Goal: Communication & Community: Answer question/provide support

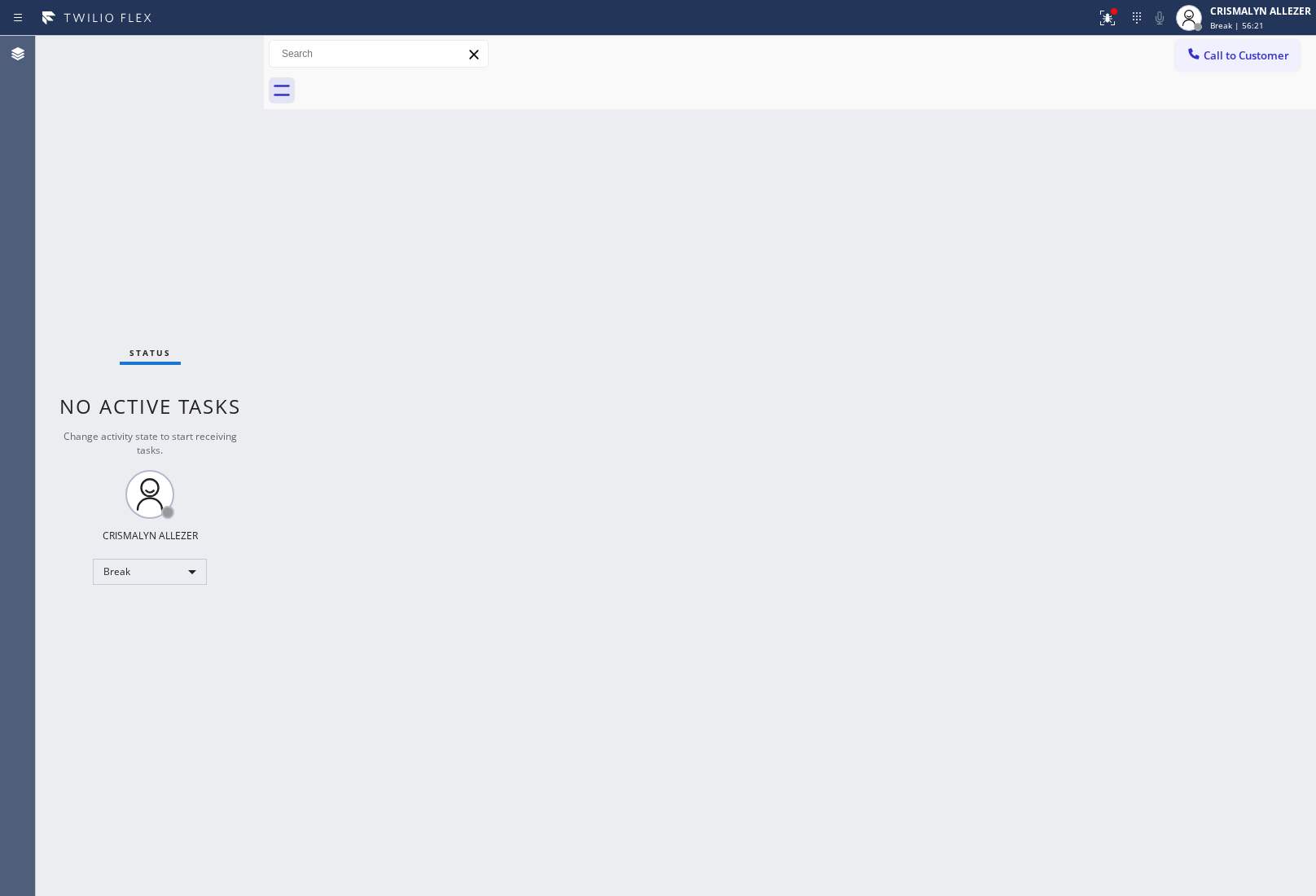
click at [197, 568] on div "Break" at bounding box center [149, 571] width 114 height 26
click at [157, 629] on li "Unavailable" at bounding box center [149, 634] width 111 height 19
click at [1253, 252] on div "Back to Dashboard Change Sender ID Customers Technicians Select a contact Outbo…" at bounding box center [790, 465] width 1053 height 860
drag, startPoint x: 1230, startPoint y: 58, endPoint x: 832, endPoint y: 163, distance: 411.6
click at [1224, 58] on span "Call to Customer" at bounding box center [1246, 55] width 85 height 14
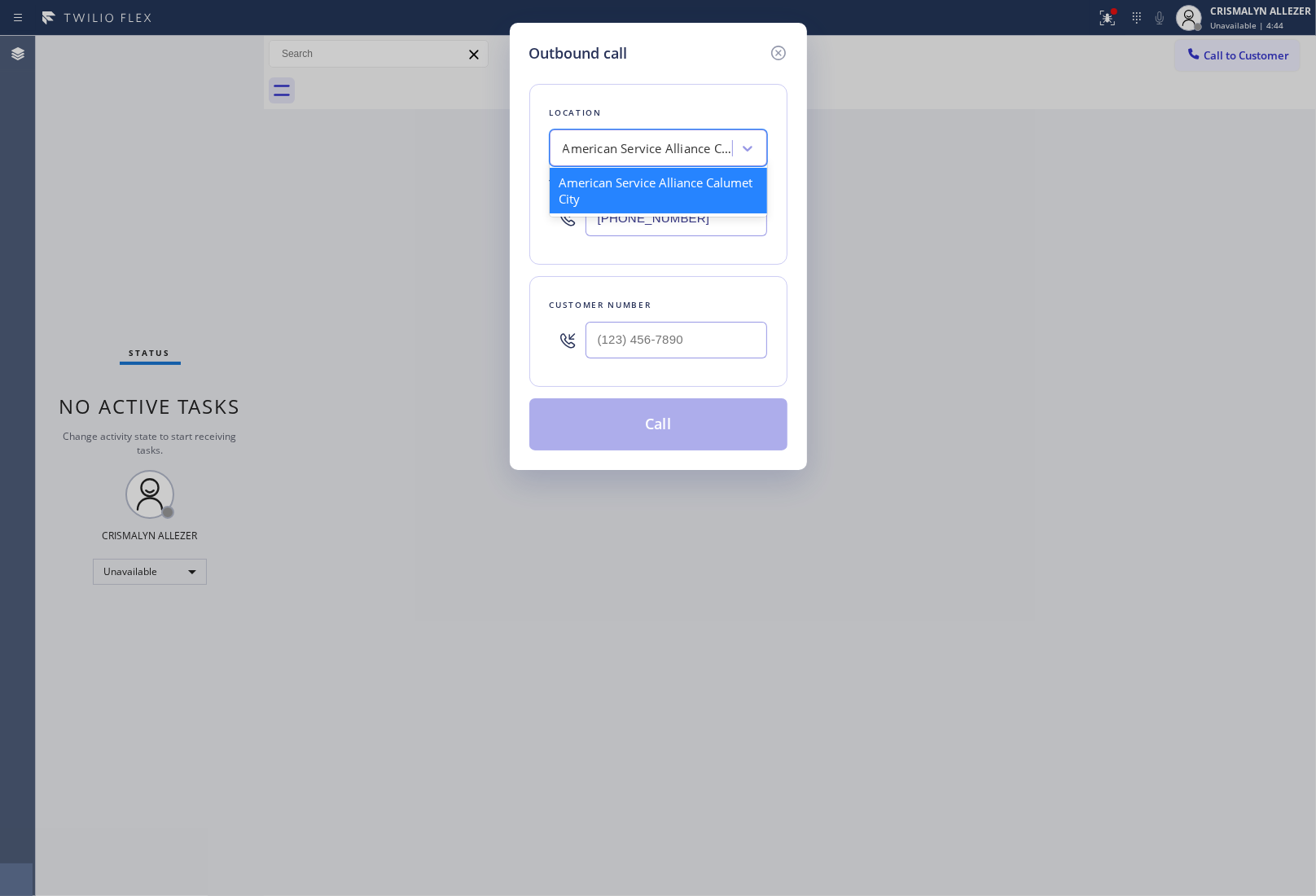
click at [662, 157] on div "American Service Alliance Calumet City" at bounding box center [648, 148] width 171 height 19
paste input "Viking Repair Pro"
type input "Viking Repair Pro"
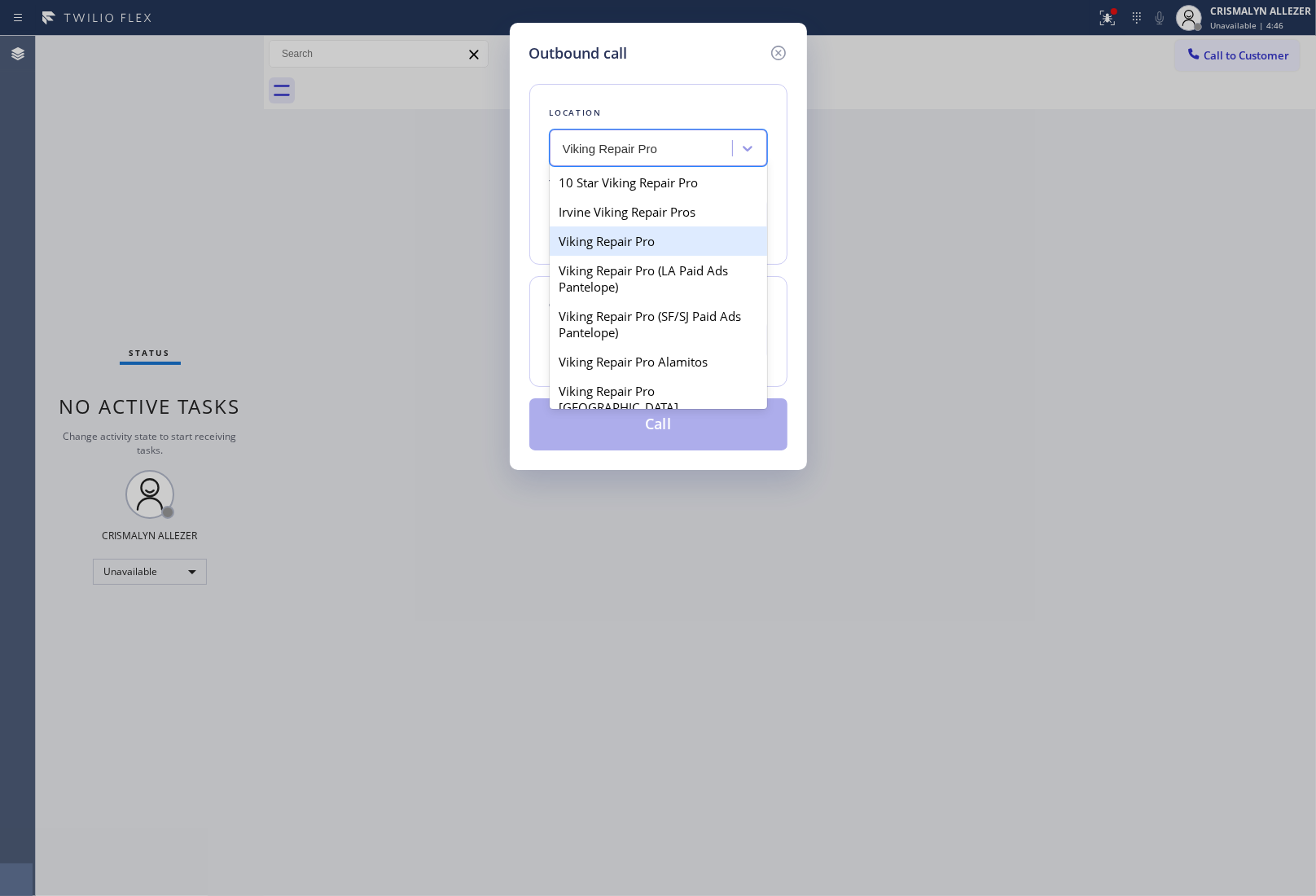
click at [619, 245] on div "Viking Repair Pro" at bounding box center [658, 240] width 218 height 30
type input "[PHONE_NUMBER]"
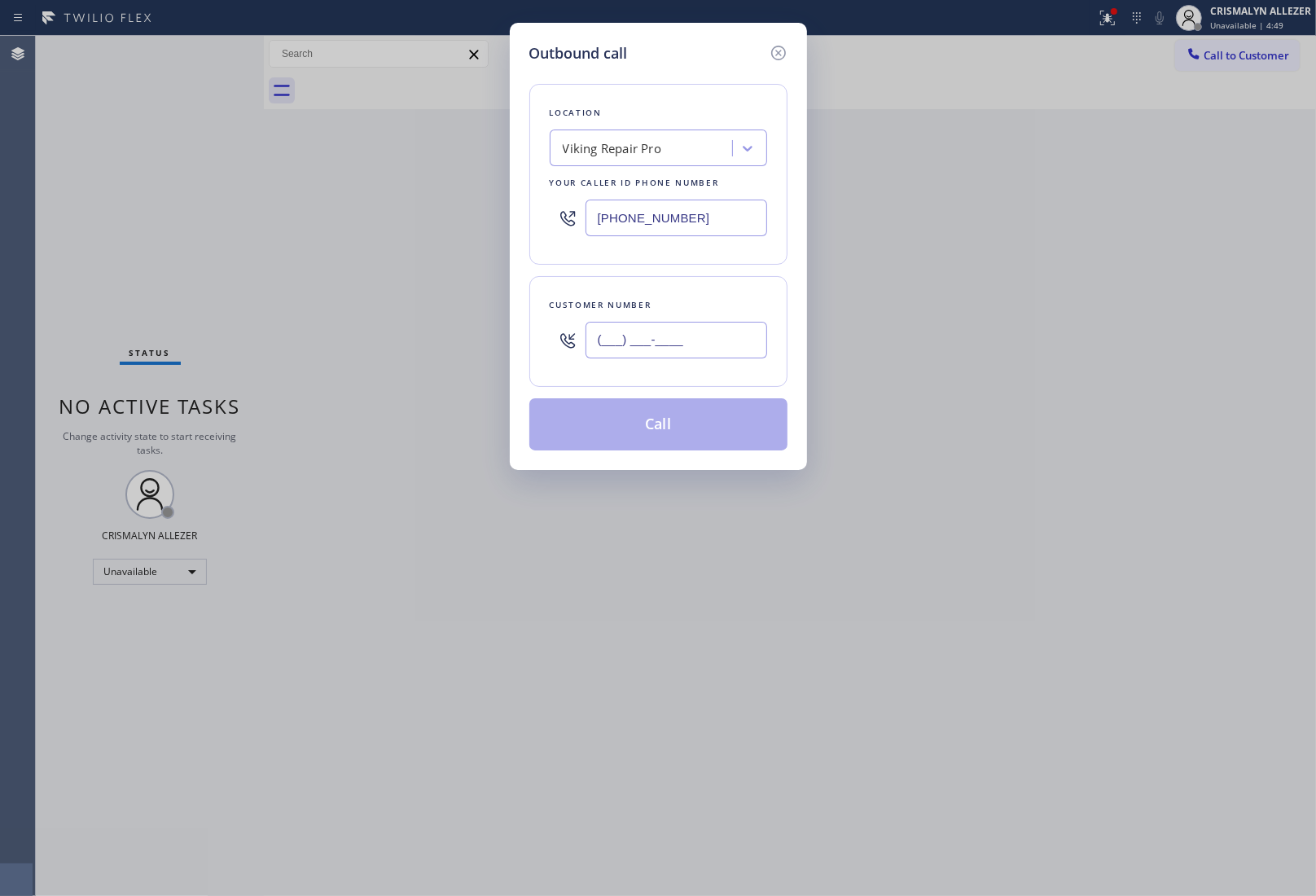
click at [653, 328] on input "(___) ___-____" at bounding box center [676, 339] width 181 height 36
paste input "727) 510-3649"
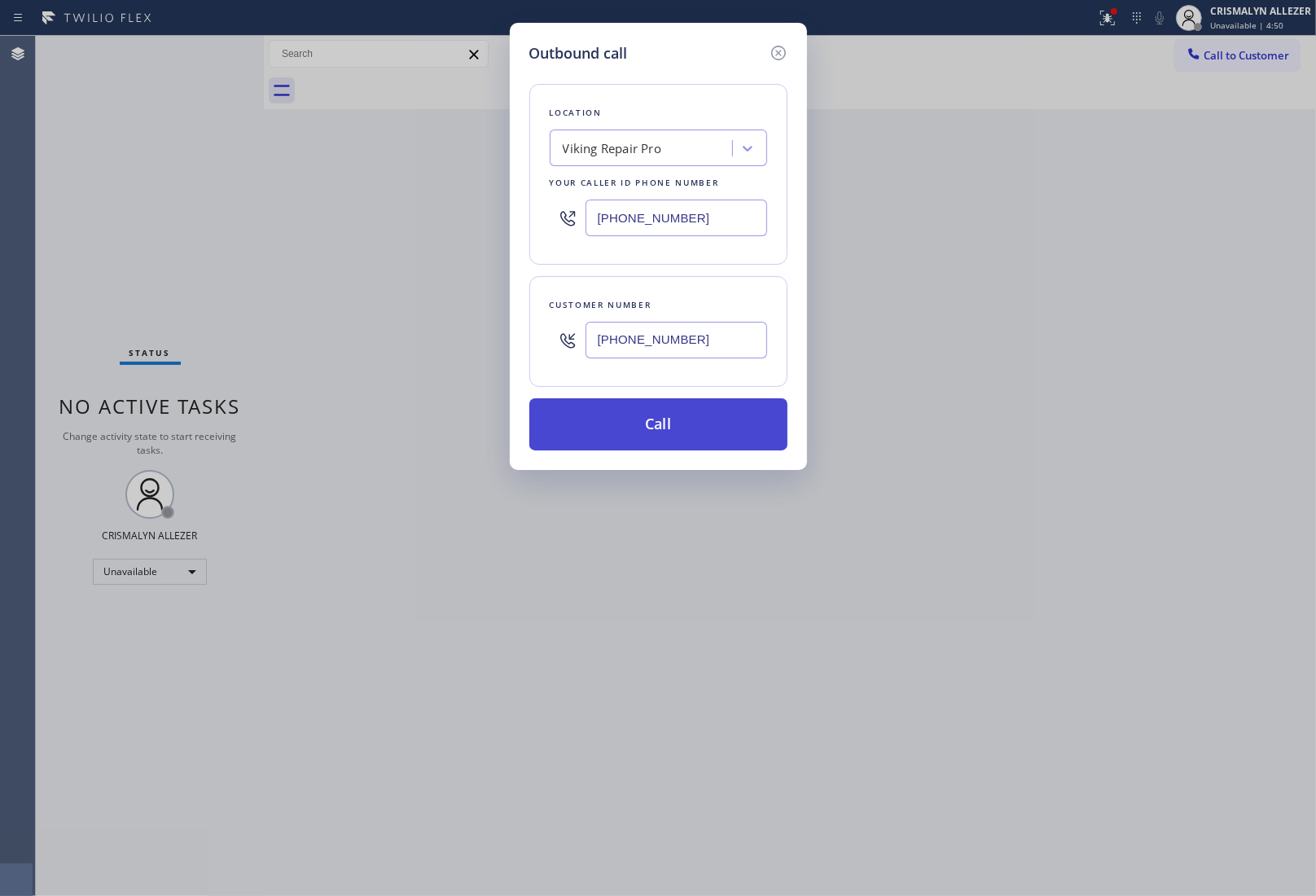
type input "[PHONE_NUMBER]"
click at [653, 431] on button "Call" at bounding box center [658, 424] width 258 height 52
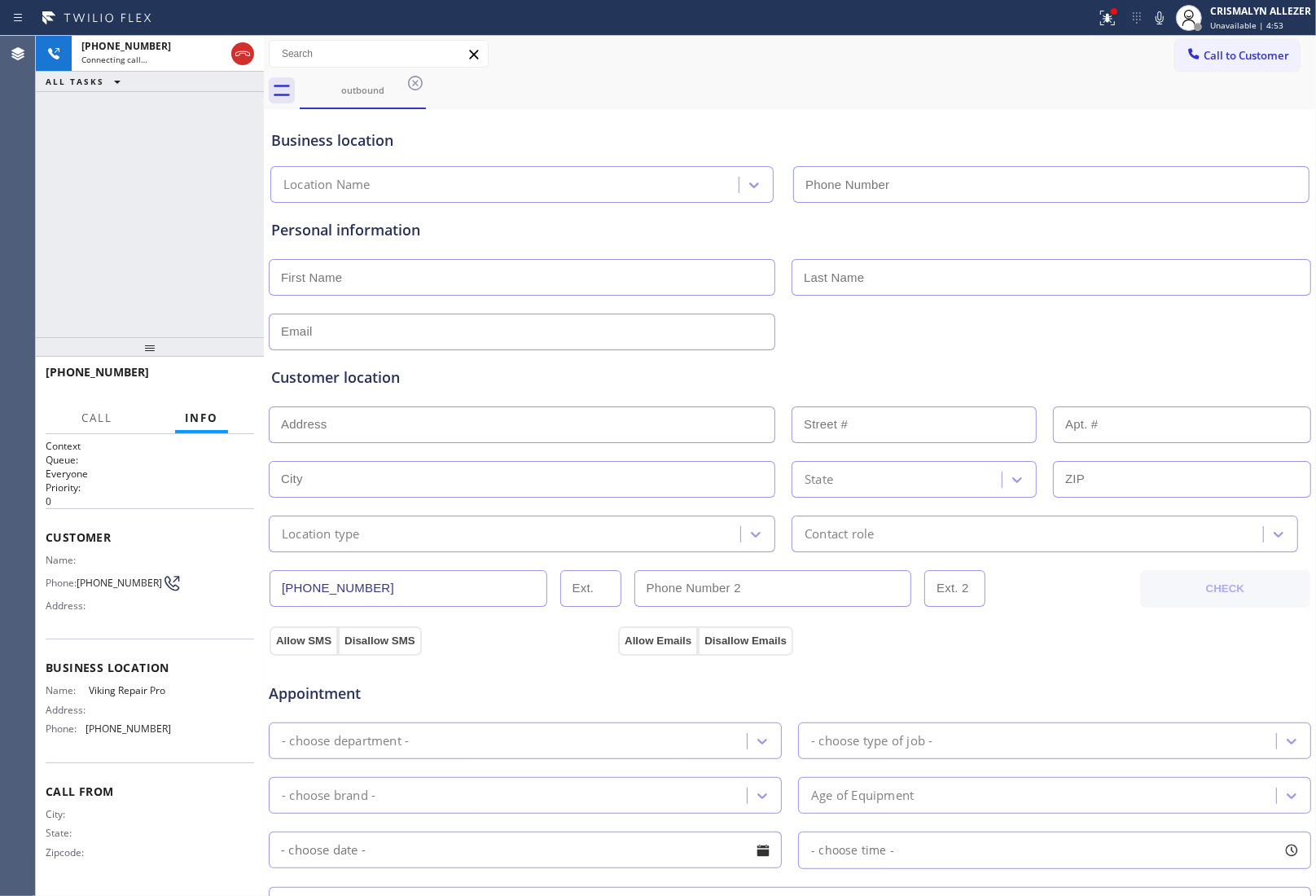
type input "[PHONE_NUMBER]"
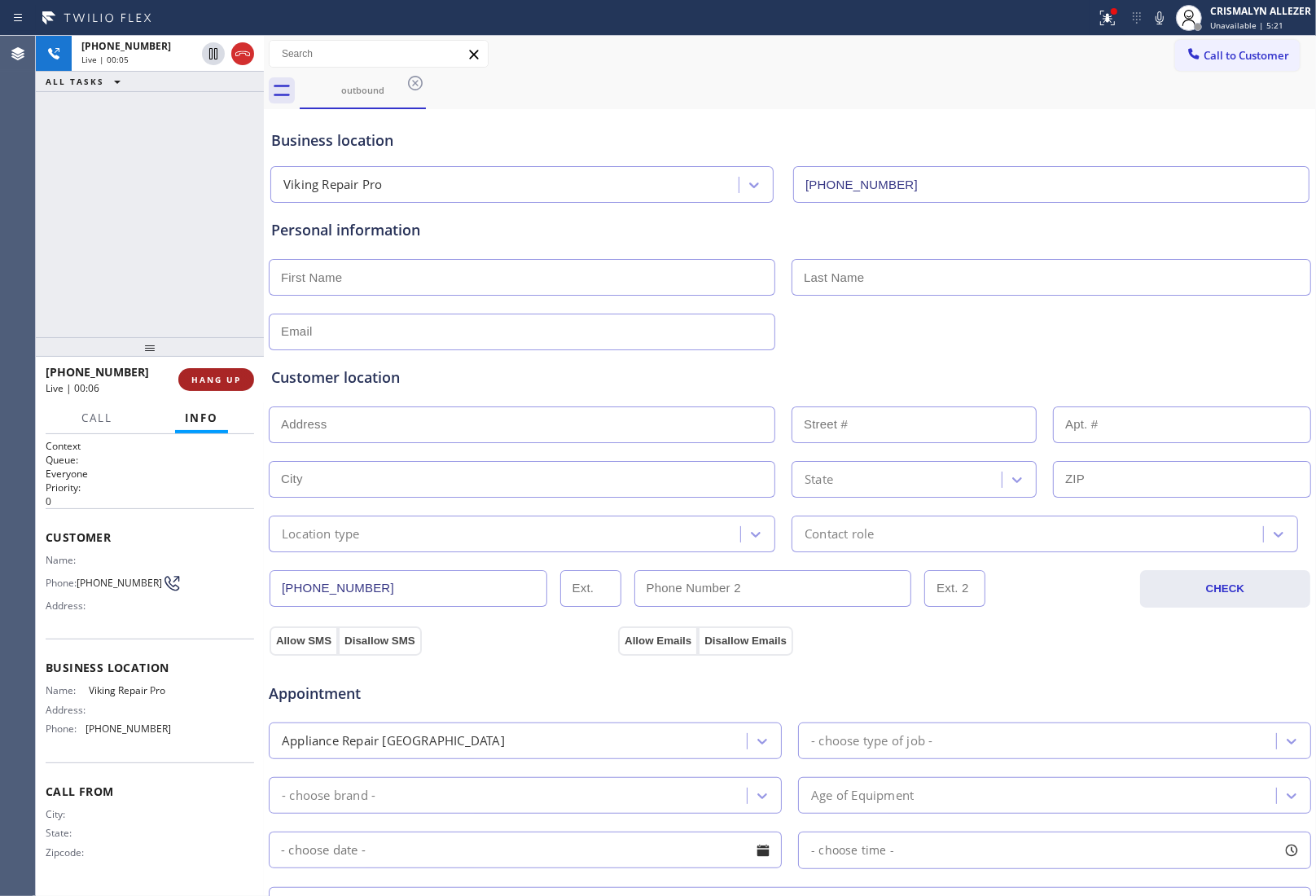
click at [212, 384] on span "HANG UP" at bounding box center [216, 380] width 50 height 12
click at [216, 380] on span "COMPLETE" at bounding box center [213, 380] width 57 height 12
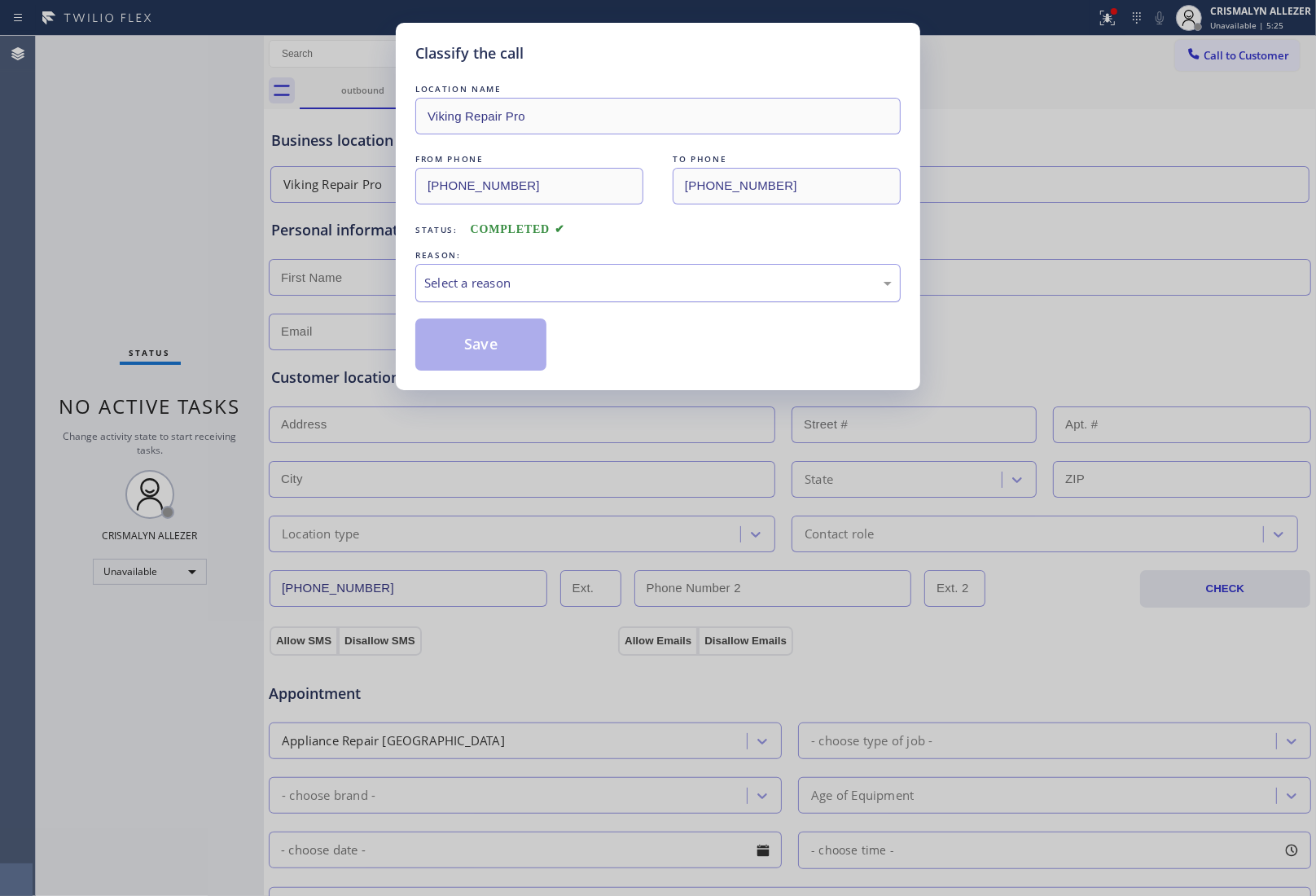
click at [634, 289] on div "Select a reason" at bounding box center [658, 283] width 468 height 19
click at [461, 347] on button "Save" at bounding box center [480, 344] width 131 height 52
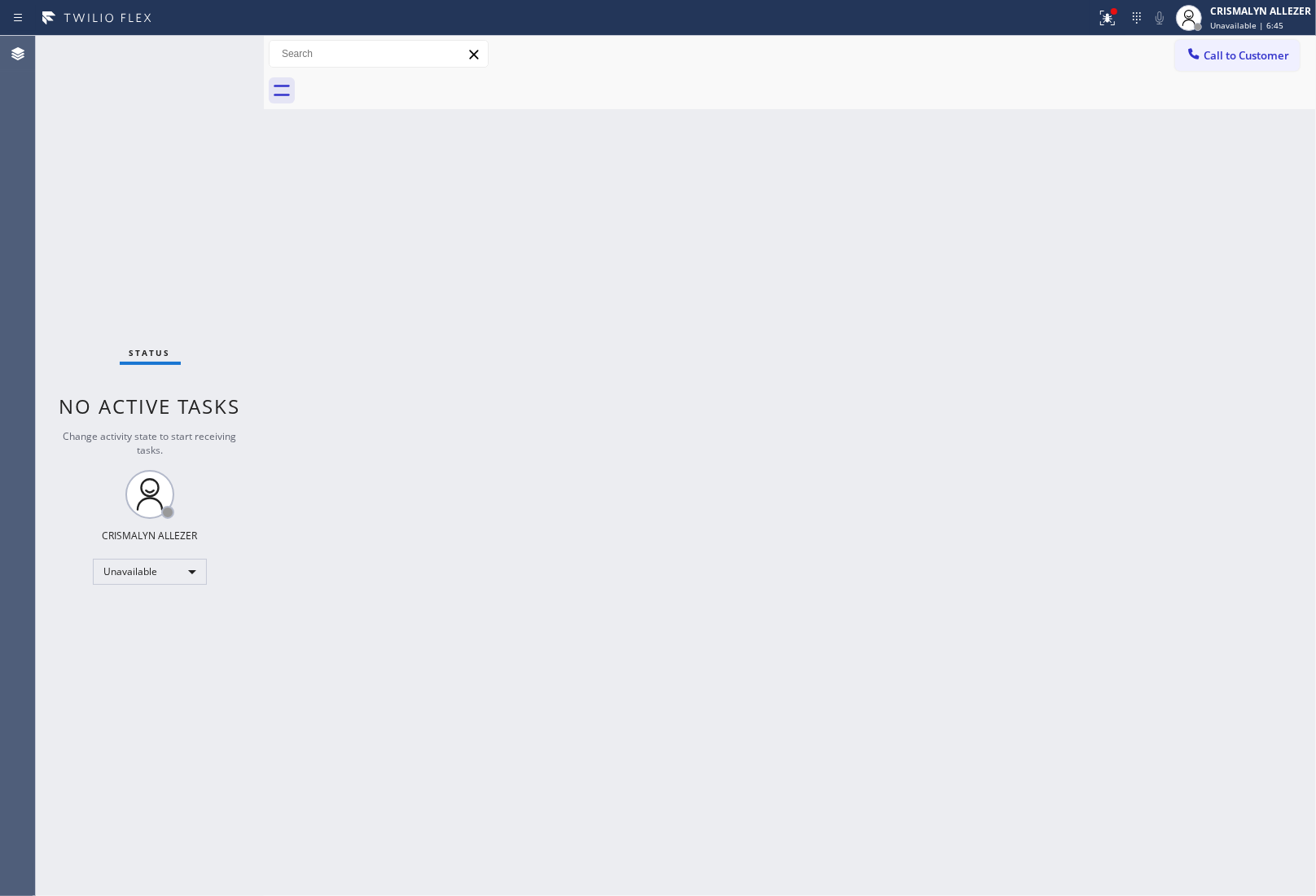
drag, startPoint x: 1226, startPoint y: 49, endPoint x: 668, endPoint y: 151, distance: 567.2
click at [1179, 59] on button "Call to Customer" at bounding box center [1238, 55] width 125 height 31
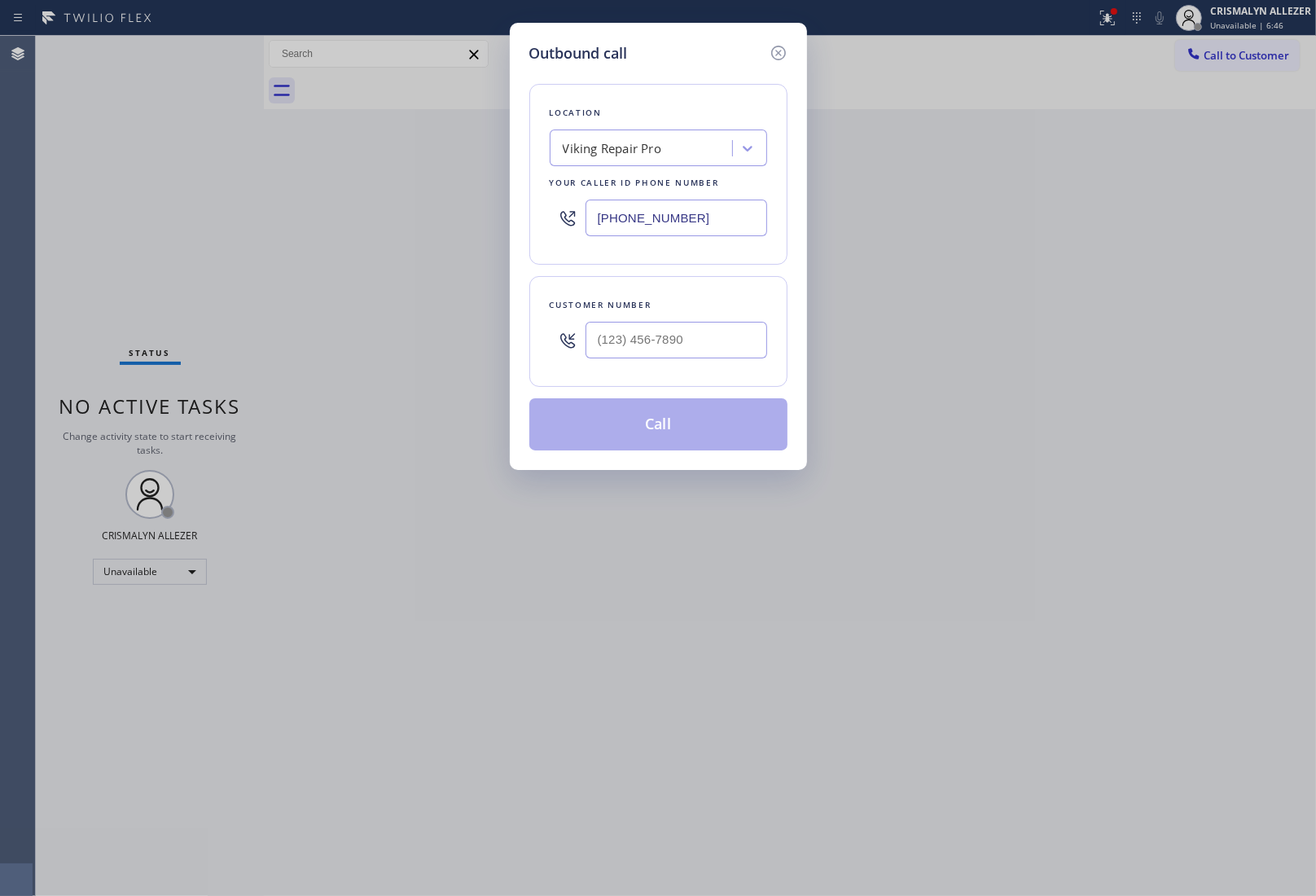
click at [604, 159] on div "Viking Repair Pro" at bounding box center [643, 148] width 177 height 29
paste input "American Service Alliance Calumet City"
type input "American Service Alliance Calumet City"
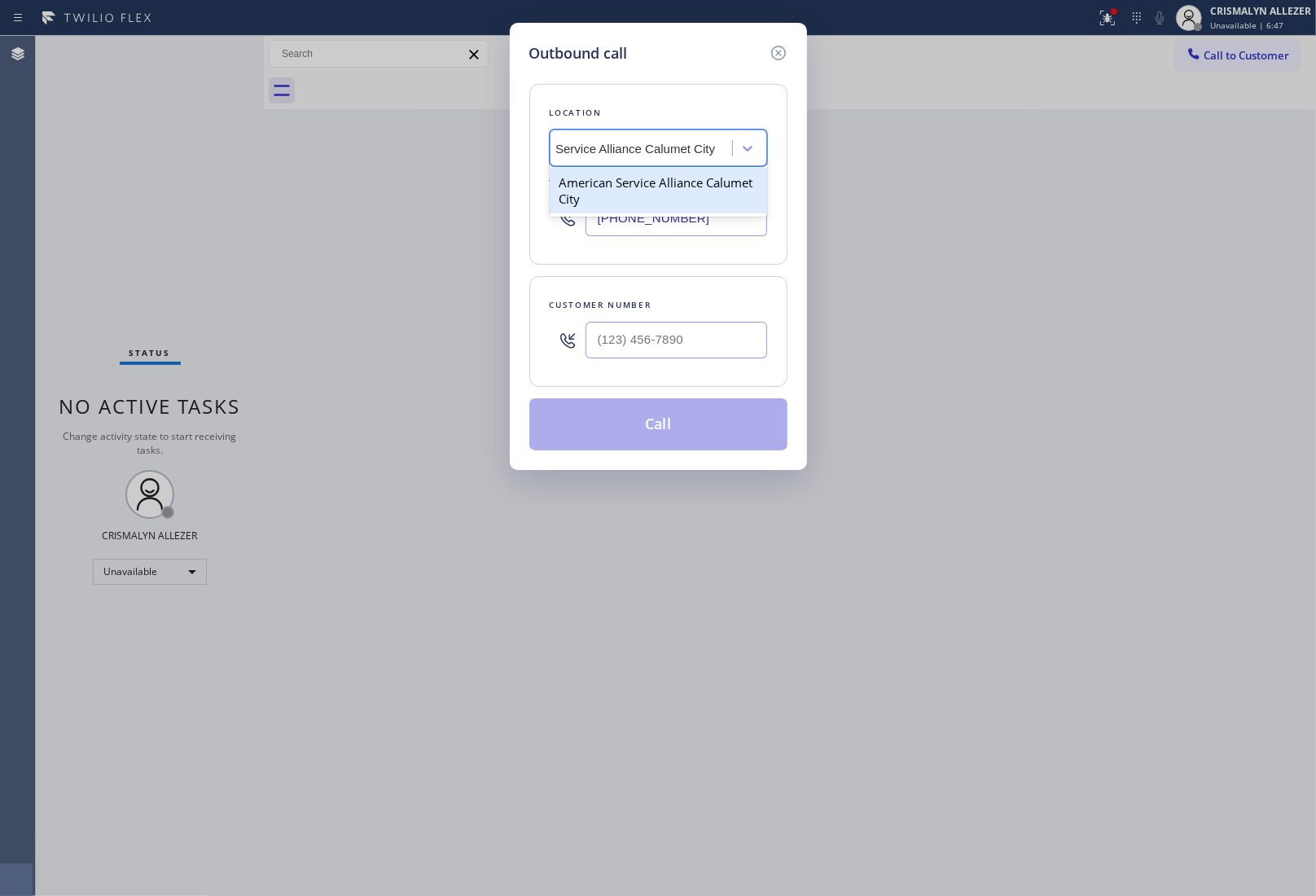
click at [603, 199] on div "American Service Alliance Calumet City" at bounding box center [658, 191] width 218 height 46
type input "[PHONE_NUMBER]"
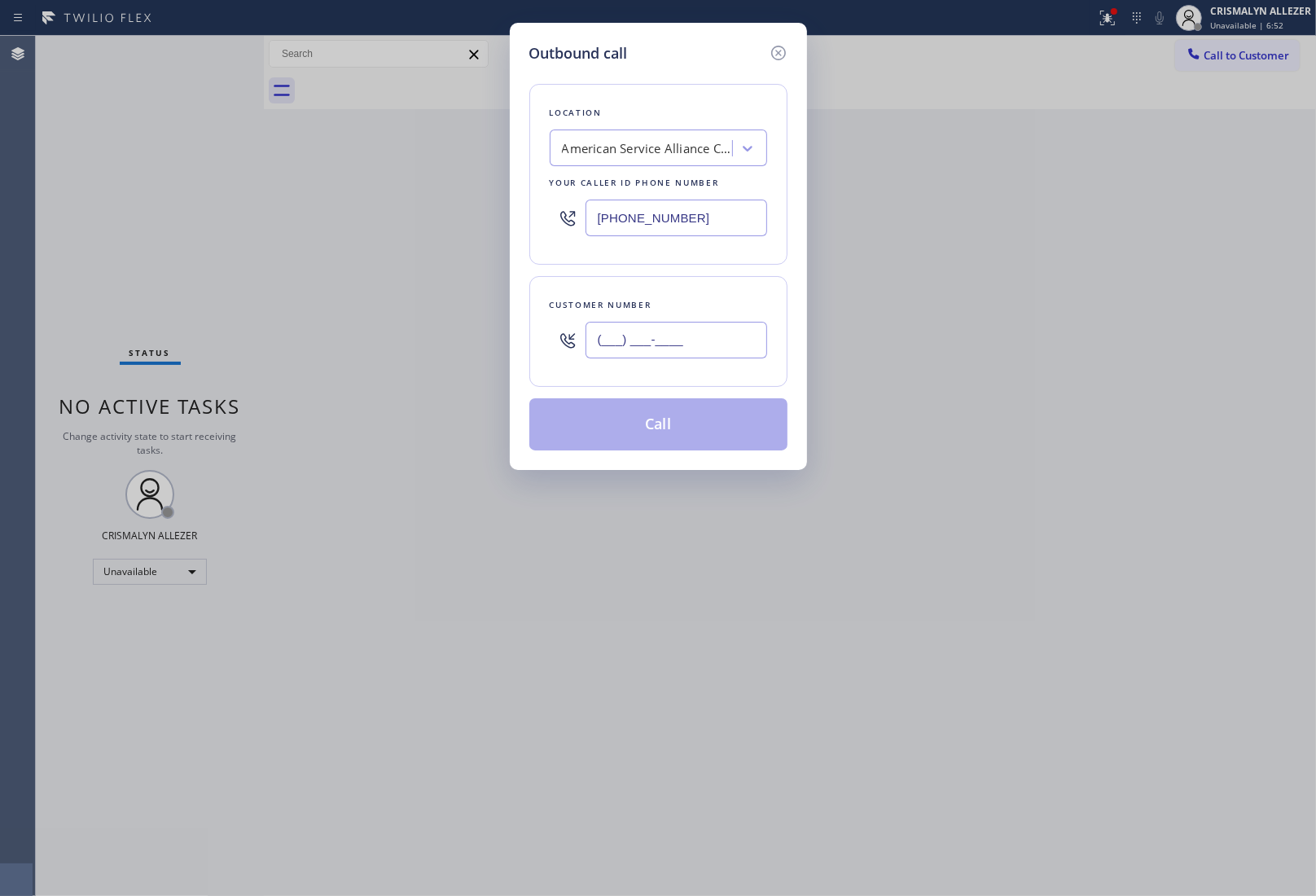
click at [596, 347] on input "(___) ___-____" at bounding box center [676, 339] width 181 height 36
paste input "773) 366-2926"
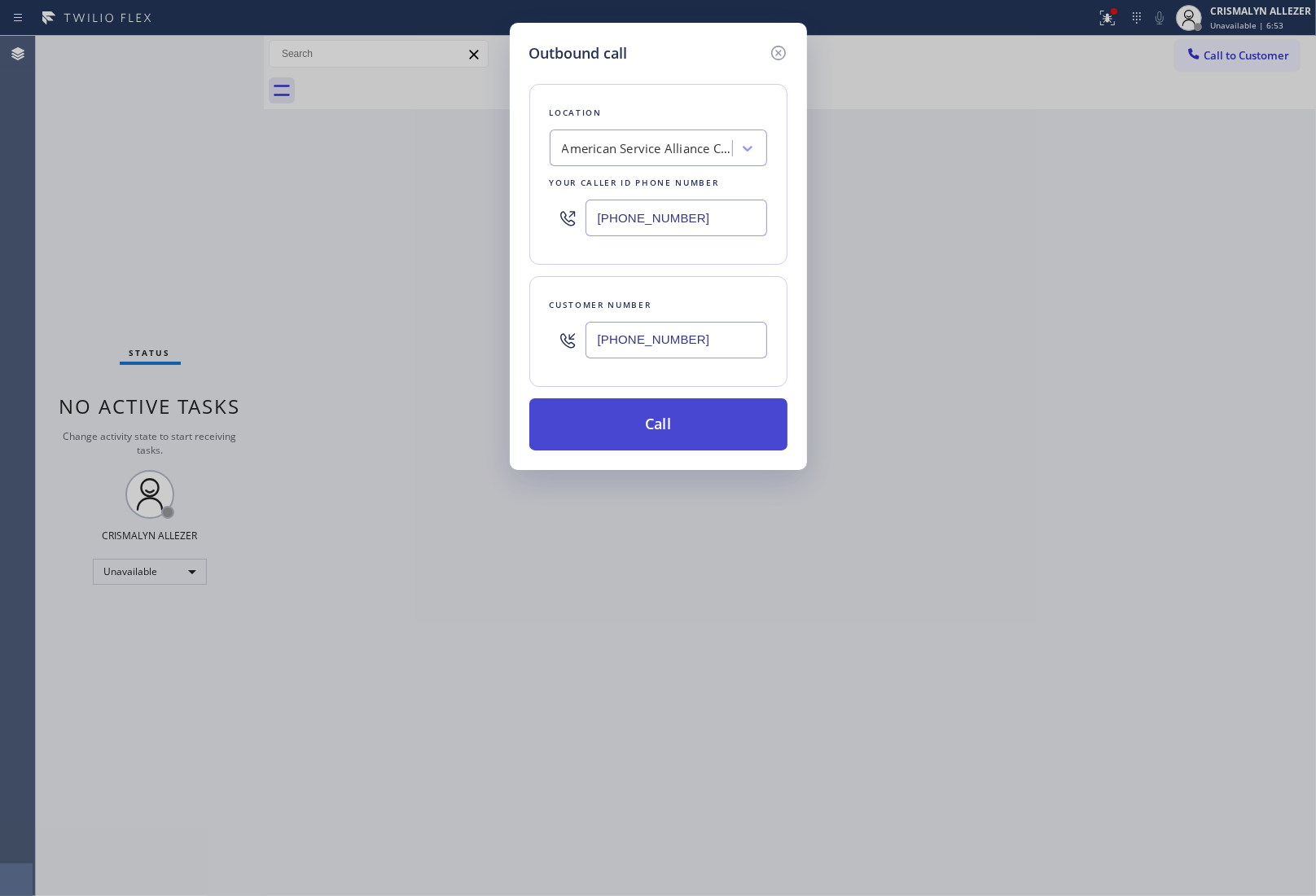
type input "[PHONE_NUMBER]"
click at [648, 435] on button "Call" at bounding box center [658, 424] width 258 height 52
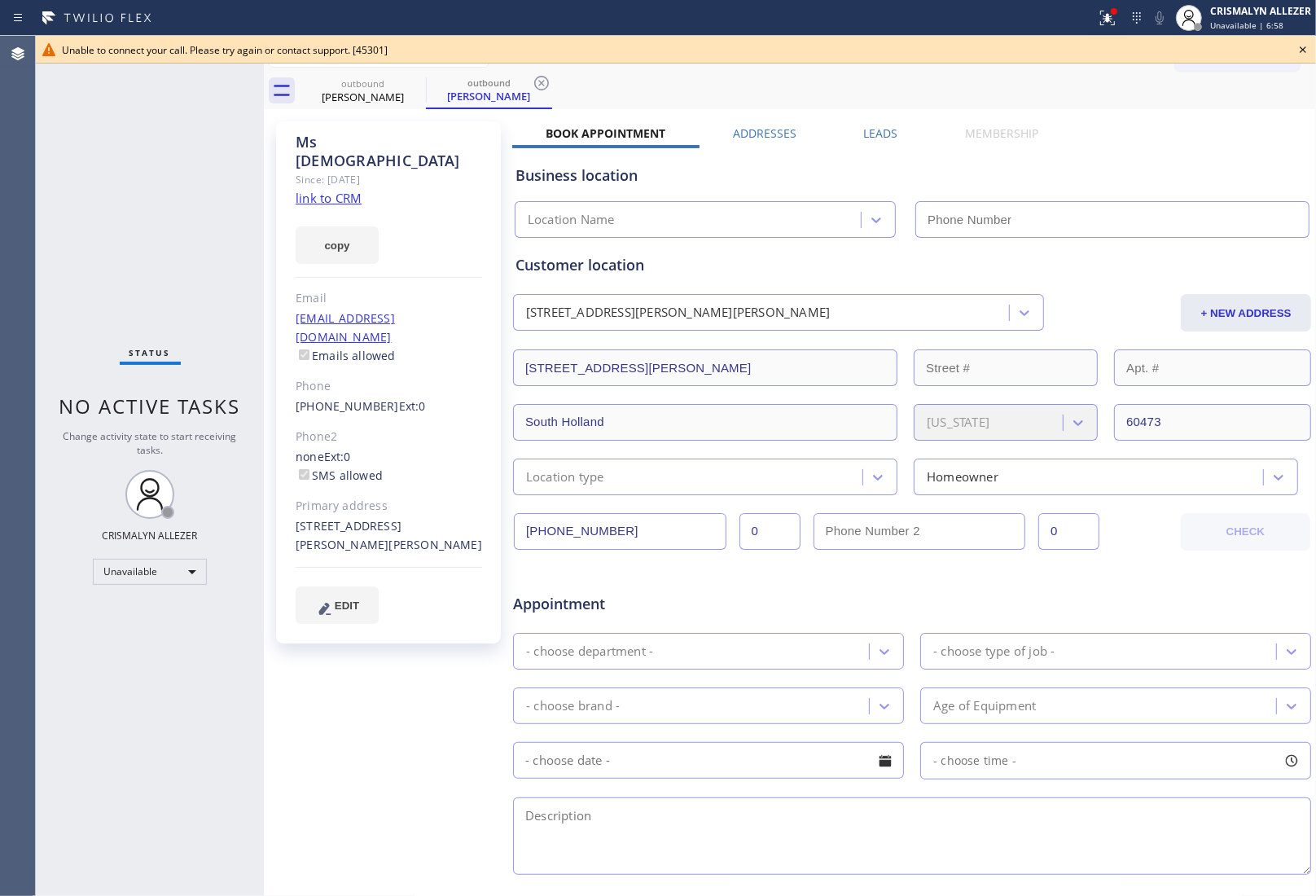
type input "[PHONE_NUMBER]"
drag, startPoint x: 442, startPoint y: 306, endPoint x: 449, endPoint y: 243, distance: 63.4
click at [442, 310] on div "[EMAIL_ADDRESS][DOMAIN_NAME] Emails allowed" at bounding box center [388, 337] width 187 height 57
click at [544, 79] on icon at bounding box center [541, 83] width 19 height 19
click at [414, 80] on icon at bounding box center [415, 83] width 19 height 19
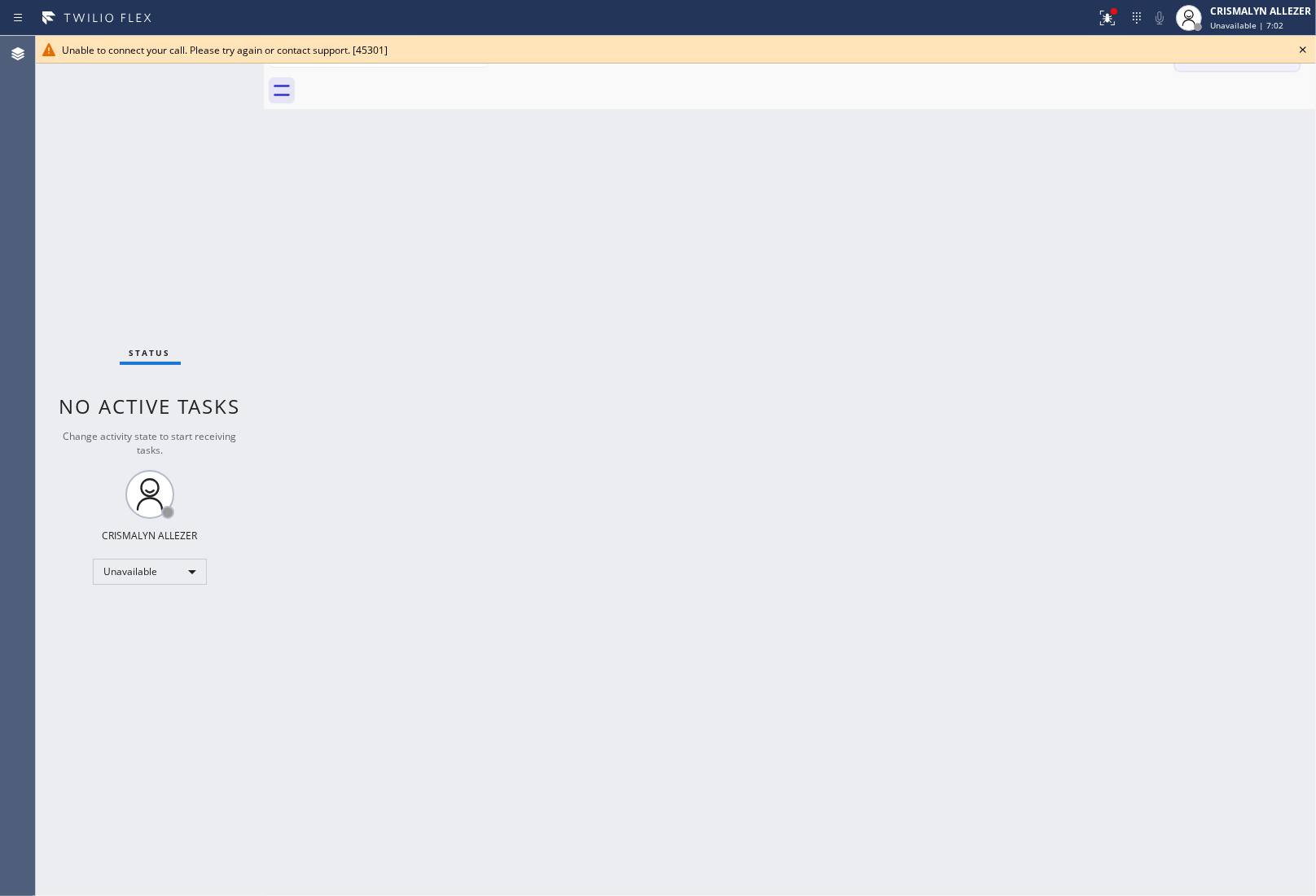
drag, startPoint x: 1304, startPoint y: 51, endPoint x: 1276, endPoint y: 58, distance: 28.9
click at [1303, 51] on icon at bounding box center [1302, 49] width 19 height 19
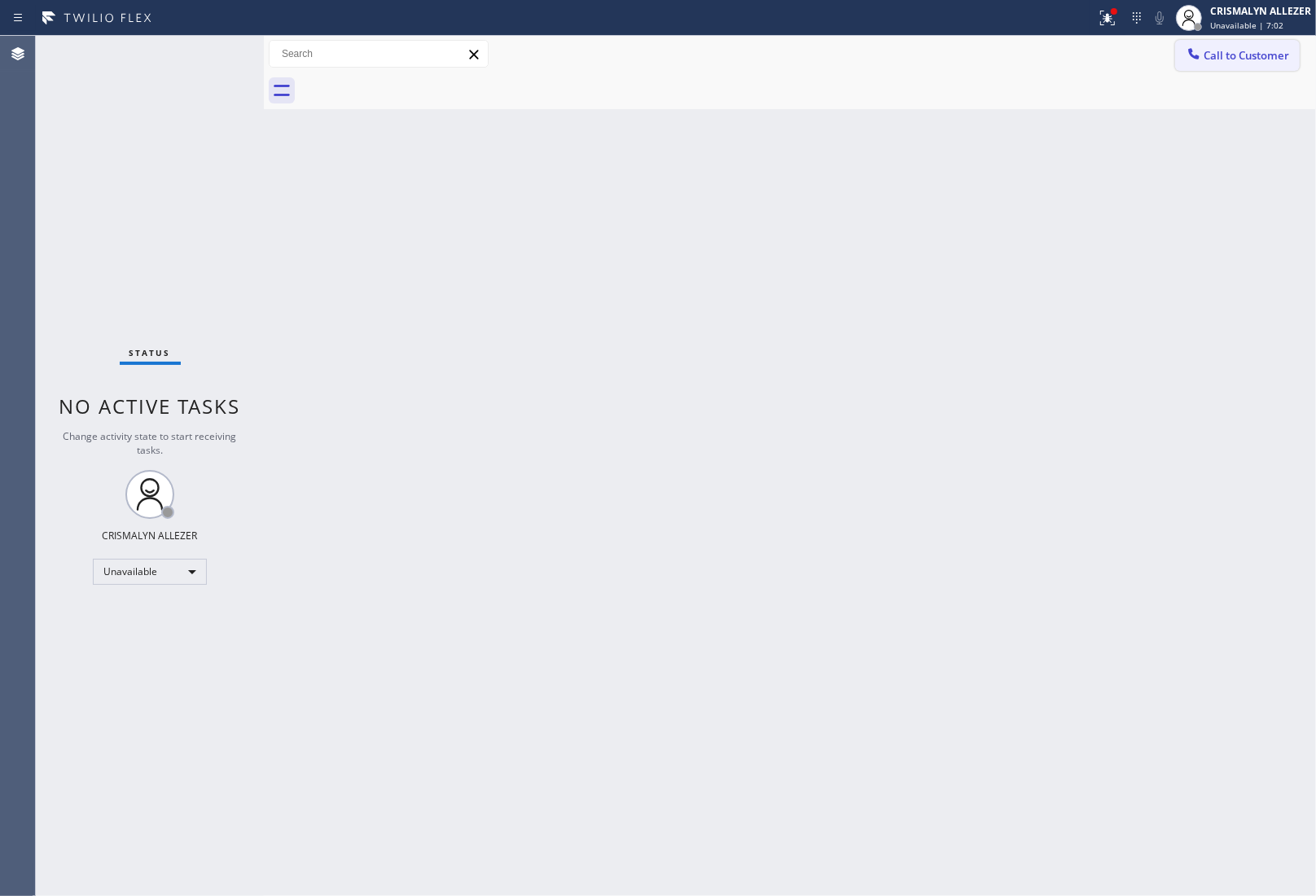
click at [1227, 51] on span "Call to Customer" at bounding box center [1246, 55] width 85 height 14
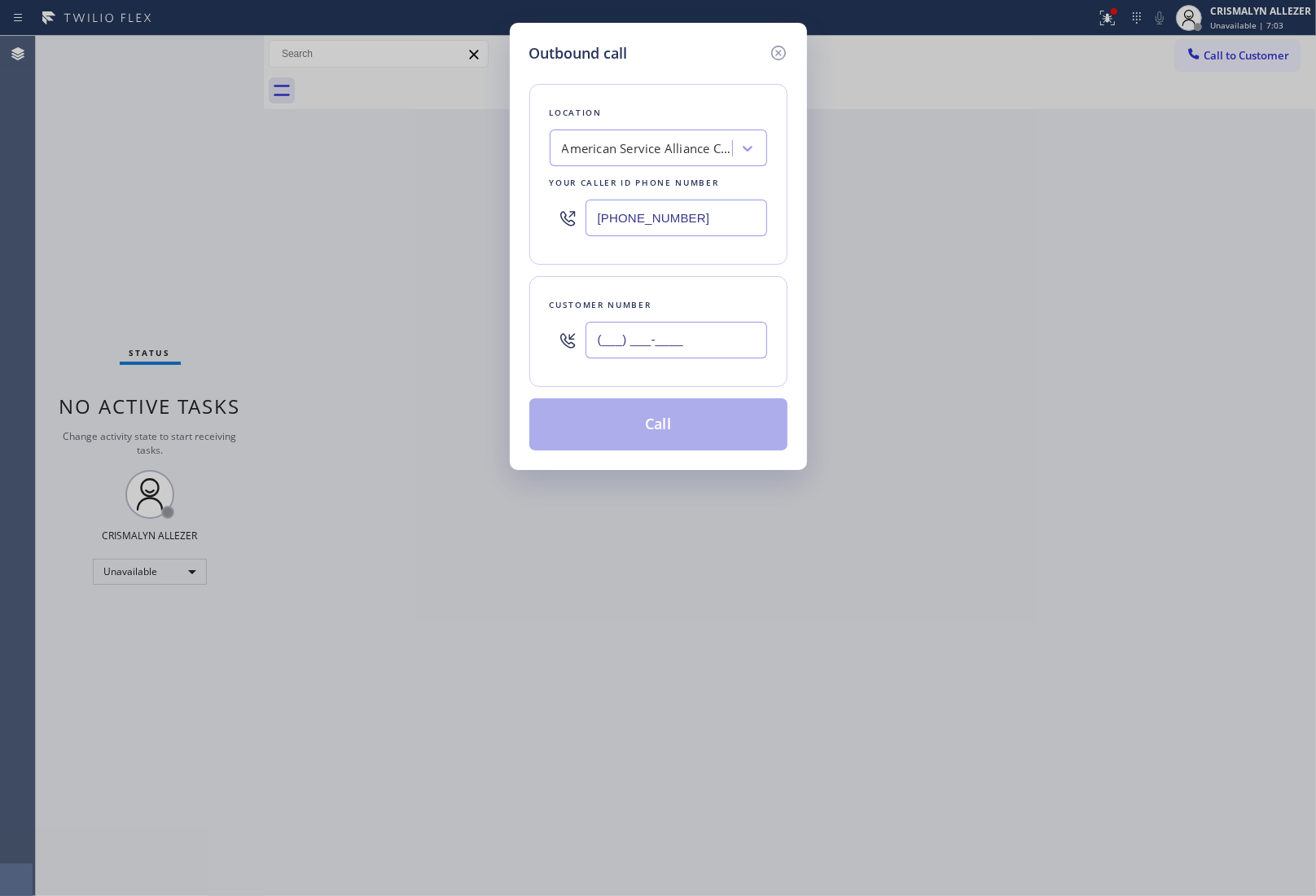
click at [701, 357] on input "(___) ___-____" at bounding box center [676, 339] width 181 height 36
paste input "773) 366-2926"
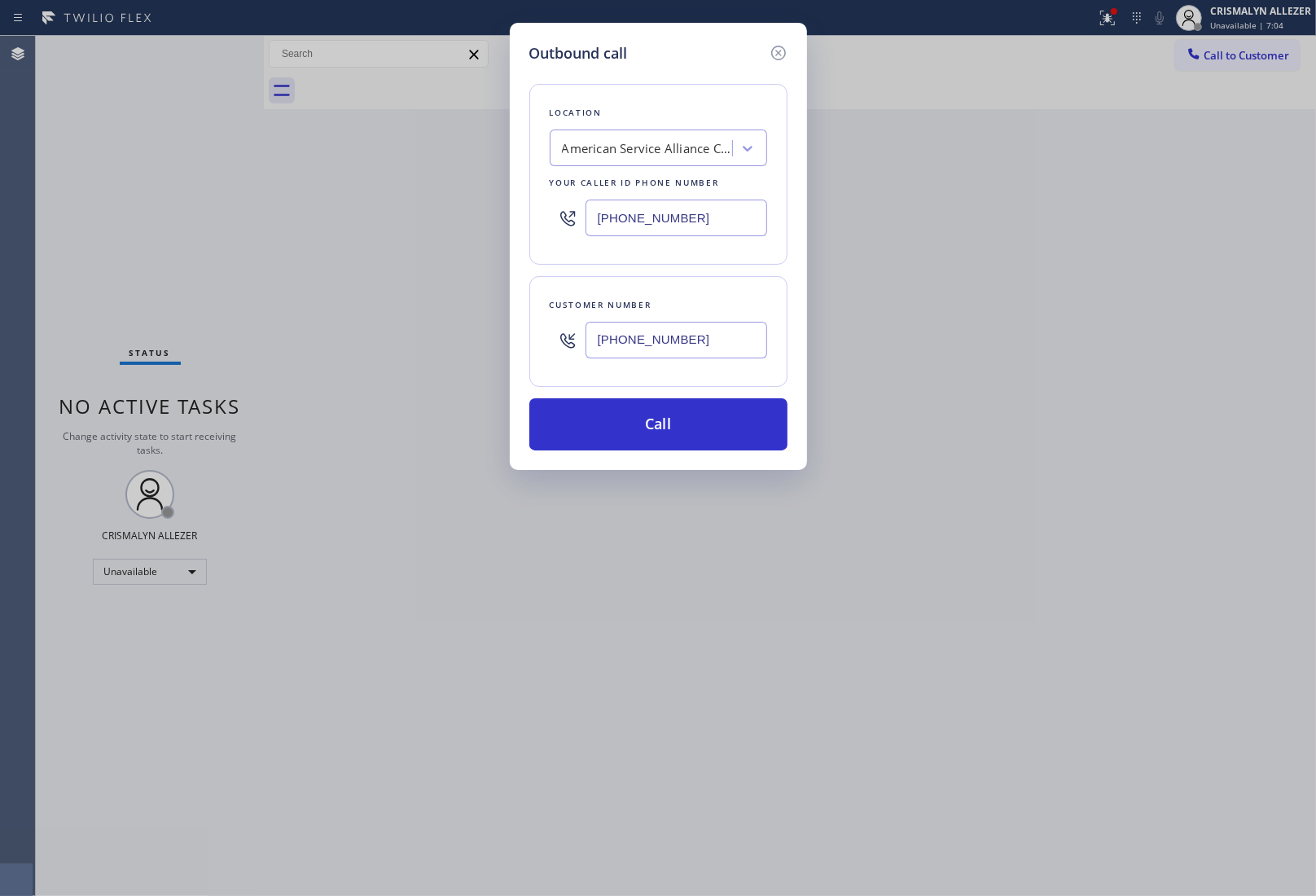
type input "[PHONE_NUMBER]"
click at [625, 164] on div "American Service Alliance Calumet City" at bounding box center [658, 147] width 218 height 36
type input "5 star appliance re"
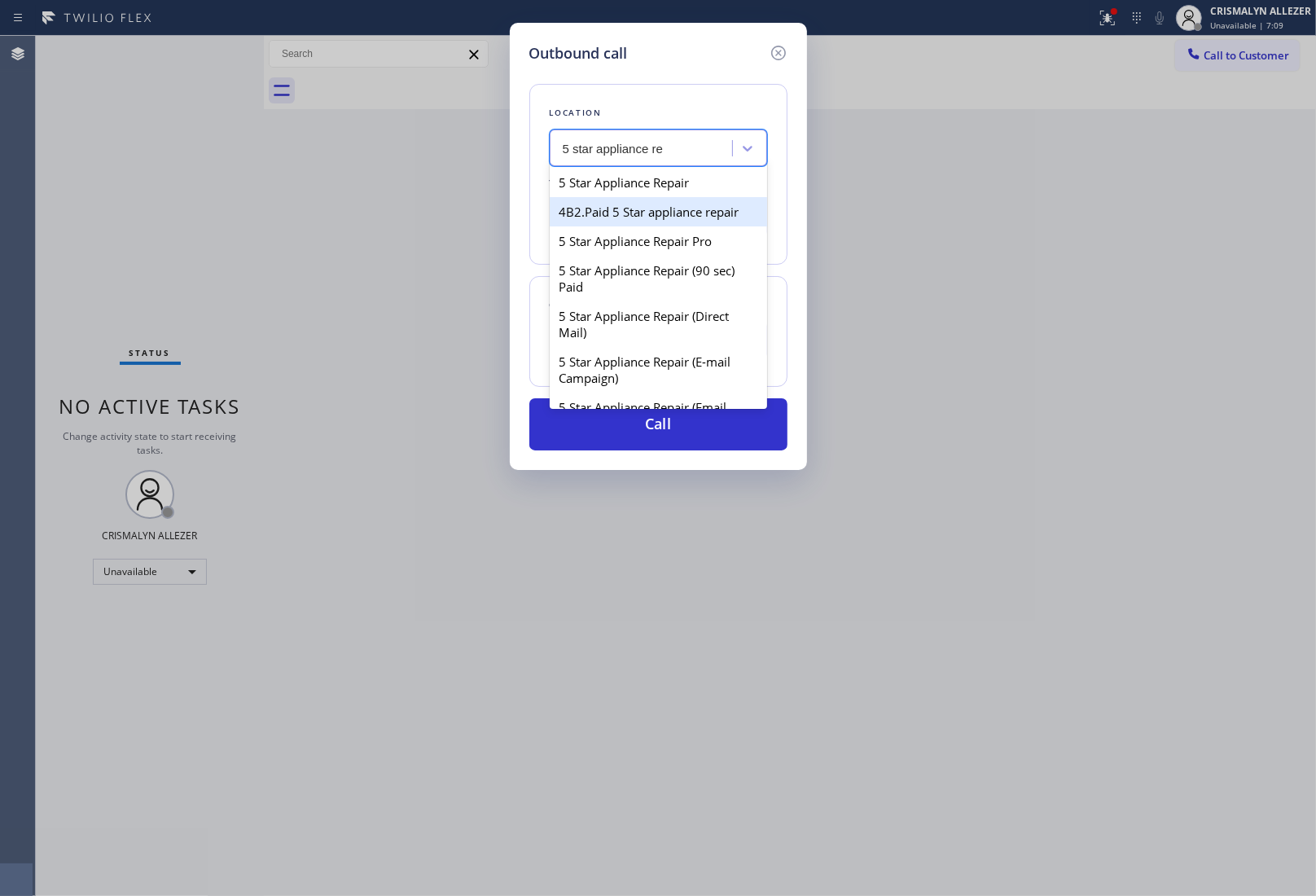
click at [645, 198] on div "4B2.Paid 5 Star appliance repair" at bounding box center [658, 212] width 218 height 30
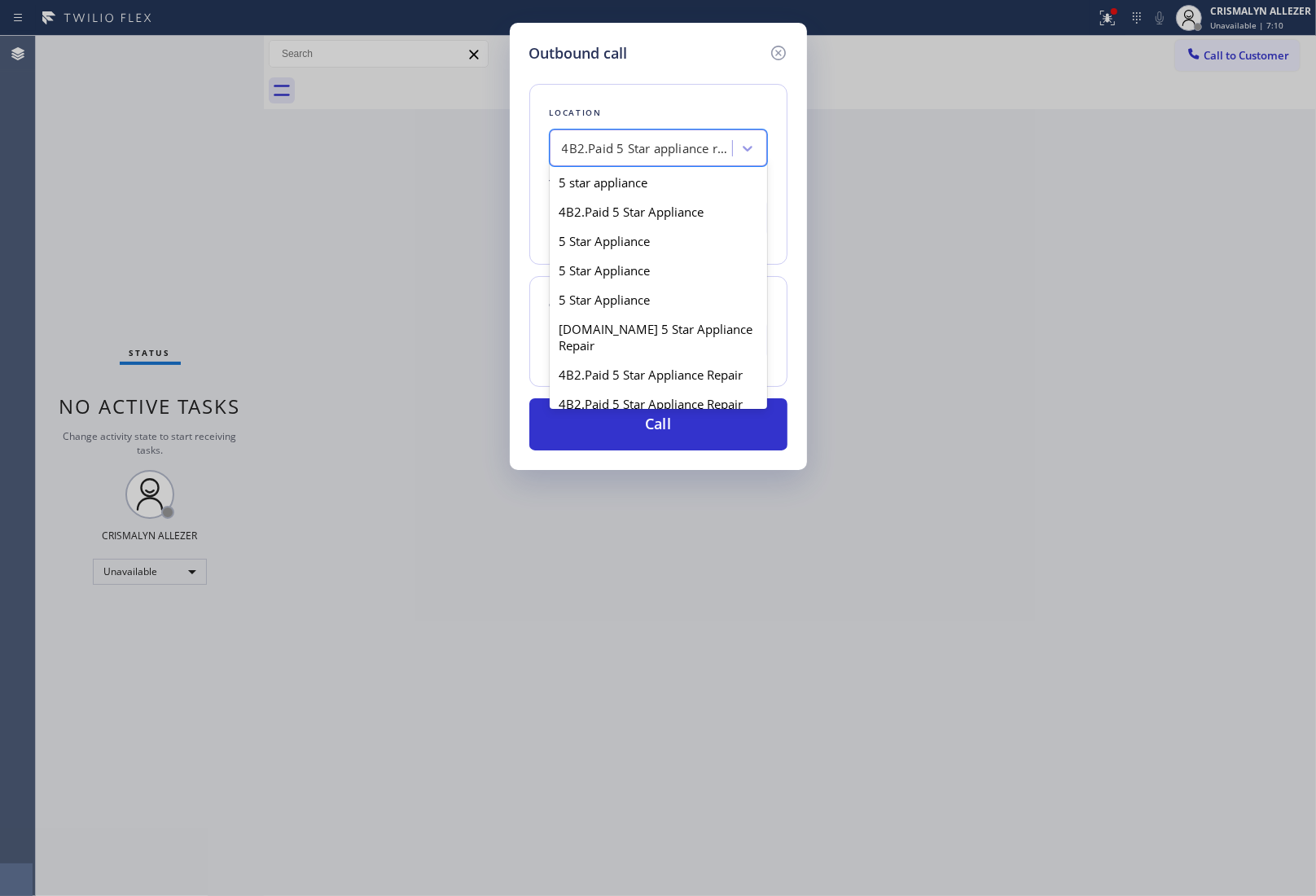
click at [673, 160] on div "4B2.Paid 5 Star appliance repair" at bounding box center [643, 148] width 177 height 29
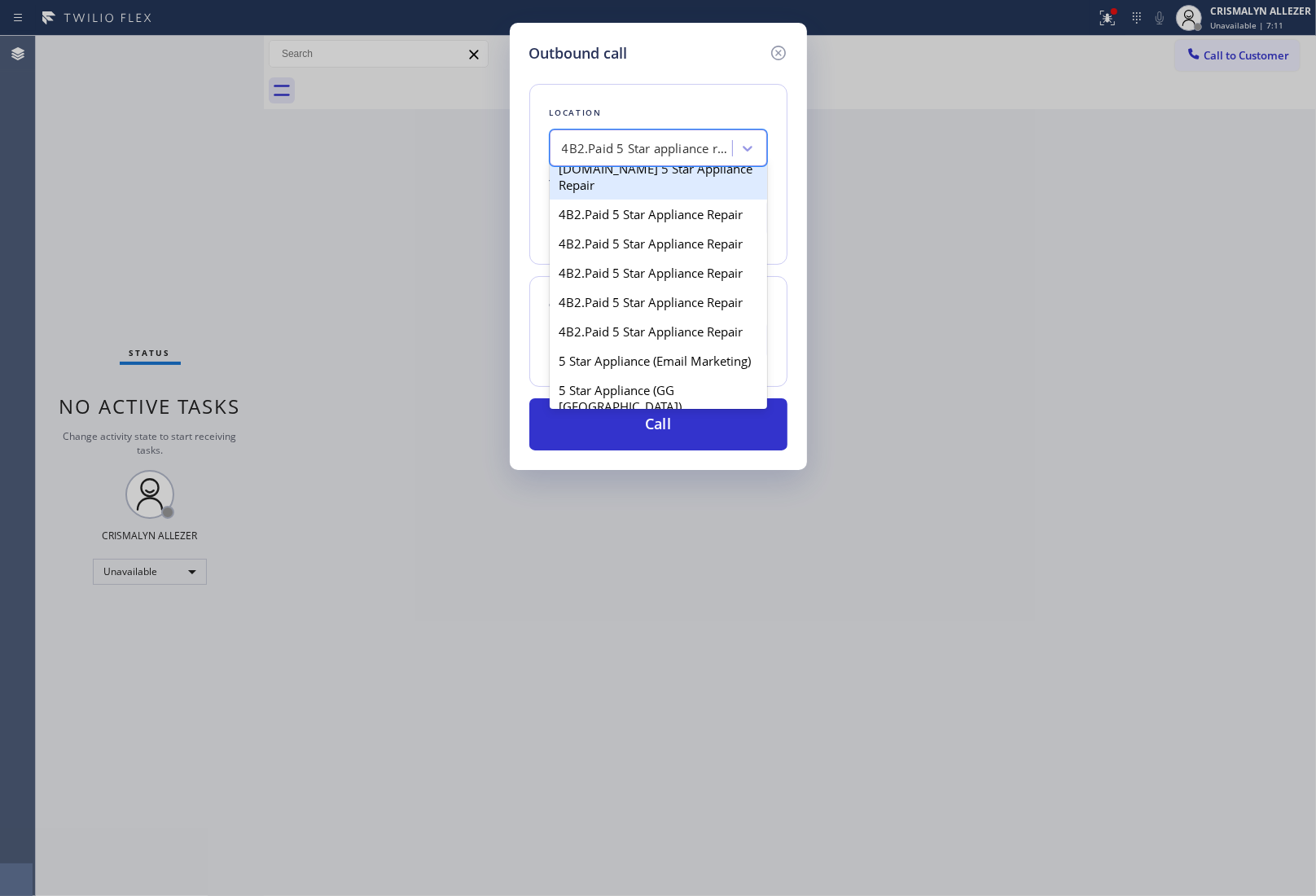
scroll to position [408, 0]
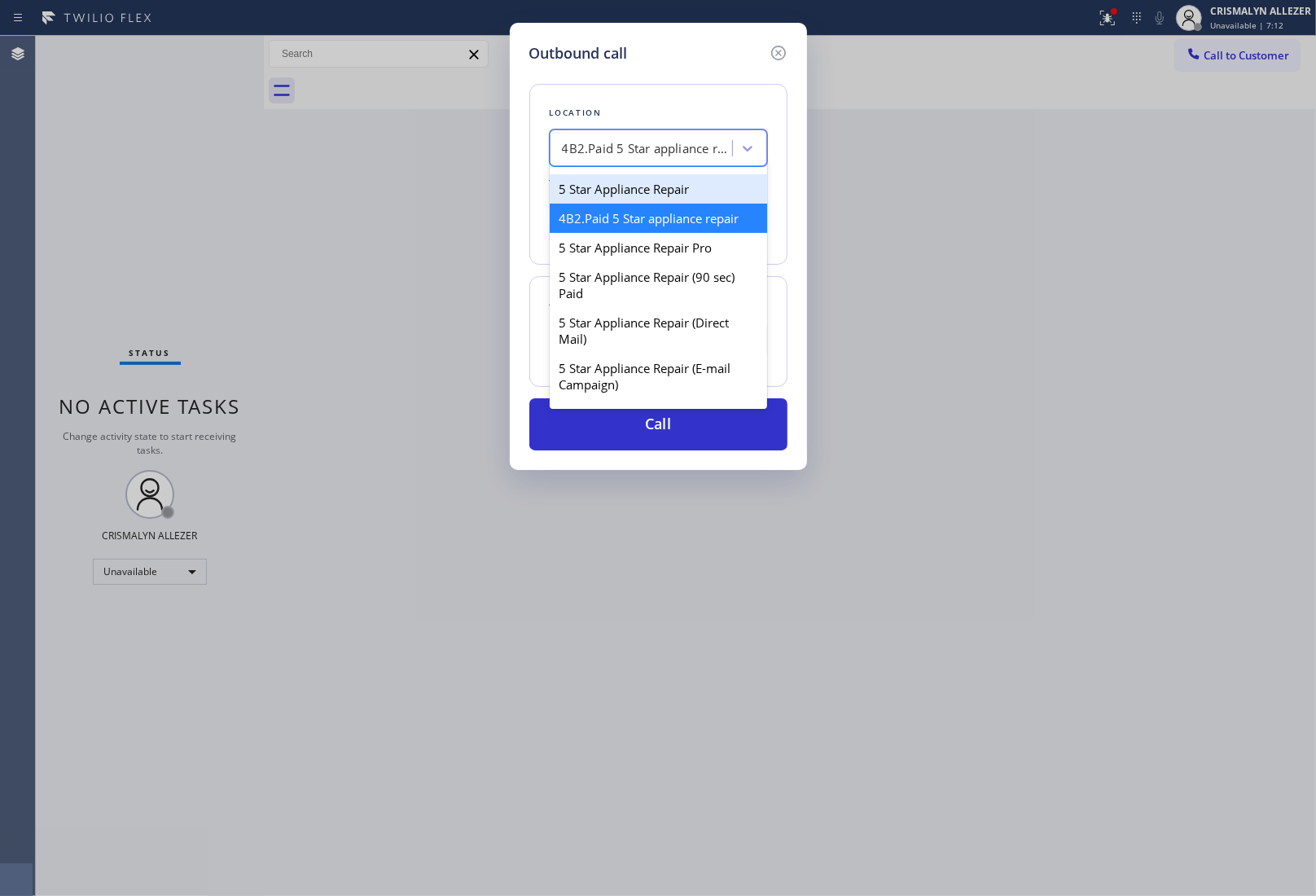
click at [664, 203] on div "5 Star Appliance Repair" at bounding box center [658, 189] width 218 height 30
type input "[PHONE_NUMBER]"
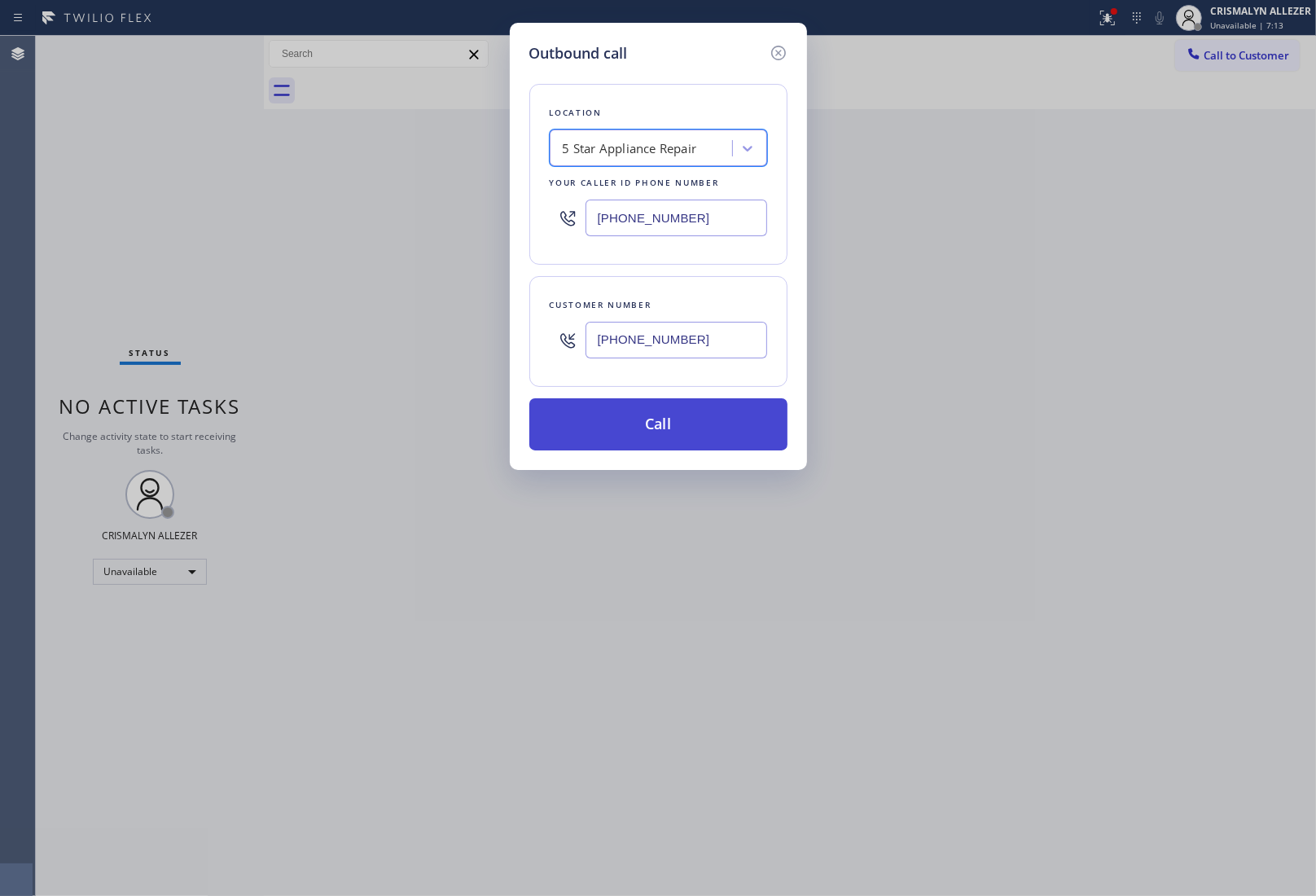
click at [649, 438] on button "Call" at bounding box center [658, 424] width 258 height 52
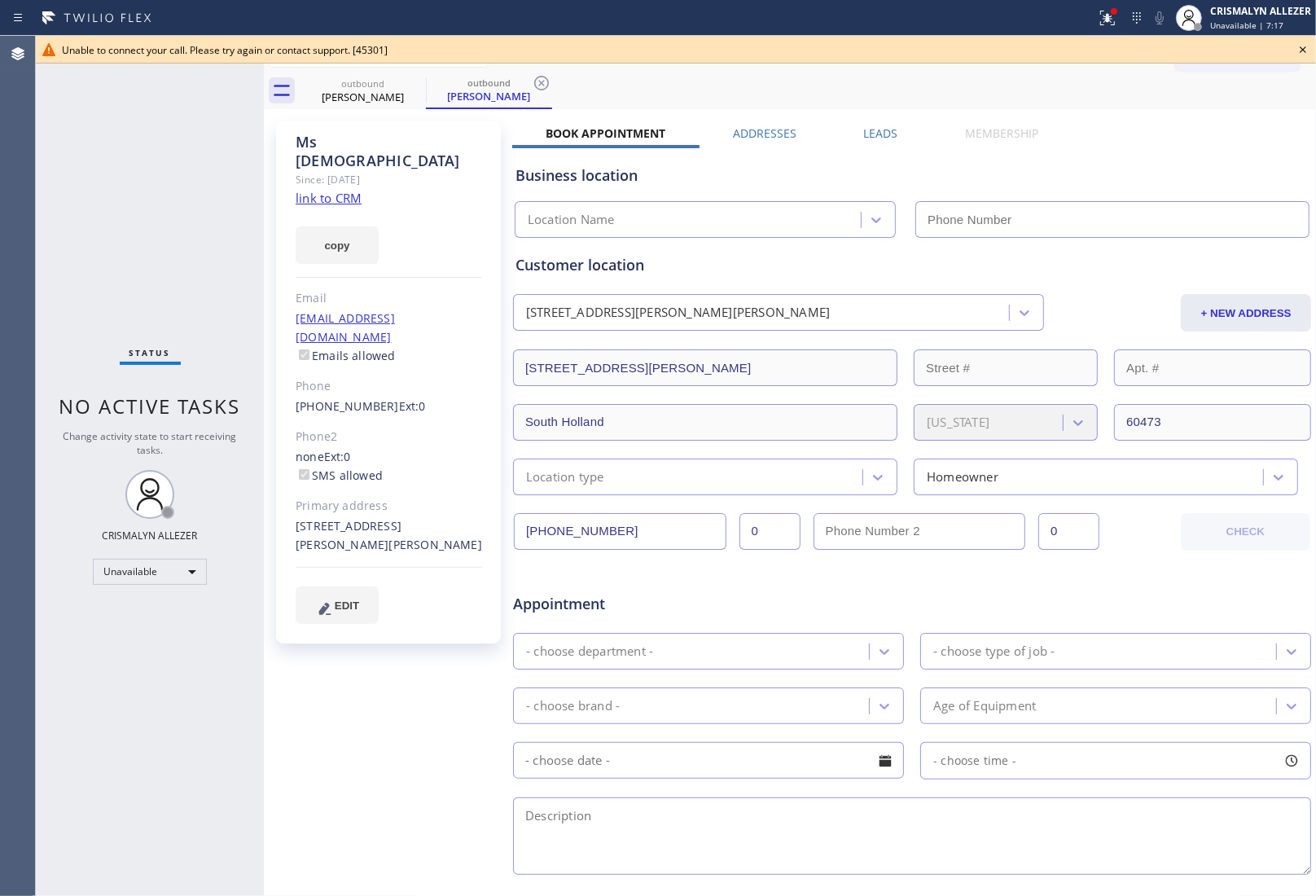
type input "[PHONE_NUMBER]"
click at [199, 262] on div "Status No active tasks Change activity state to start receiving tasks. CRISMALY…" at bounding box center [149, 465] width 228 height 860
click at [1303, 49] on icon at bounding box center [1303, 50] width 7 height 7
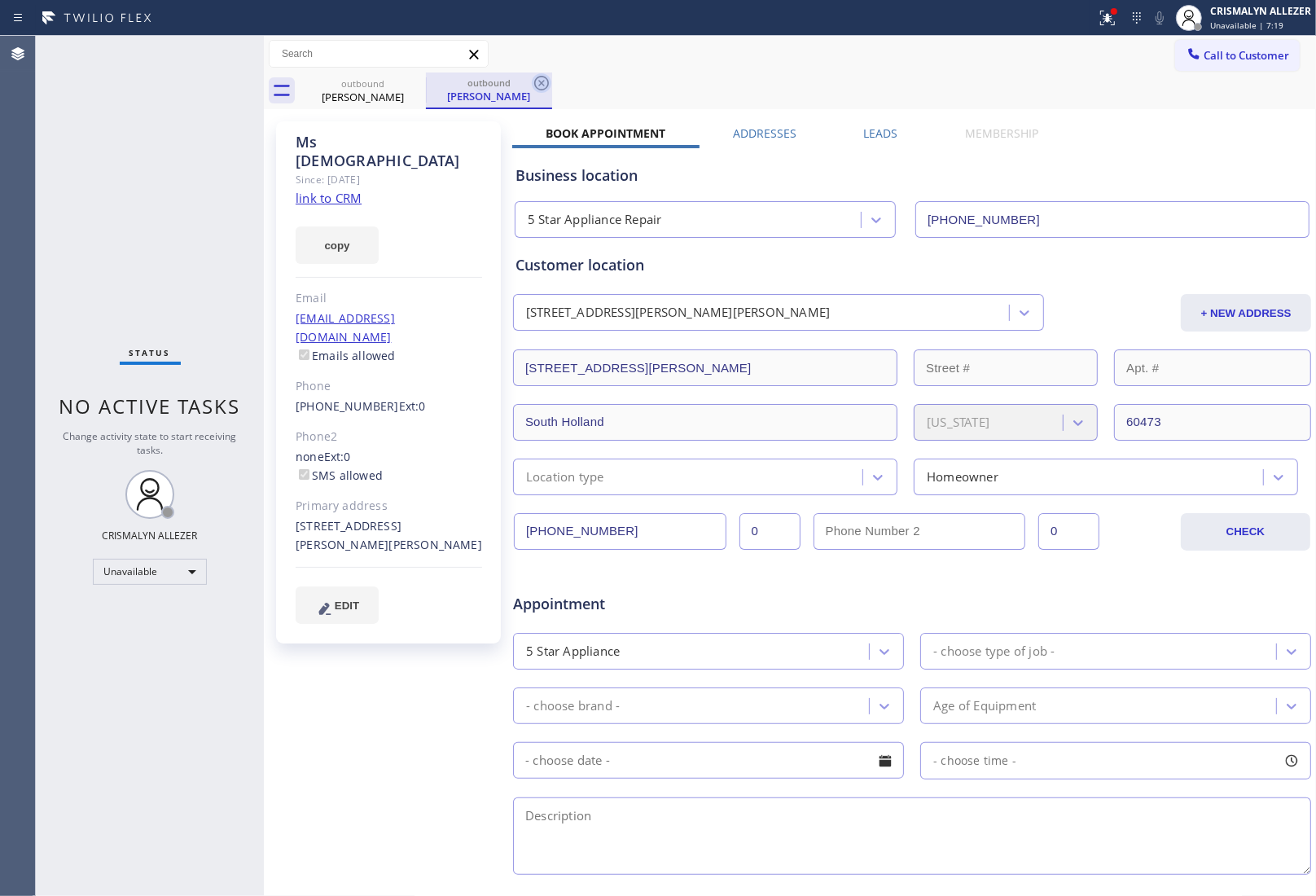
click at [544, 80] on icon at bounding box center [541, 83] width 14 height 14
click at [411, 83] on icon at bounding box center [415, 83] width 19 height 19
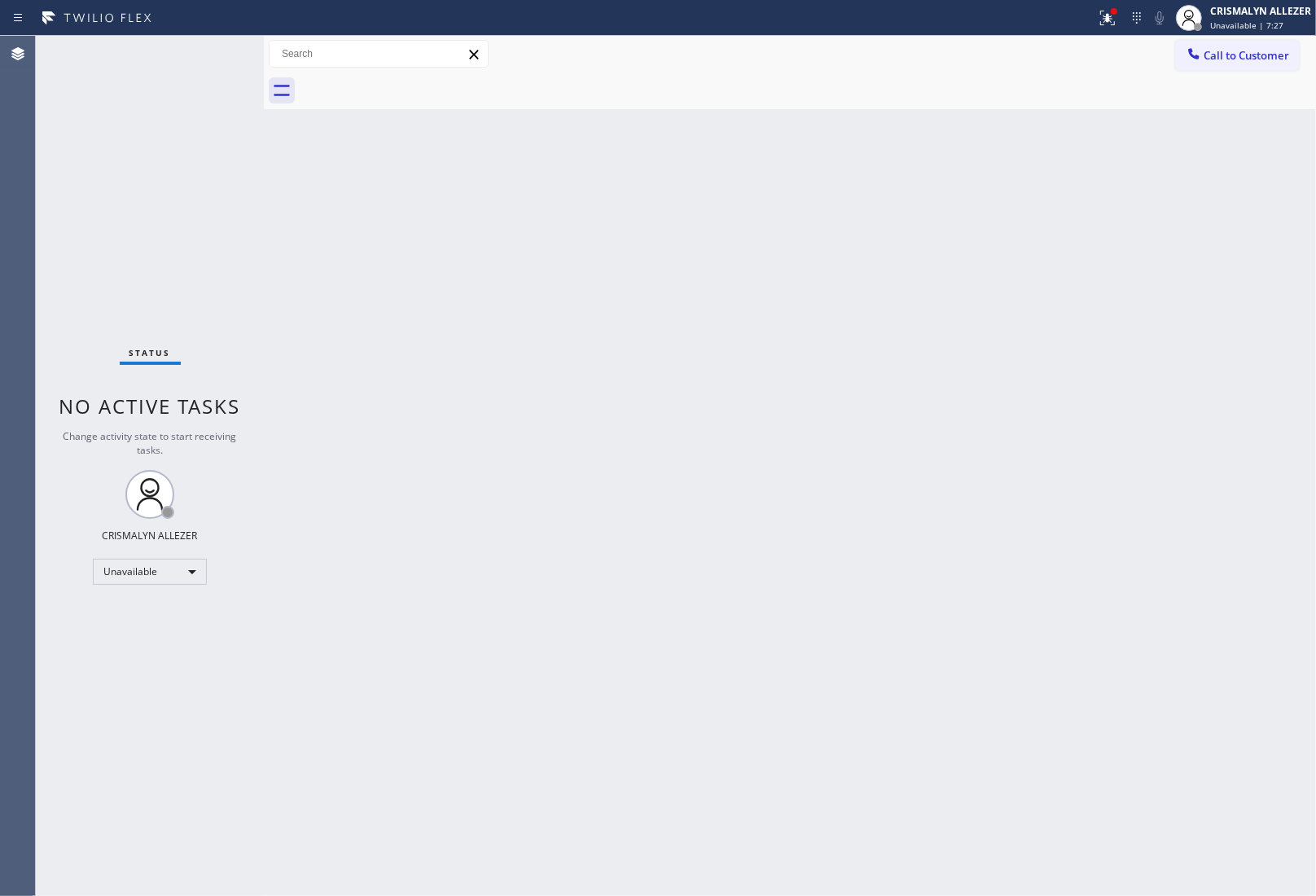
drag, startPoint x: 525, startPoint y: 337, endPoint x: 543, endPoint y: 322, distance: 23.4
click at [532, 328] on div "Back to Dashboard Change Sender ID Customers Technicians Select a contact Outbo…" at bounding box center [790, 465] width 1053 height 860
click at [1234, 58] on span "Call to Customer" at bounding box center [1246, 55] width 85 height 14
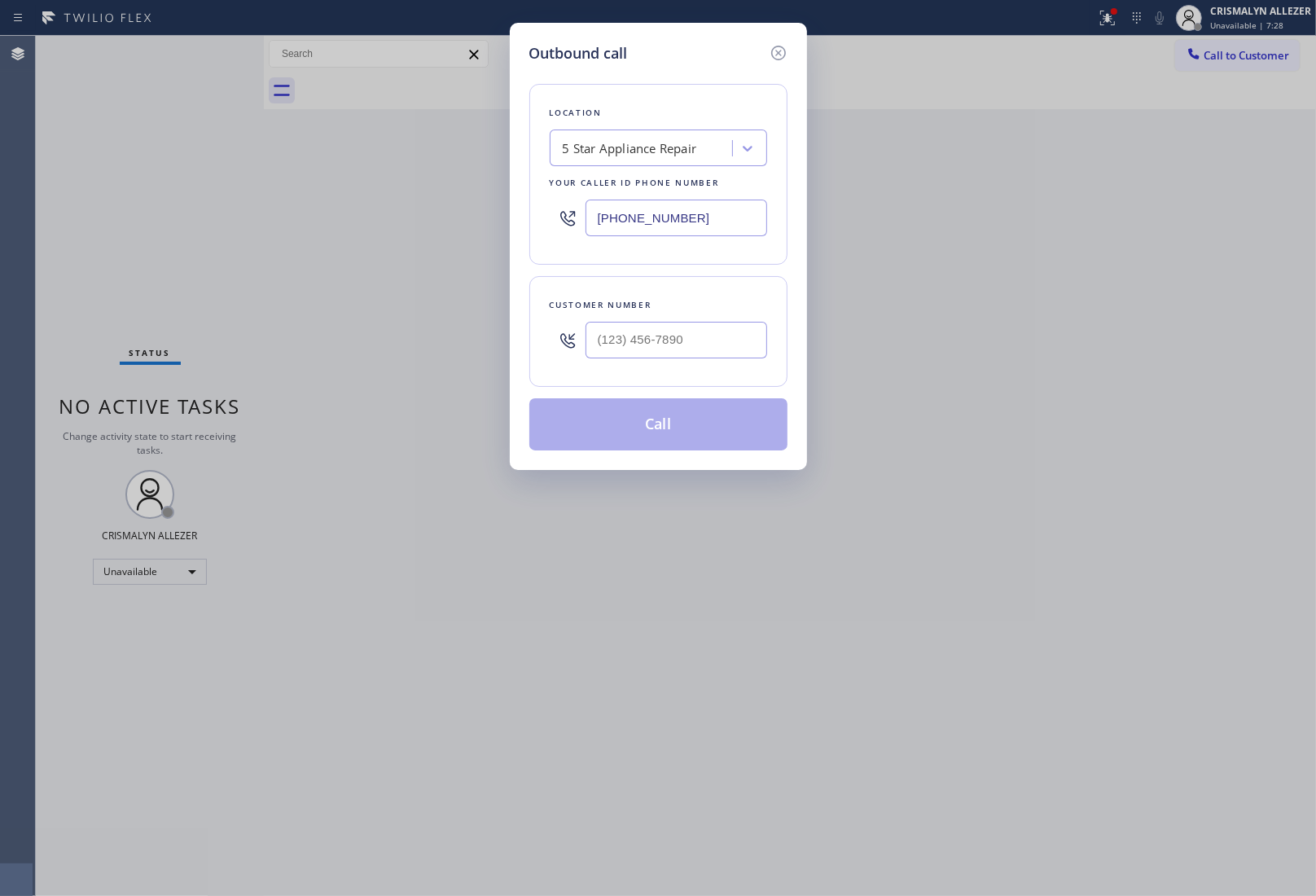
click at [567, 149] on div "5 Star Appliance Repair" at bounding box center [630, 148] width 134 height 19
paste input "Oasis Plumbers [GEOGRAPHIC_DATA][PERSON_NAME]"
type input "Oasis Plumbers [GEOGRAPHIC_DATA][PERSON_NAME]"
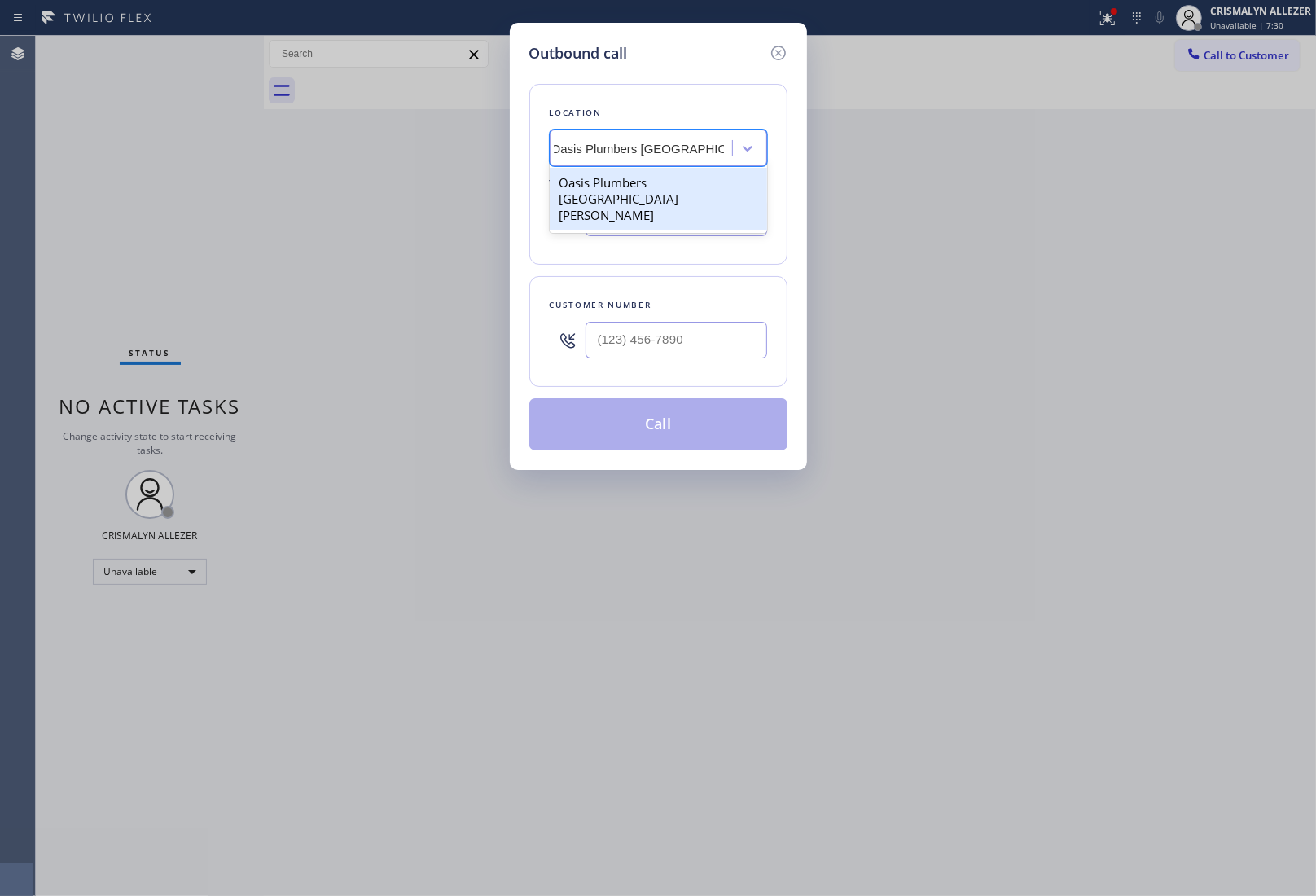
click at [583, 185] on div "Oasis Plumbers [GEOGRAPHIC_DATA][PERSON_NAME]" at bounding box center [658, 198] width 218 height 62
type input "[PHONE_NUMBER]"
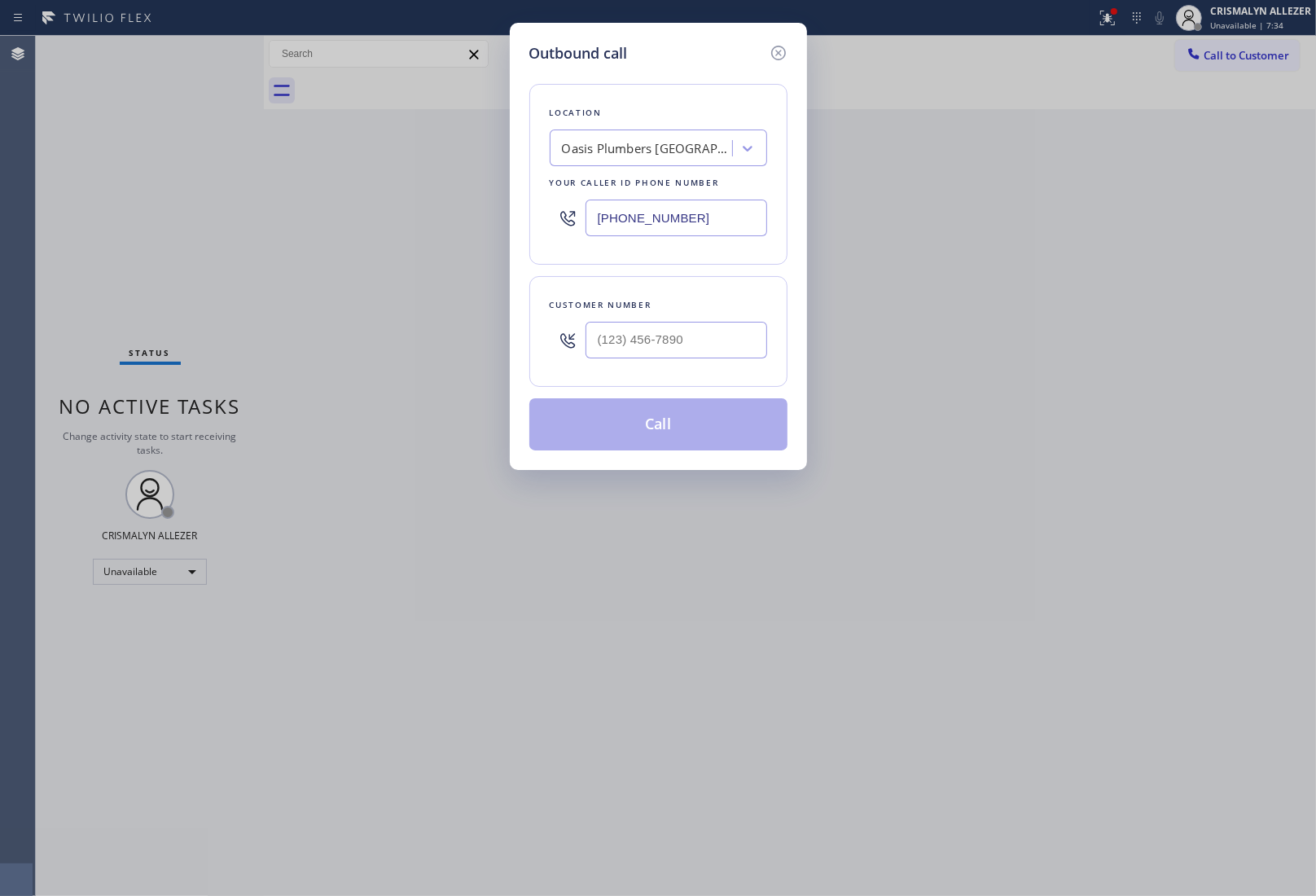
click at [630, 361] on div at bounding box center [676, 340] width 181 height 53
click at [658, 334] on input "(___) ___-____" at bounding box center [676, 339] width 181 height 36
paste input "310) 467-8042"
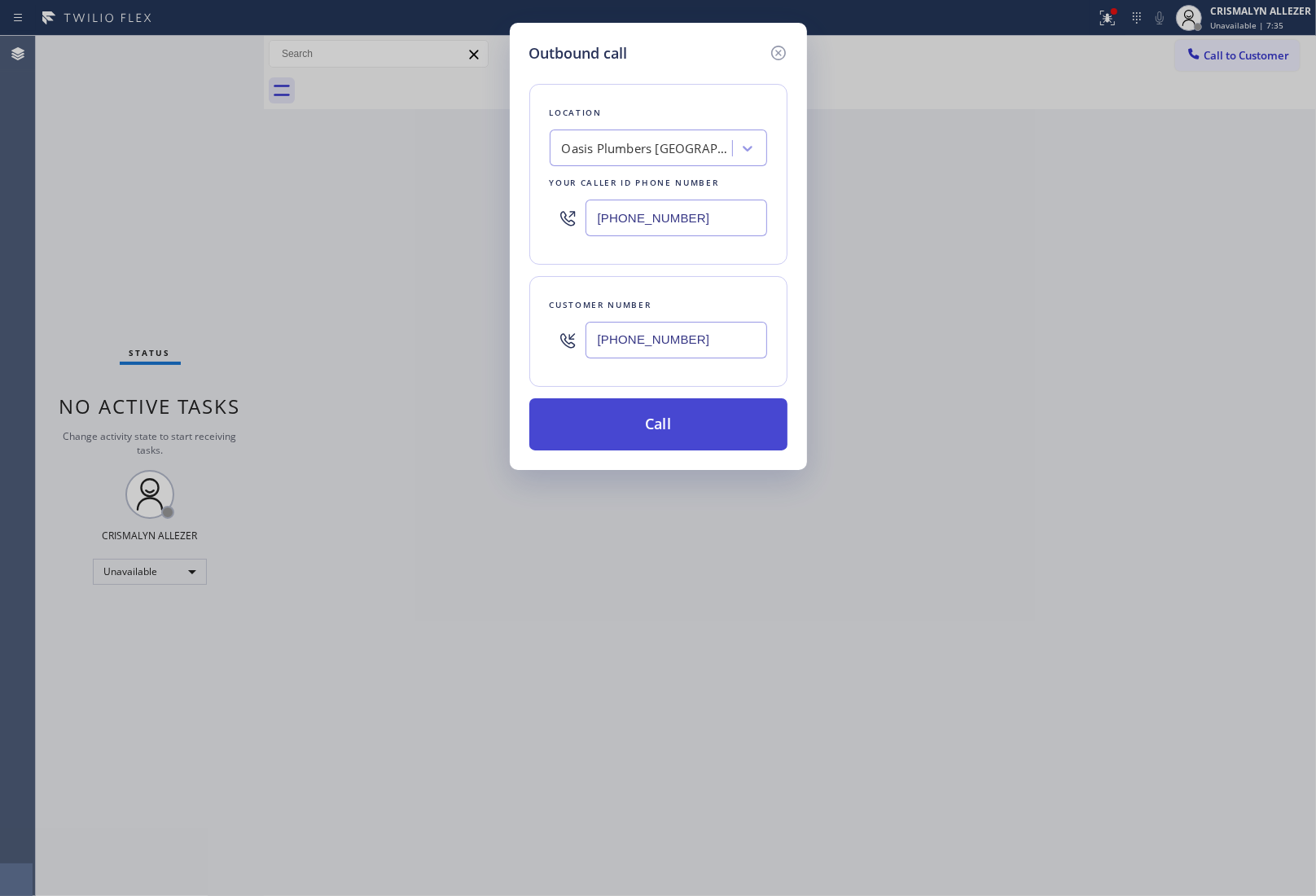
type input "[PHONE_NUMBER]"
click at [676, 441] on button "Call" at bounding box center [658, 424] width 258 height 52
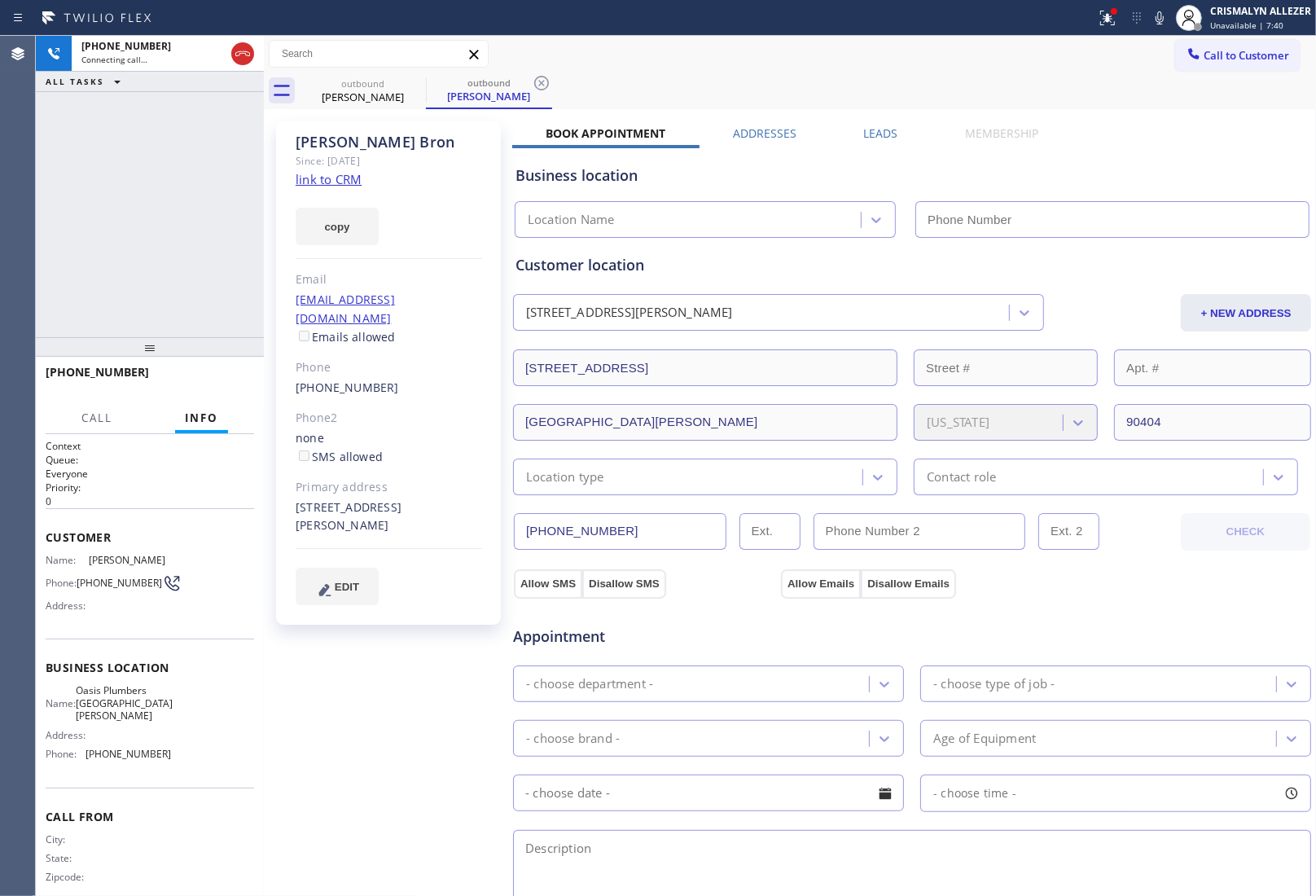
type input "[PHONE_NUMBER]"
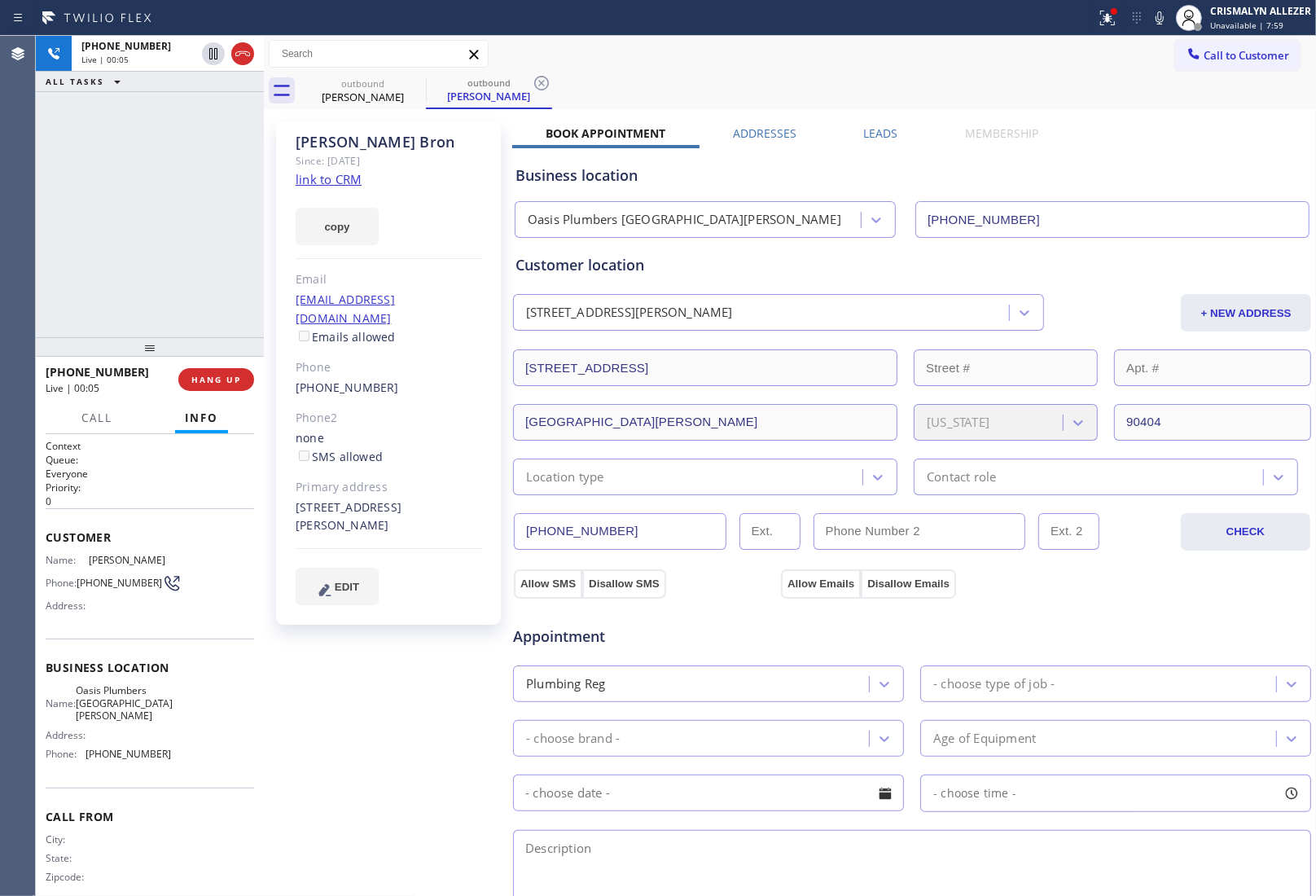
click at [1207, 132] on div "Book Appointment Addresses Leads Membership Business location Oasis Plumbers [G…" at bounding box center [913, 663] width 800 height 1076
click at [209, 384] on span "HANG UP" at bounding box center [216, 380] width 50 height 12
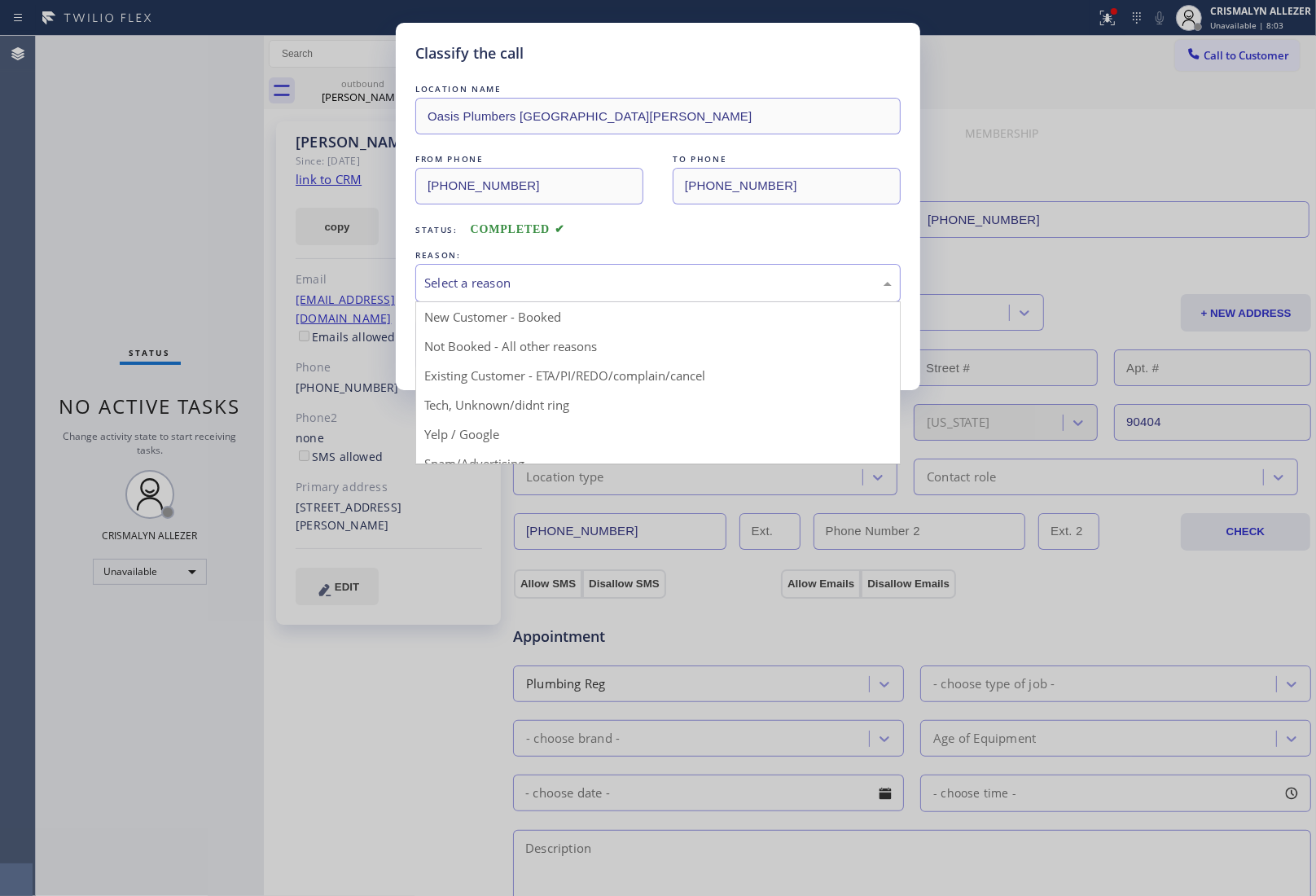
click at [620, 289] on div "Select a reason" at bounding box center [658, 283] width 468 height 19
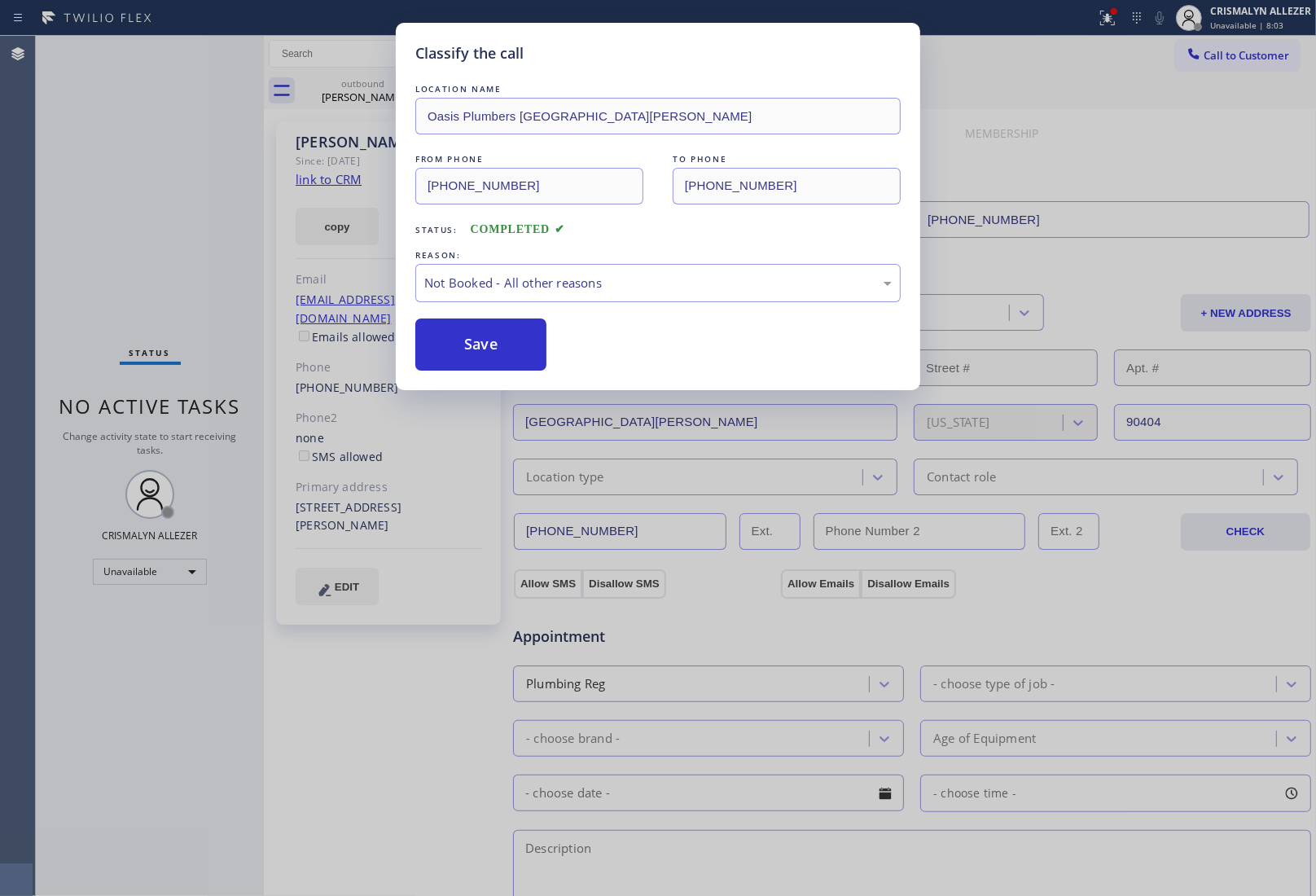
click at [481, 343] on button "Save" at bounding box center [480, 344] width 131 height 52
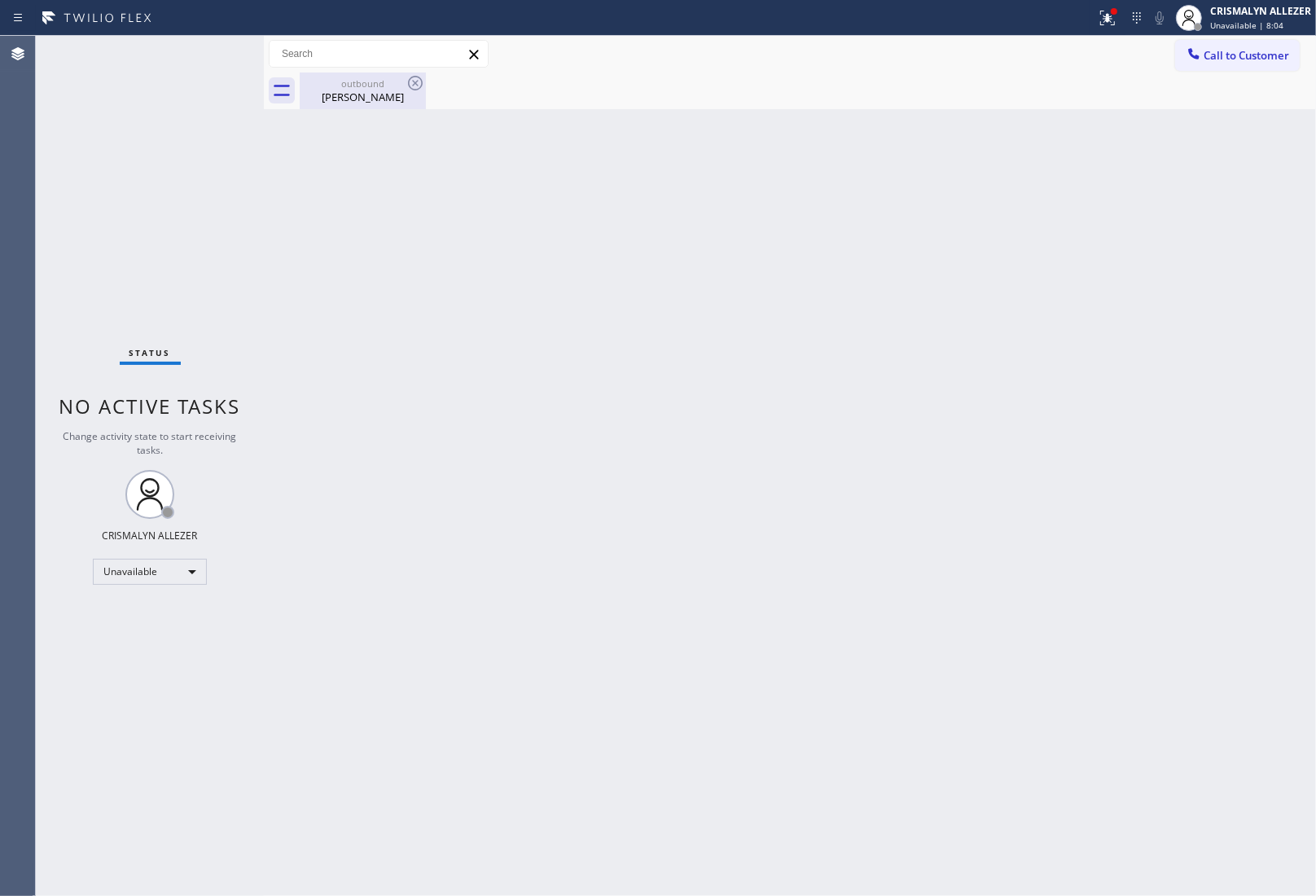
click at [360, 87] on div "outbound" at bounding box center [363, 84] width 123 height 12
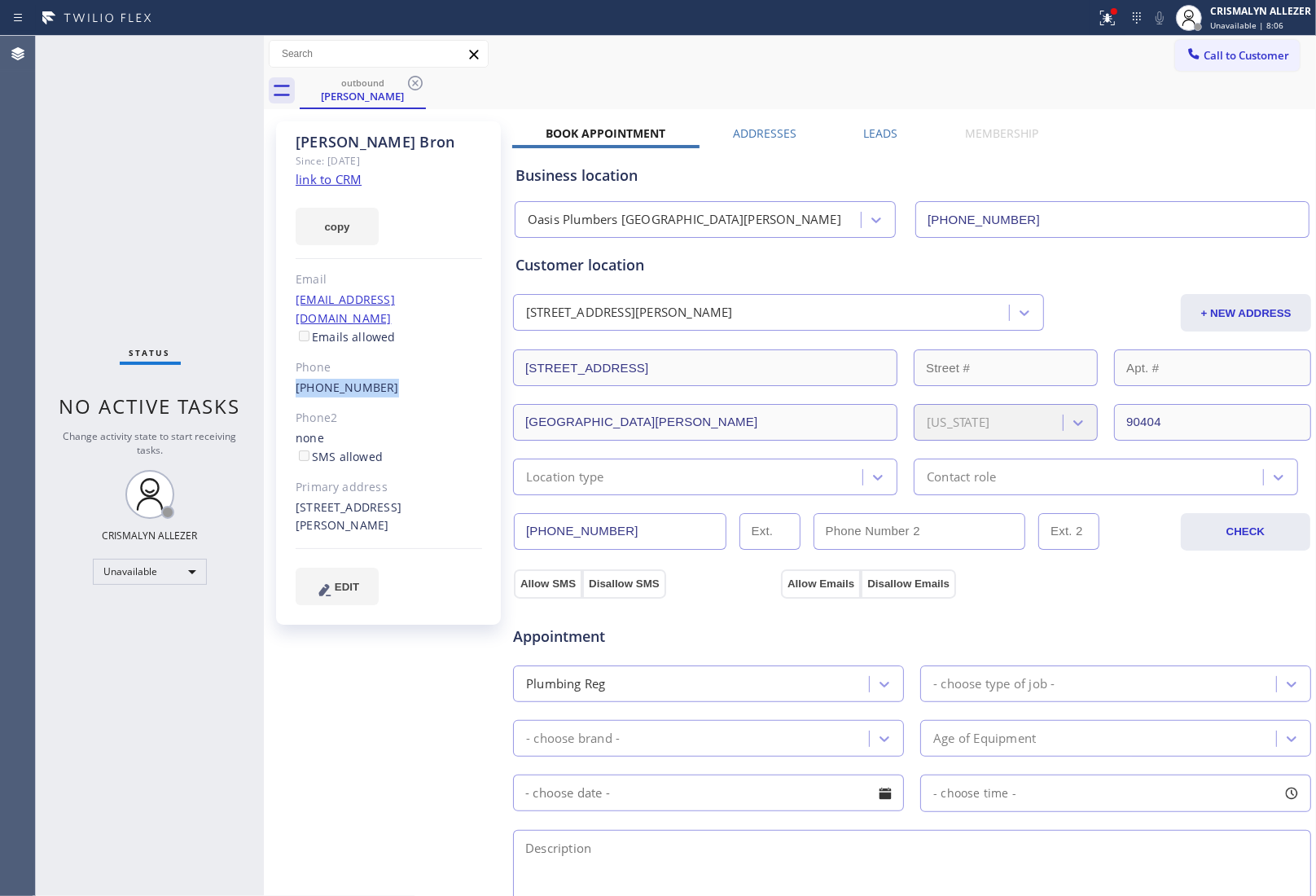
drag, startPoint x: 294, startPoint y: 364, endPoint x: 383, endPoint y: 375, distance: 89.7
click at [383, 375] on div "[PERSON_NAME] Since: [DATE] link to CRM copy Email [EMAIL_ADDRESS][DOMAIN_NAME]…" at bounding box center [388, 373] width 225 height 503
copy link "[PHONE_NUMBER]"
click at [412, 85] on icon at bounding box center [415, 83] width 19 height 19
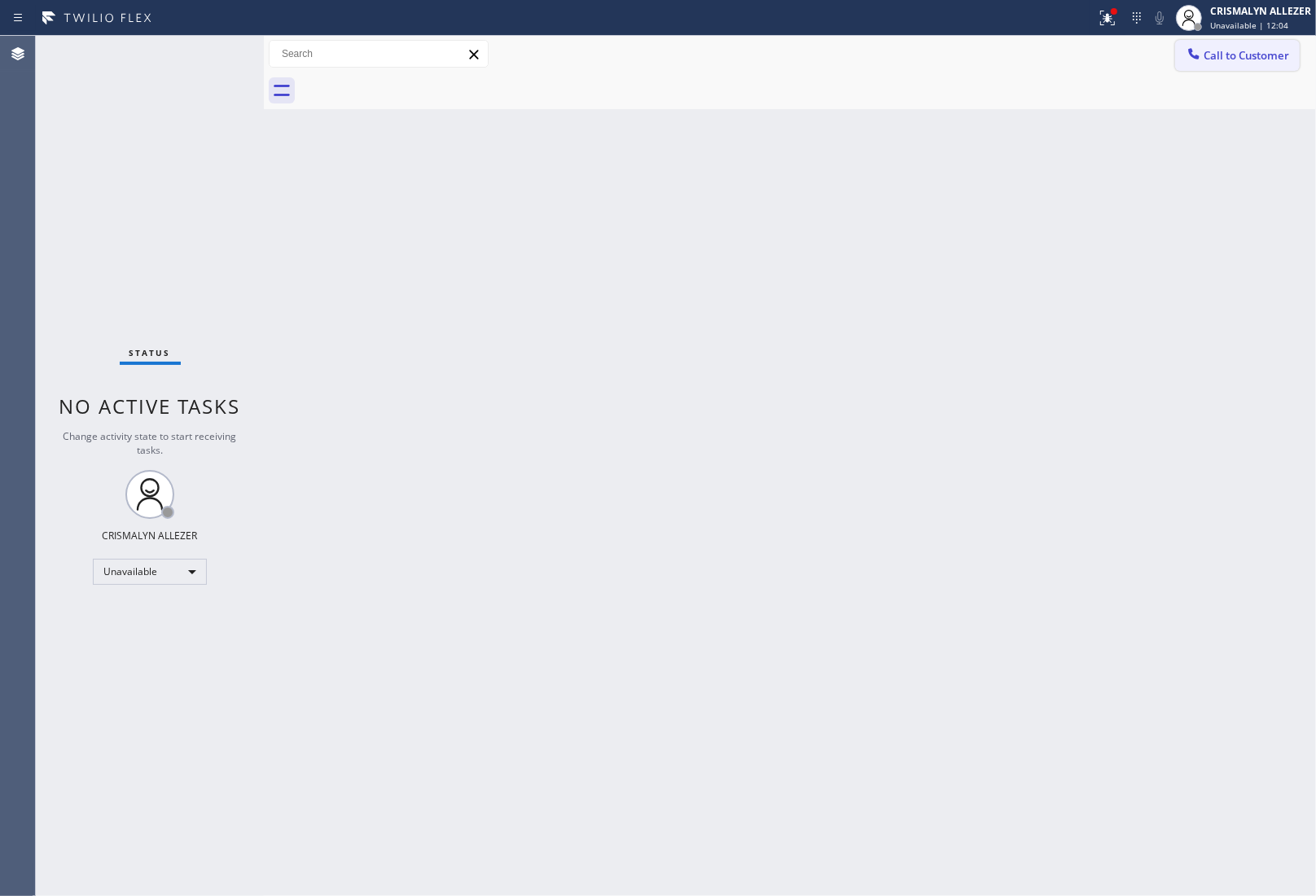
click at [1243, 56] on span "Call to Customer" at bounding box center [1246, 55] width 85 height 14
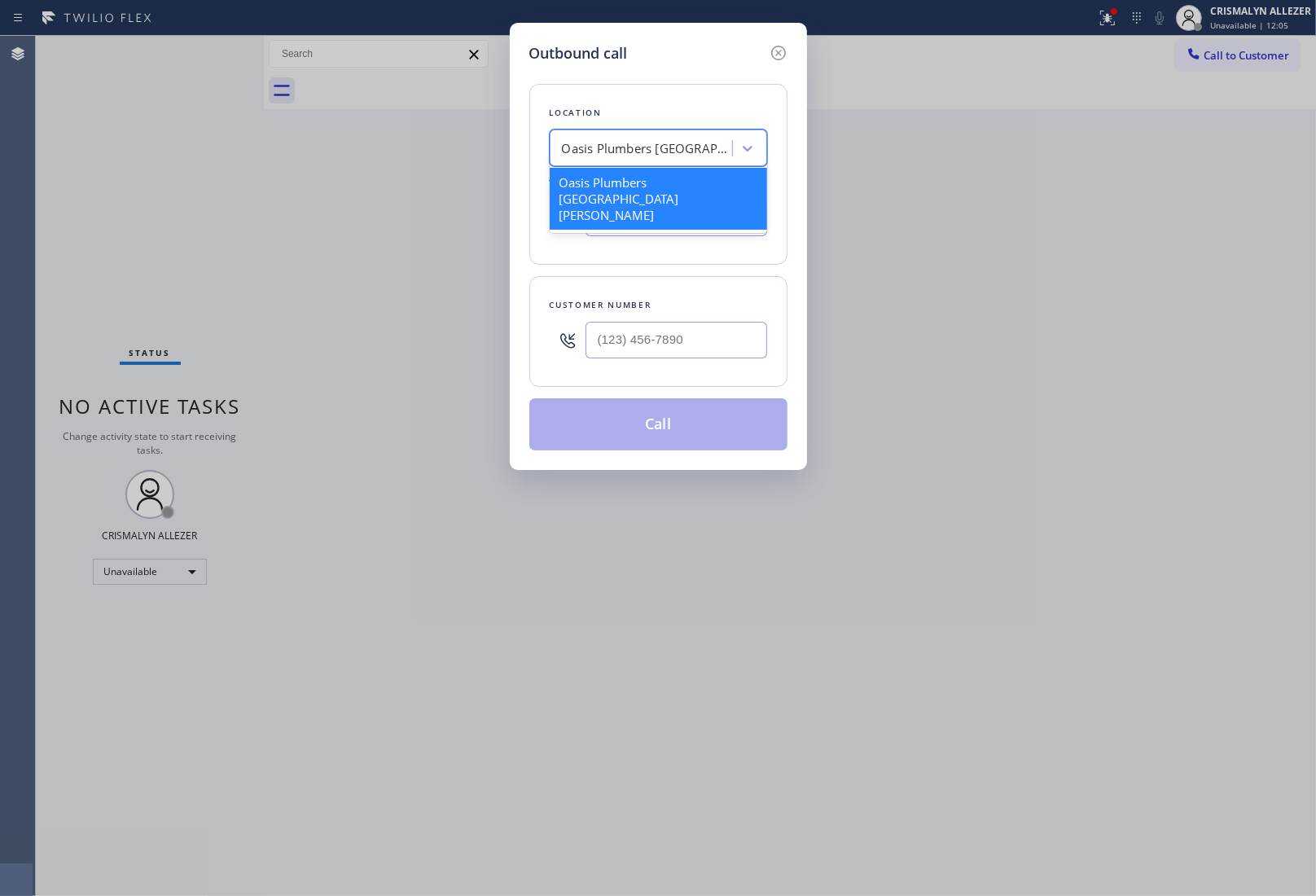
click at [649, 145] on div "Oasis Plumbers [GEOGRAPHIC_DATA][PERSON_NAME]" at bounding box center [647, 148] width 171 height 19
paste input "Mr [PERSON_NAME] Fixer"
type input "Mr [PERSON_NAME] Fixer"
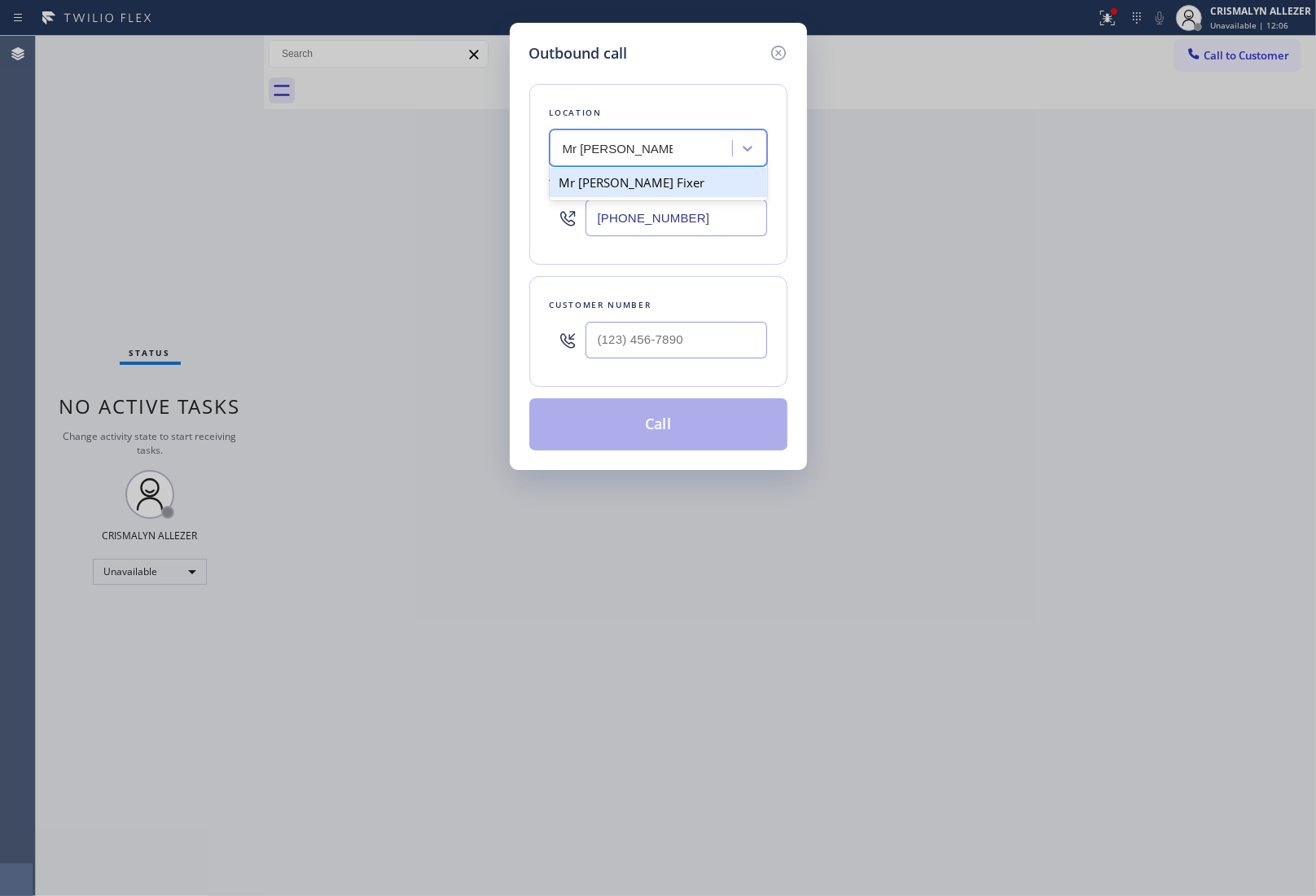
click at [611, 196] on div "Mr [PERSON_NAME] Fixer" at bounding box center [658, 182] width 218 height 30
type input "[PHONE_NUMBER]"
click at [640, 342] on input "(___) ___-____" at bounding box center [676, 339] width 181 height 36
paste input "925) 400-5589"
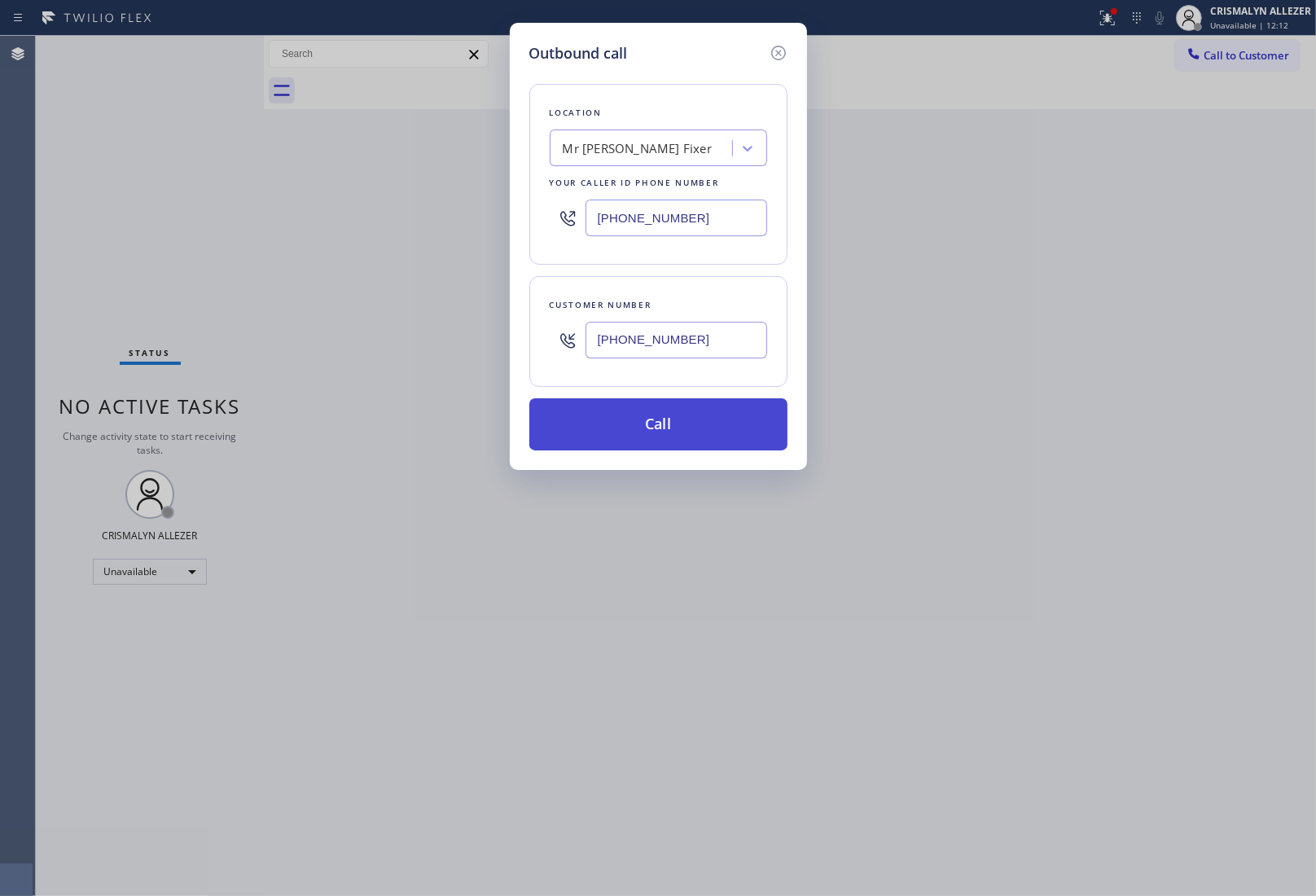
type input "[PHONE_NUMBER]"
click at [646, 432] on button "Call" at bounding box center [658, 424] width 258 height 52
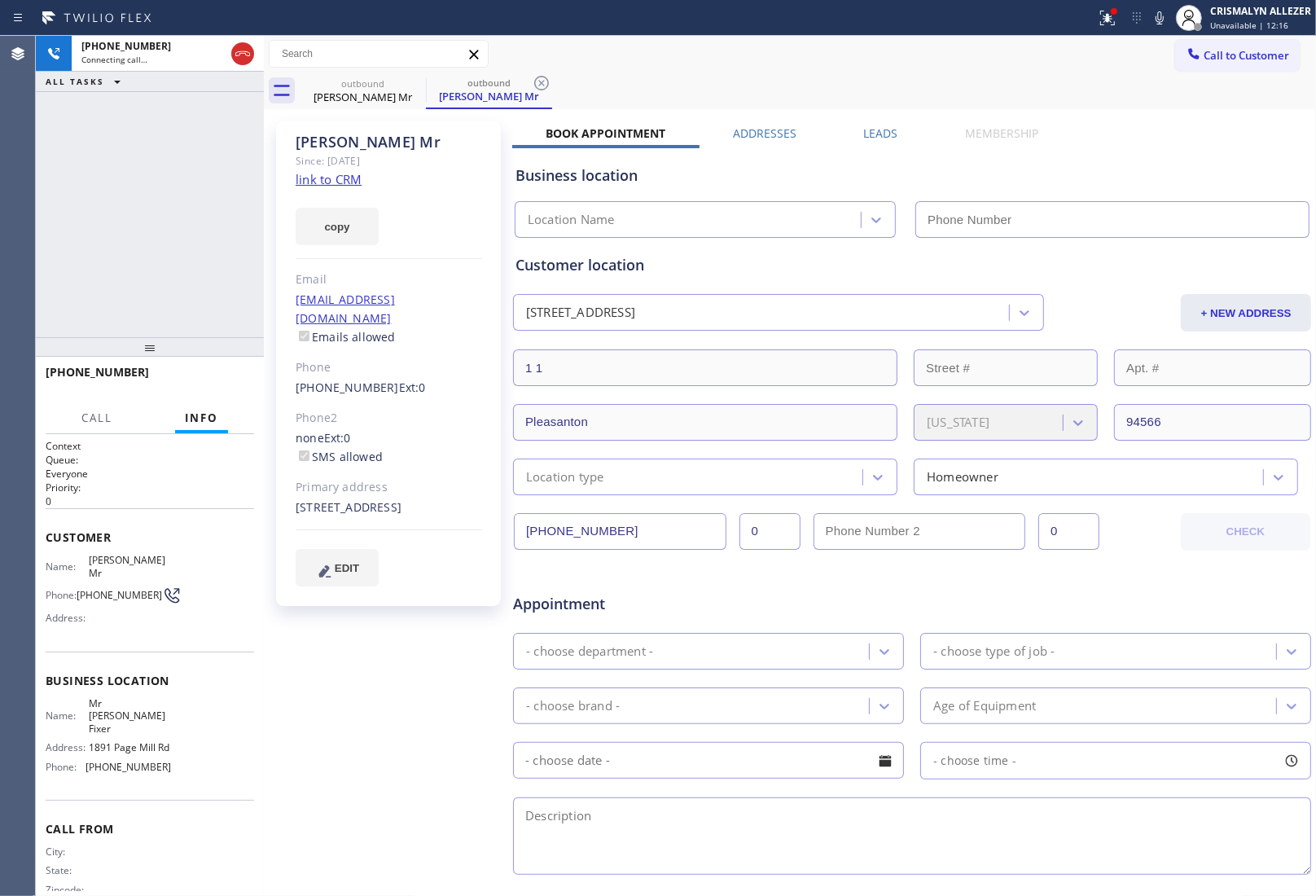
type input "[PHONE_NUMBER]"
click at [214, 379] on span "HANG UP" at bounding box center [216, 380] width 50 height 12
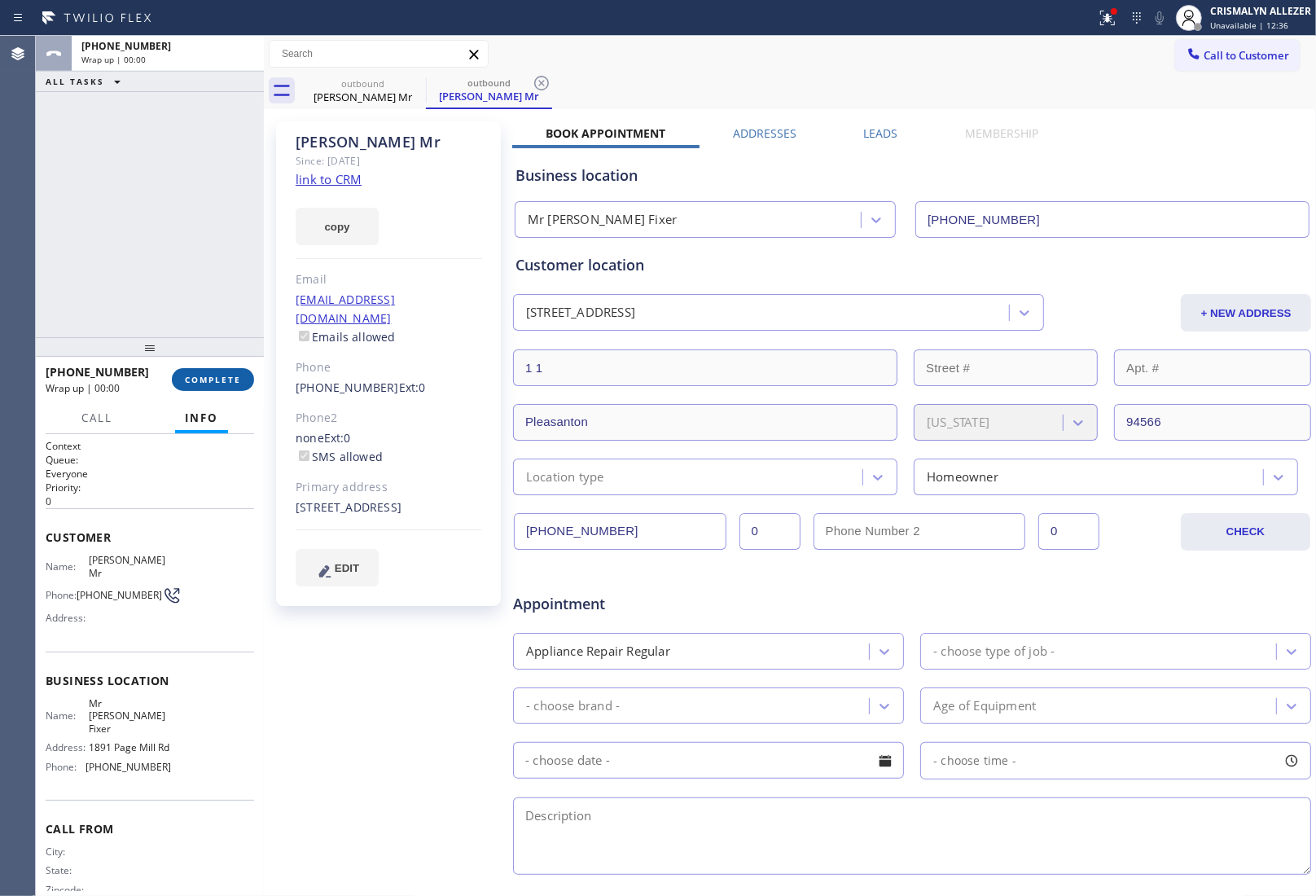
click at [214, 379] on span "COMPLETE" at bounding box center [213, 380] width 57 height 12
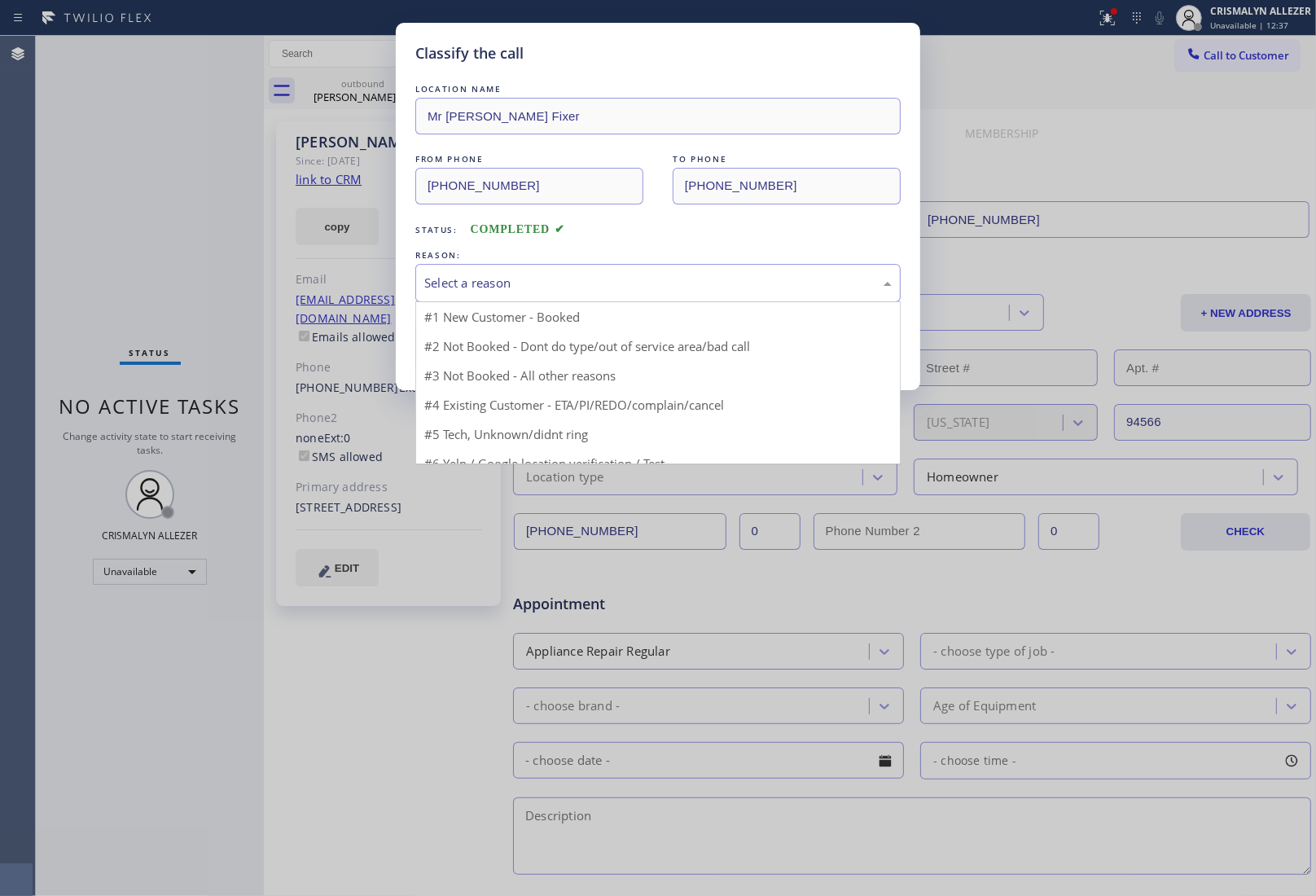
click at [692, 283] on div "Select a reason" at bounding box center [658, 283] width 468 height 19
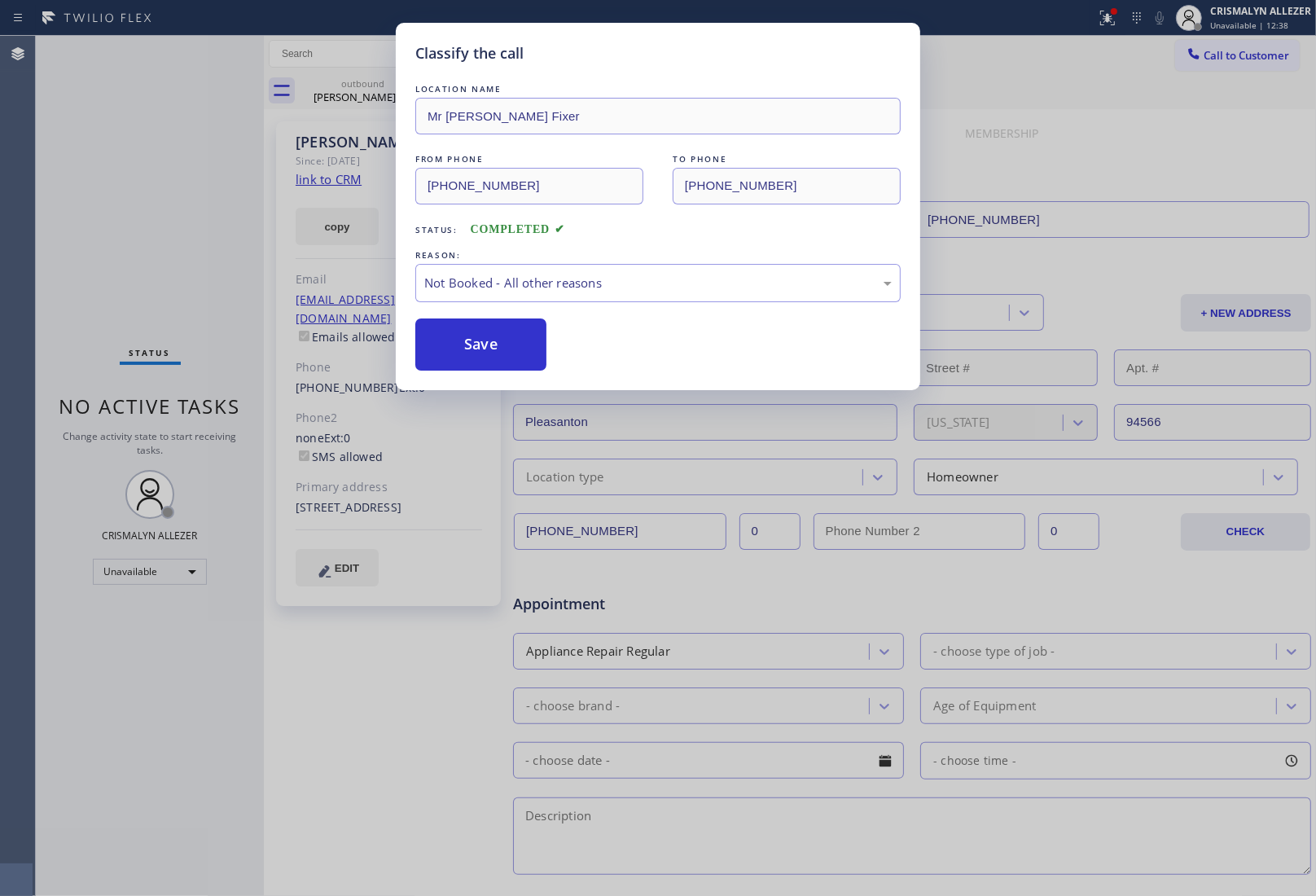
click at [490, 353] on button "Save" at bounding box center [480, 344] width 131 height 52
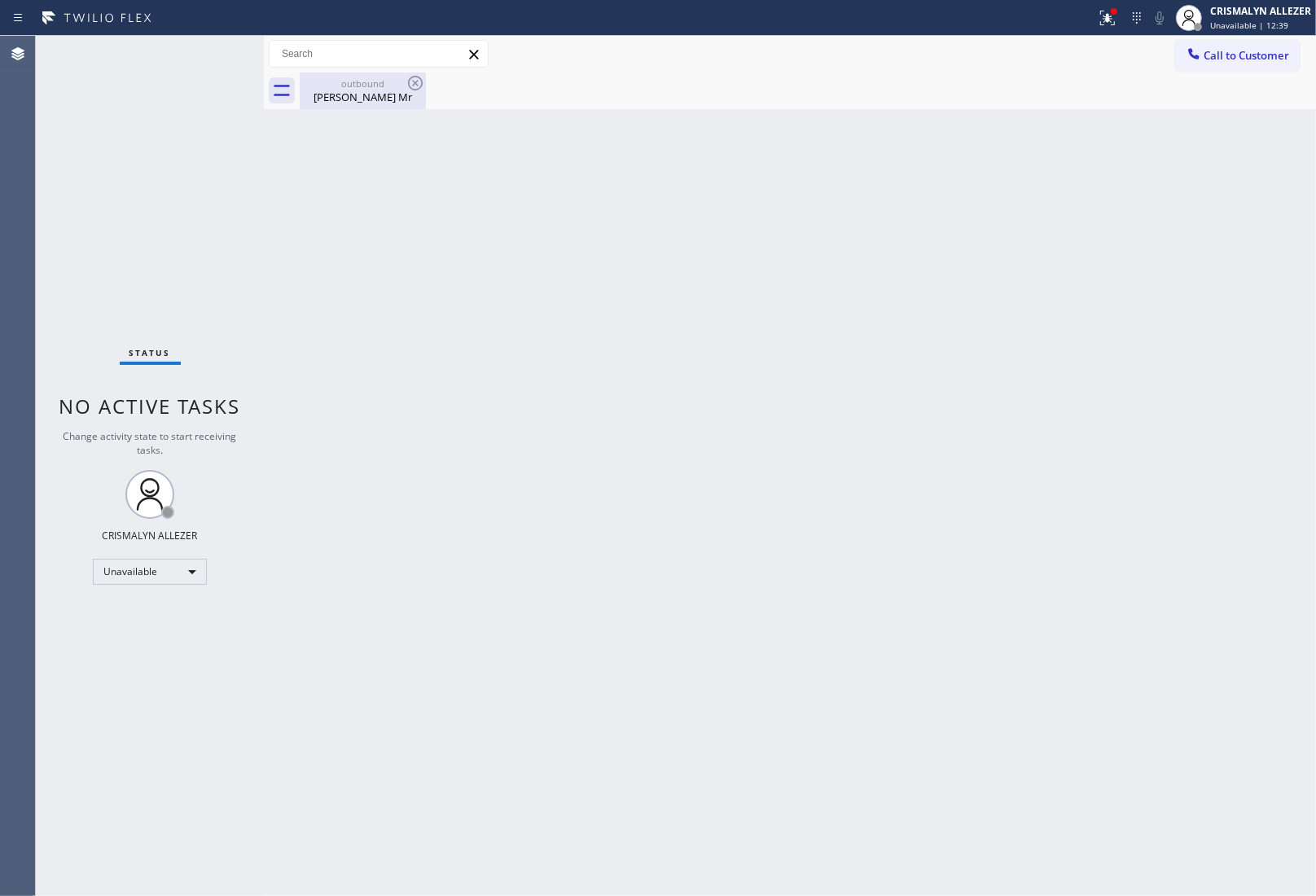
click at [365, 99] on div "[PERSON_NAME] Mr" at bounding box center [363, 96] width 123 height 14
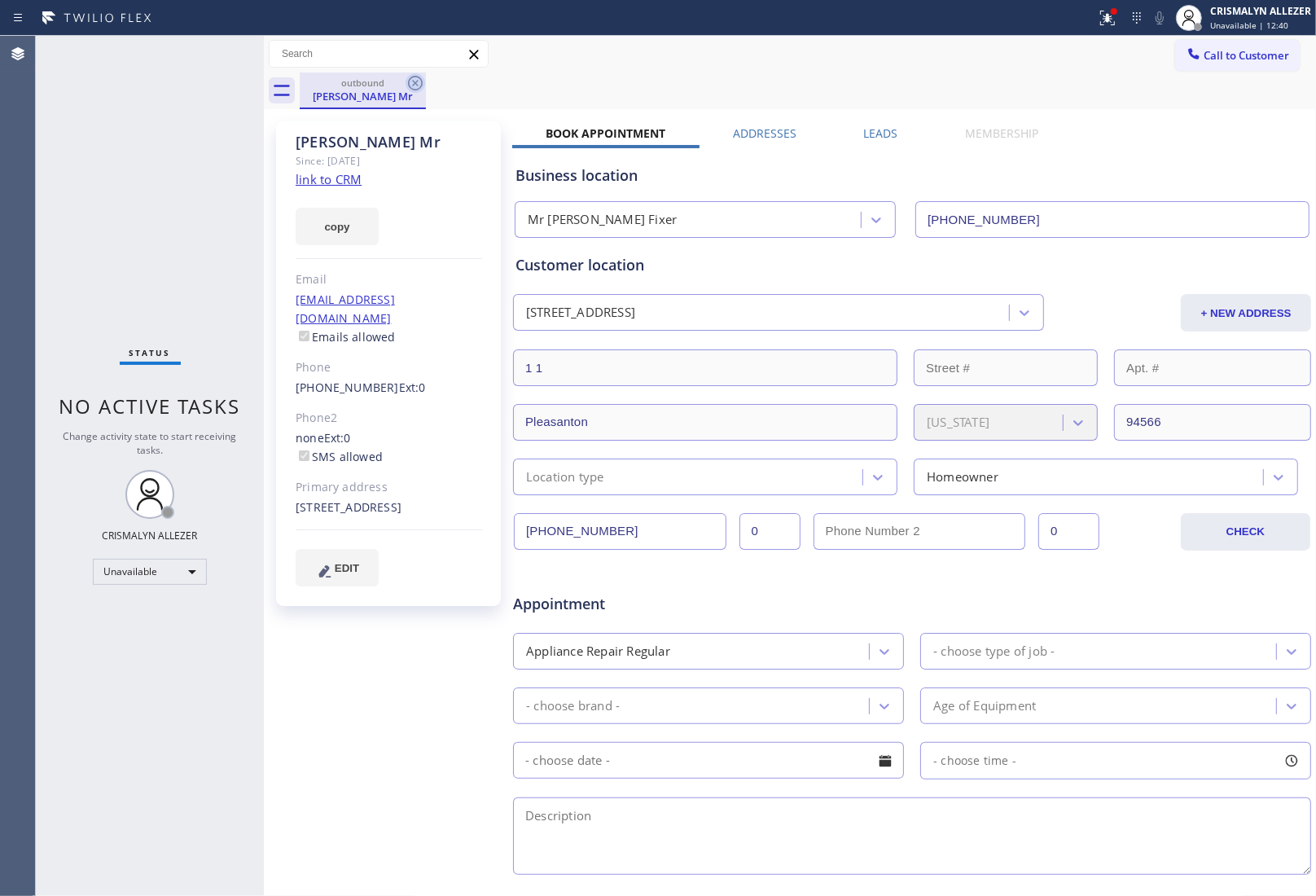
click at [411, 82] on icon at bounding box center [415, 83] width 19 height 19
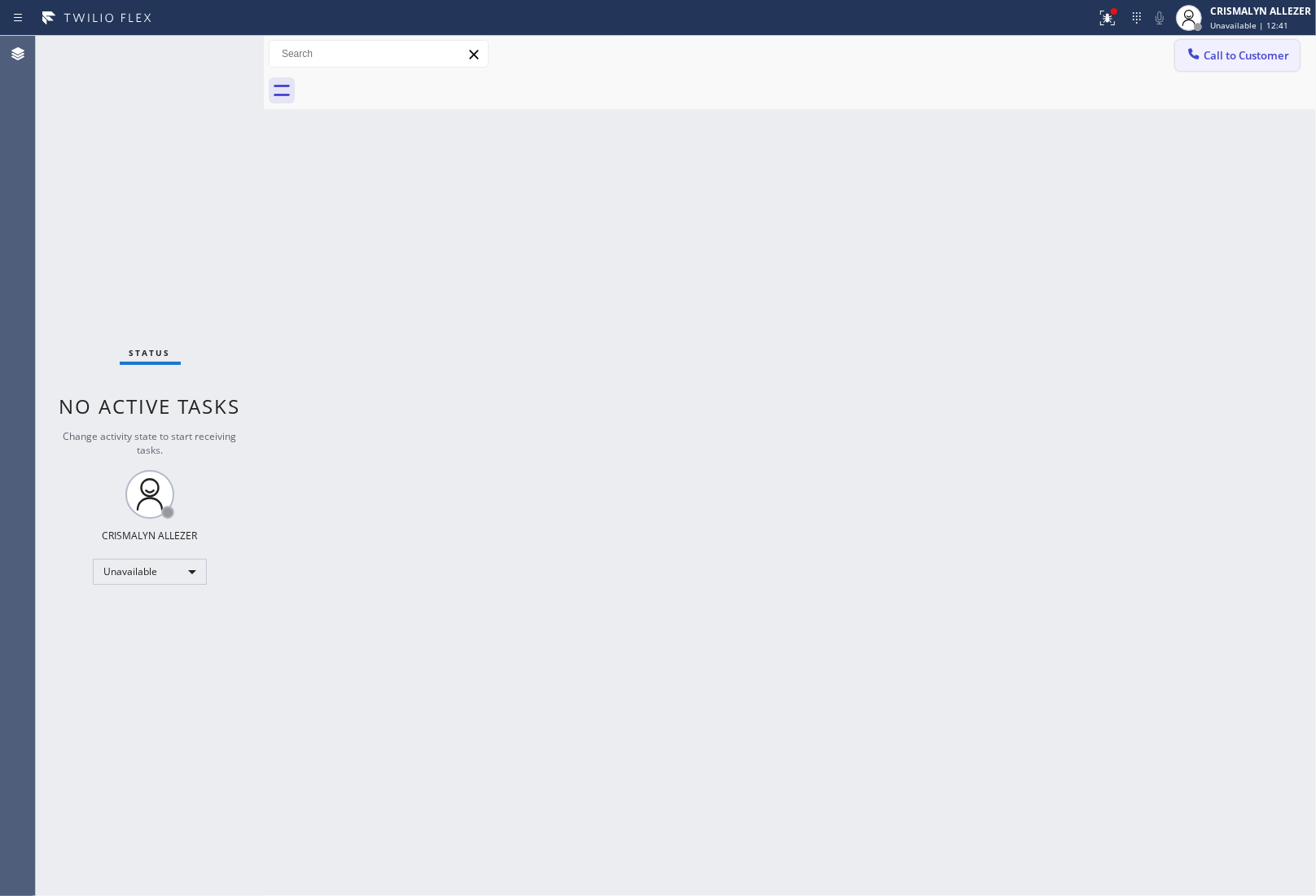
click at [1235, 54] on span "Call to Customer" at bounding box center [1246, 55] width 85 height 14
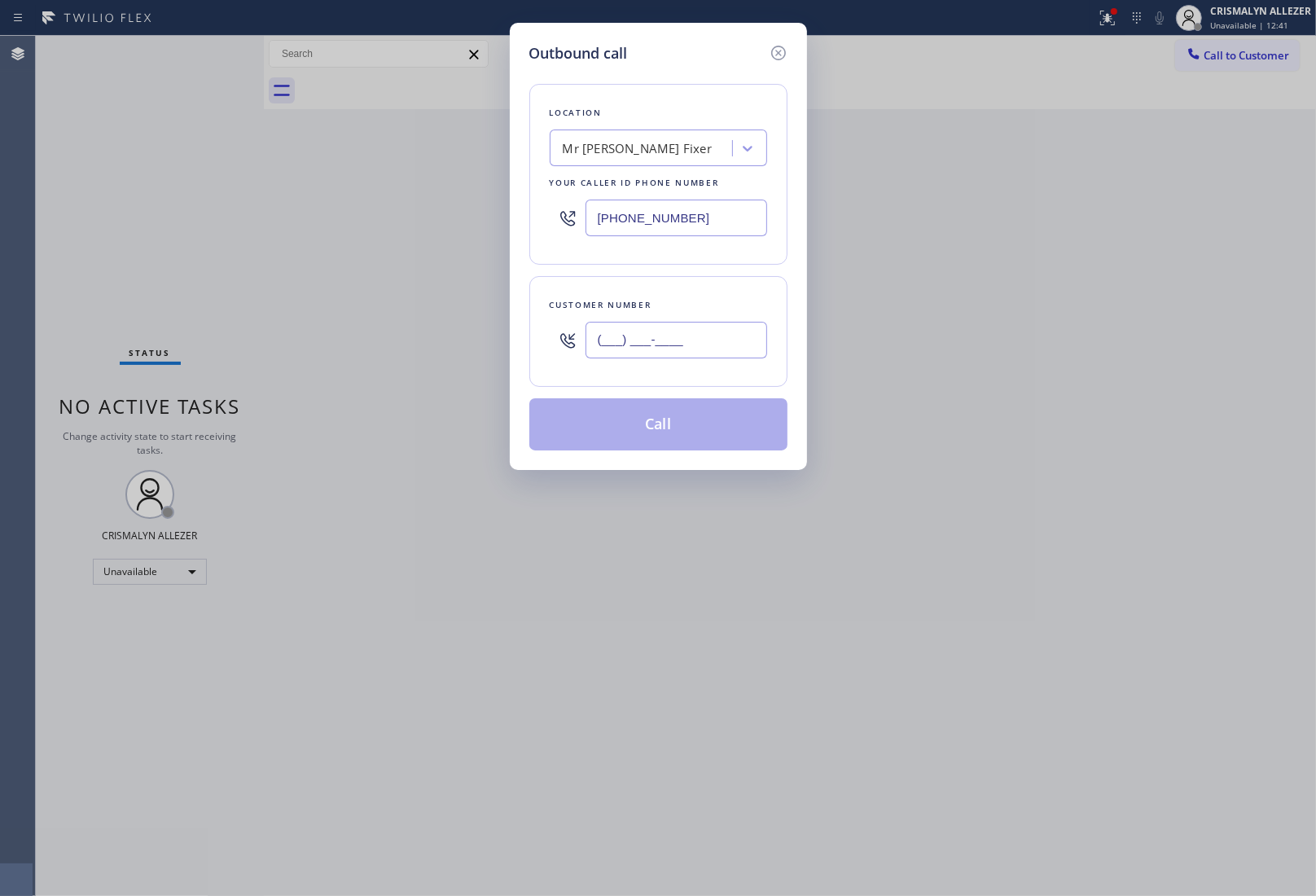
click at [729, 347] on input "(___) ___-____" at bounding box center [676, 339] width 181 height 36
paste input "925) 400-5589"
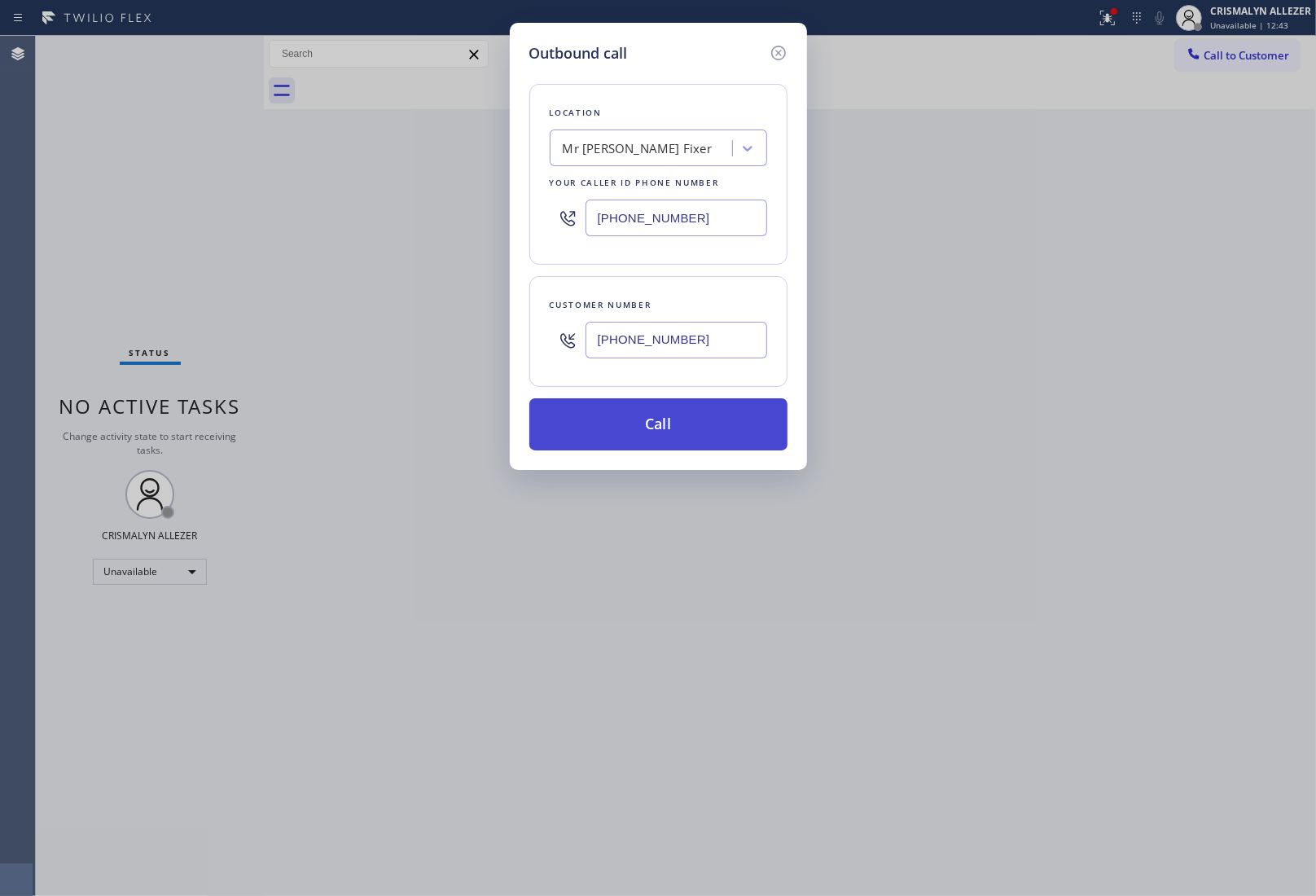
type input "[PHONE_NUMBER]"
click at [653, 426] on button "Call" at bounding box center [658, 424] width 258 height 52
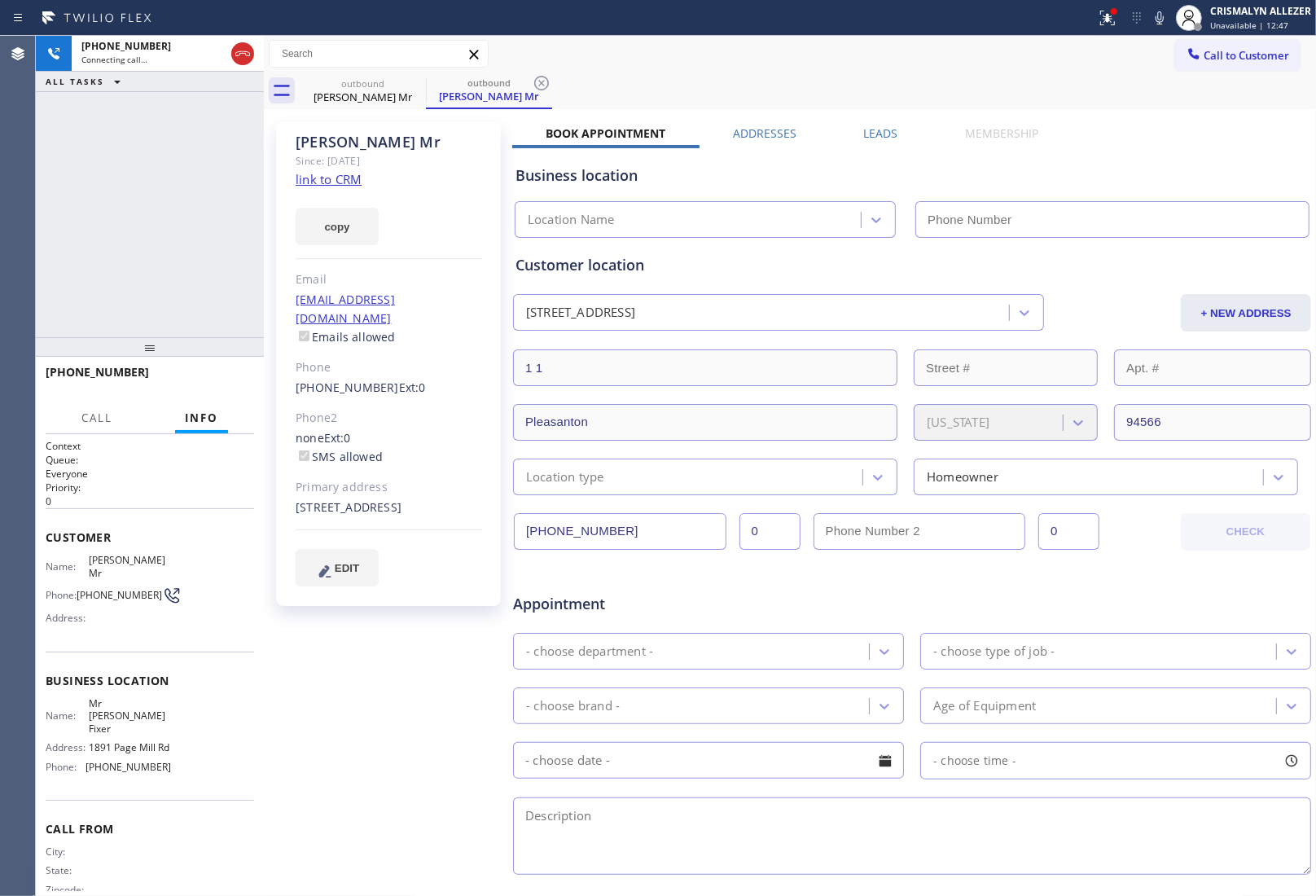
type input "[PHONE_NUMBER]"
click at [213, 375] on span "HANG UP" at bounding box center [216, 380] width 50 height 12
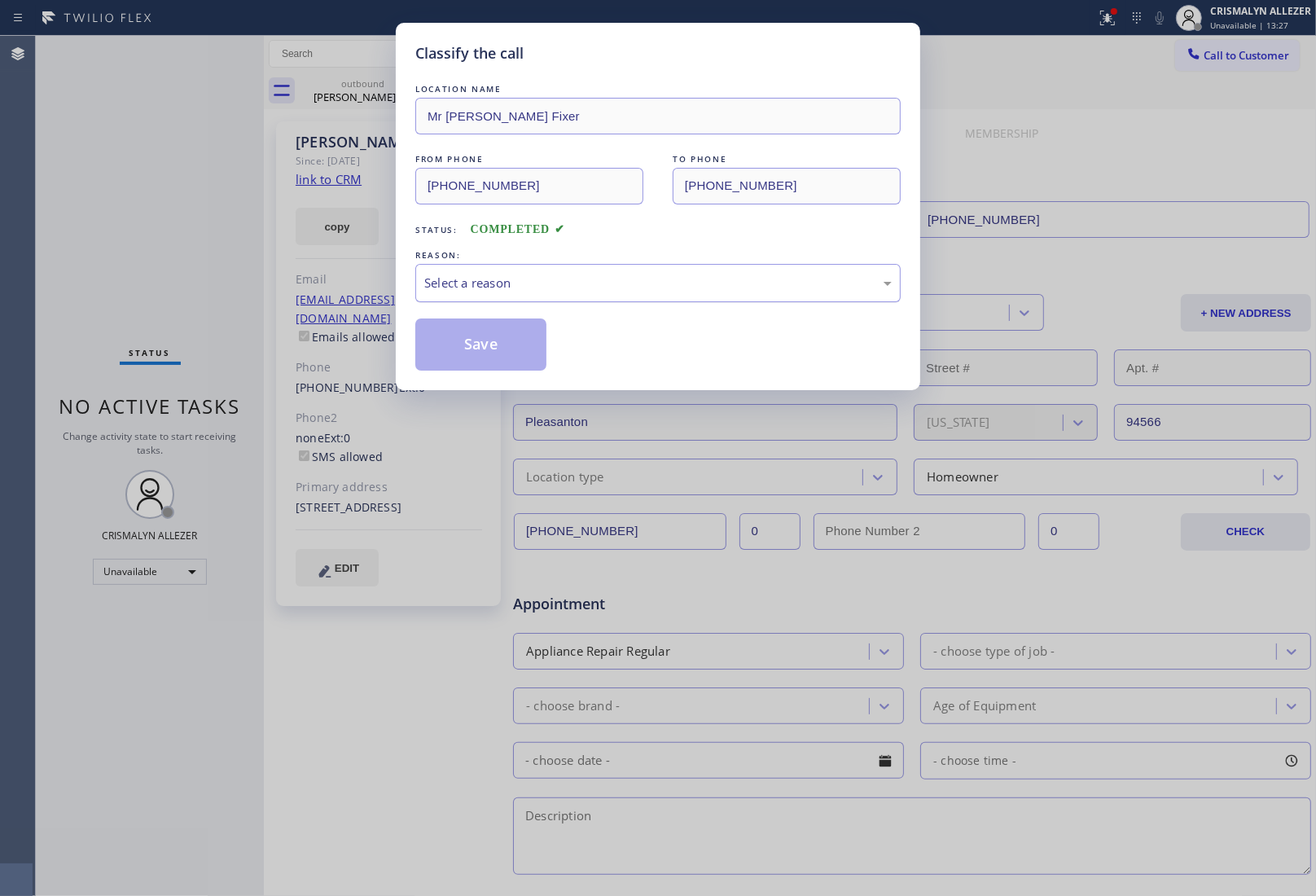
click at [654, 287] on div "Select a reason" at bounding box center [658, 283] width 468 height 19
click at [502, 354] on button "Save" at bounding box center [480, 344] width 131 height 52
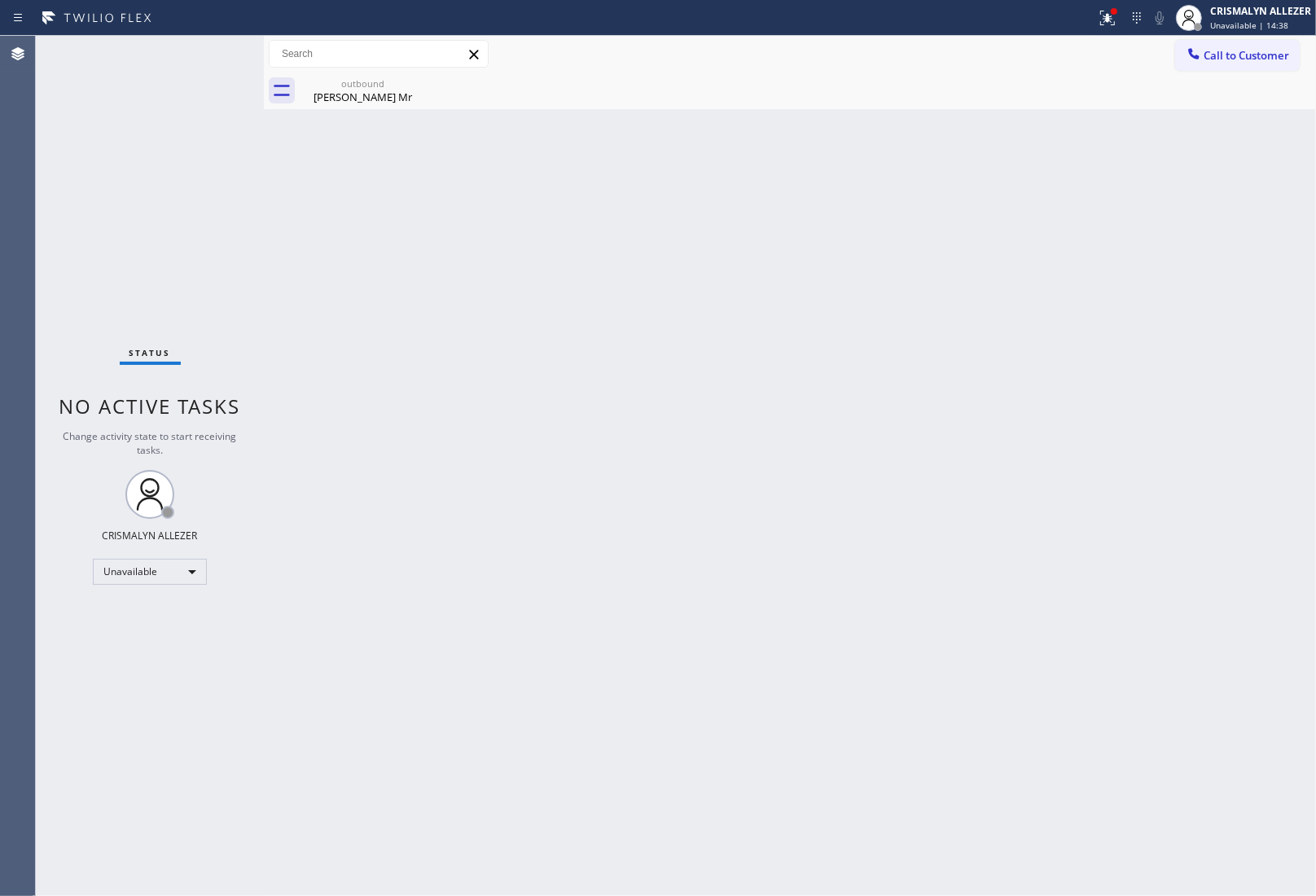
click at [1181, 256] on div "Back to Dashboard Change Sender ID Customers Technicians Select a contact Outbo…" at bounding box center [790, 465] width 1053 height 860
drag, startPoint x: 356, startPoint y: 94, endPoint x: 382, endPoint y: 88, distance: 26.7
click at [356, 94] on div "[PERSON_NAME] Mr" at bounding box center [363, 96] width 123 height 14
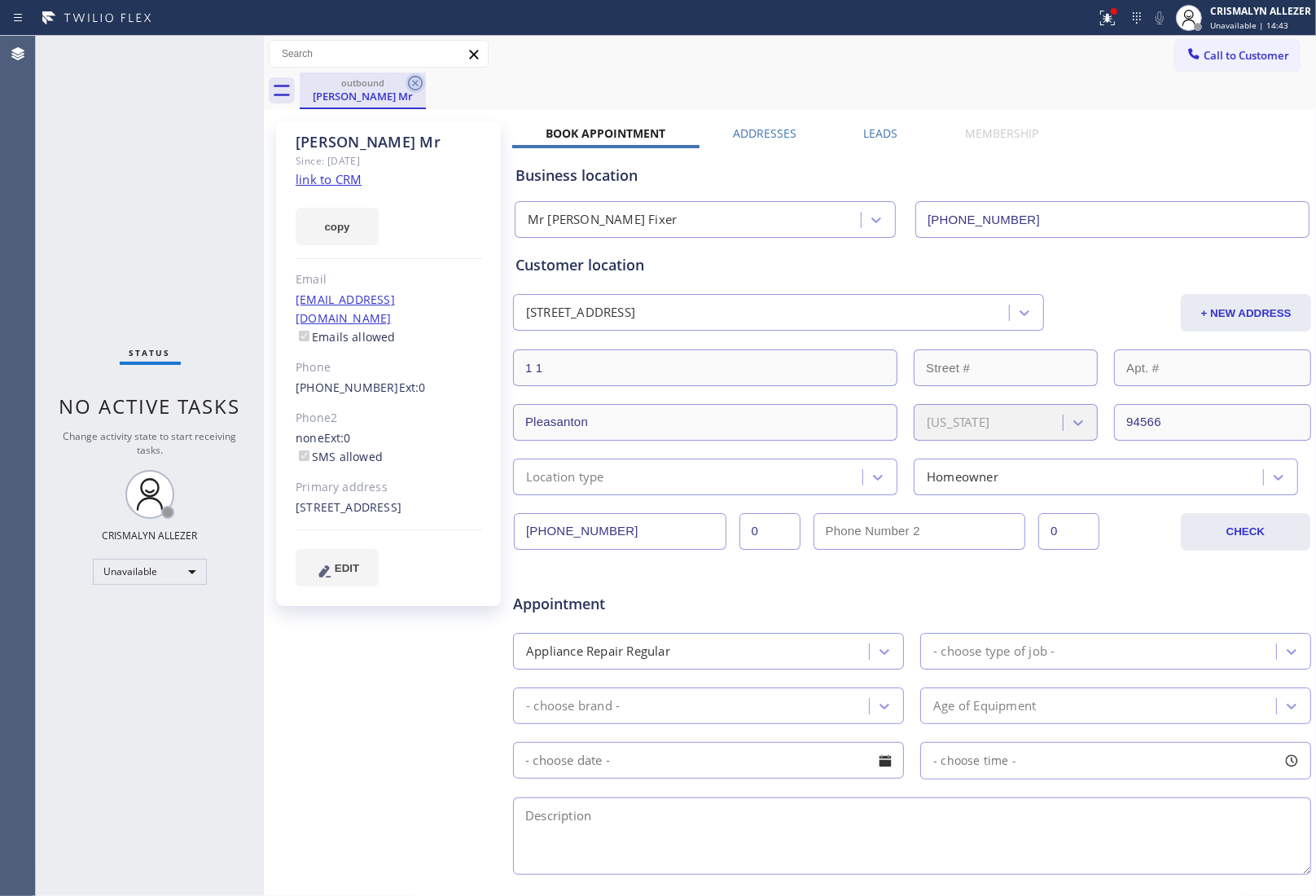
click at [409, 85] on icon at bounding box center [414, 83] width 14 height 14
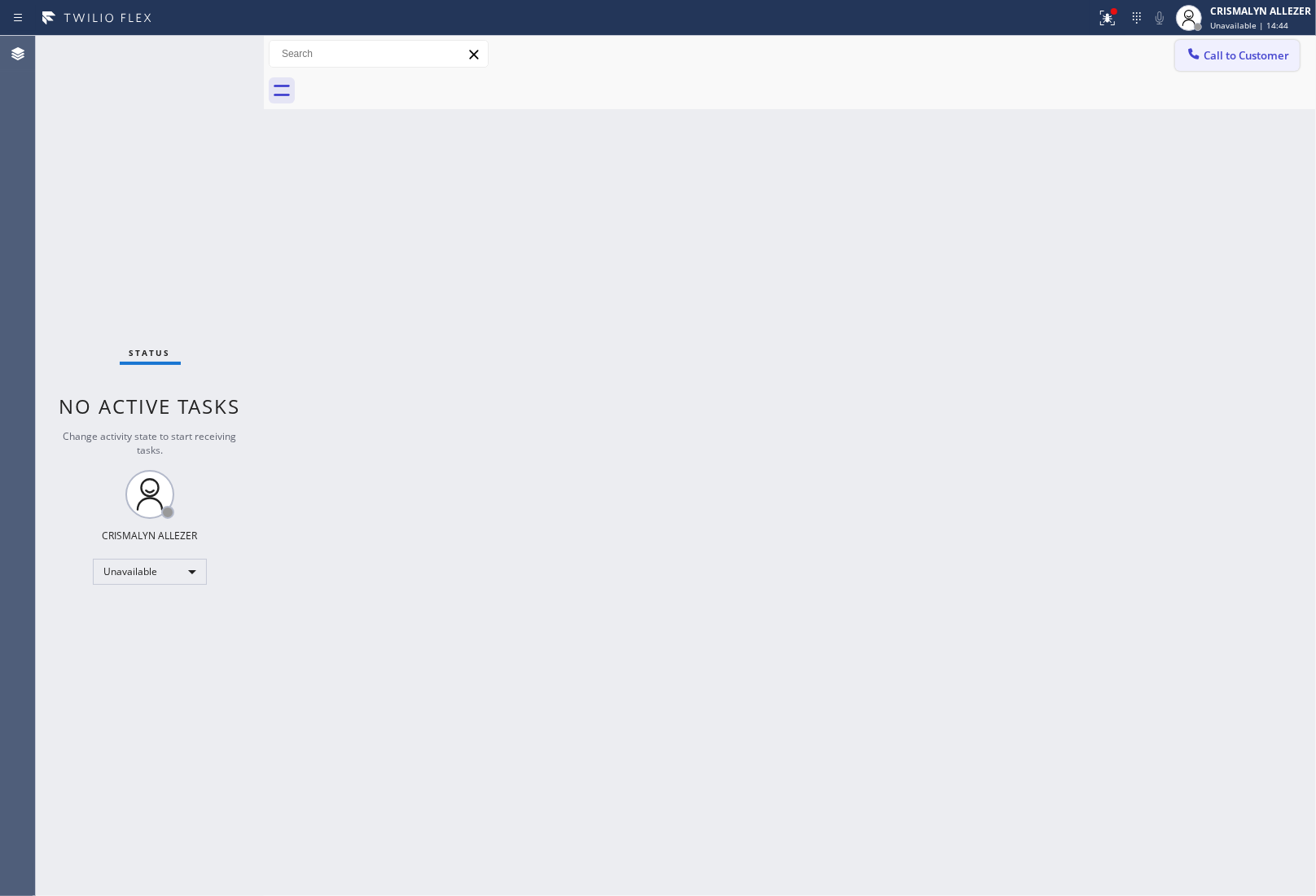
click at [1271, 58] on span "Call to Customer" at bounding box center [1246, 55] width 85 height 14
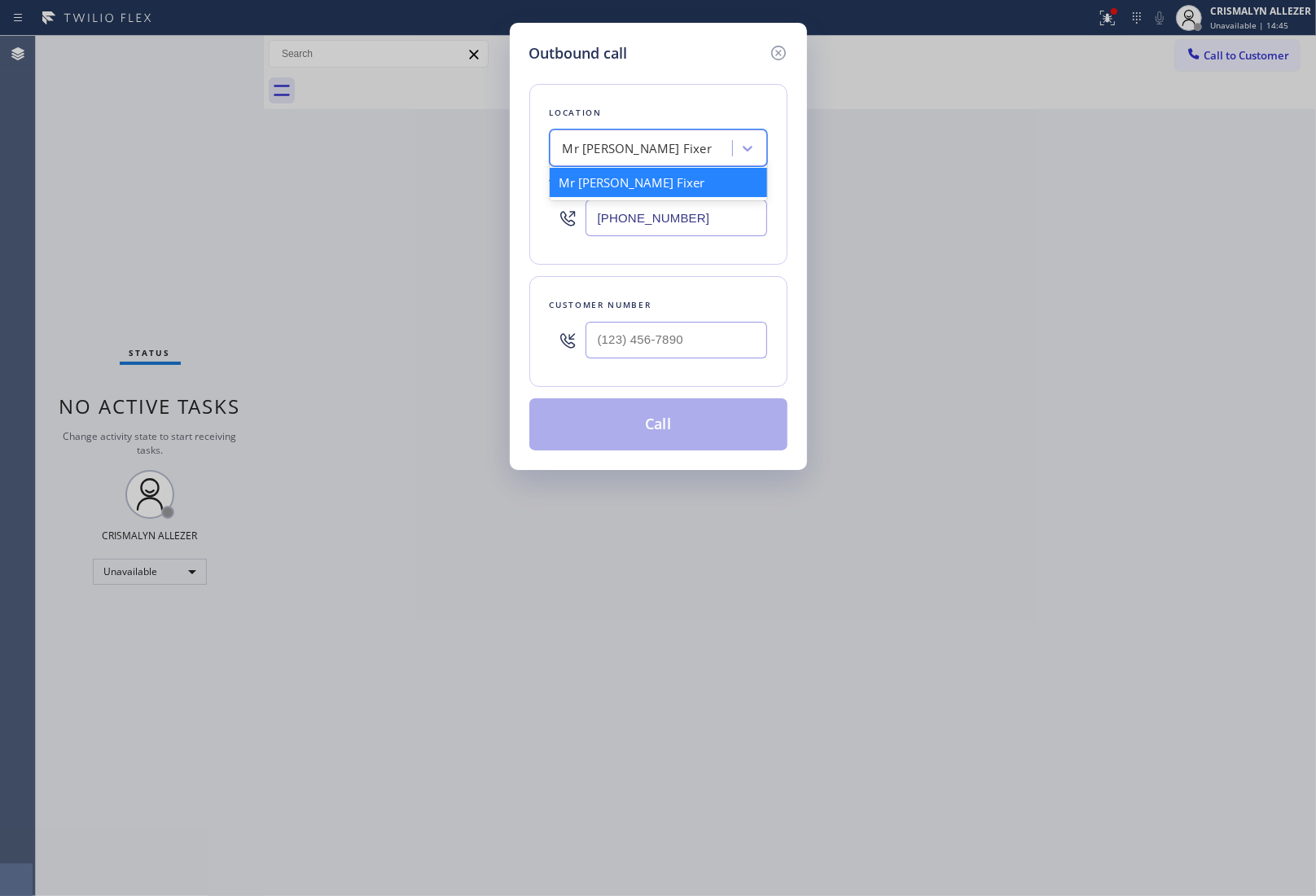
click at [641, 163] on div "Mr [PERSON_NAME] Fixer" at bounding box center [658, 147] width 218 height 36
paste input "Viking Repair Pro"
type input "Viking Repair Pro"
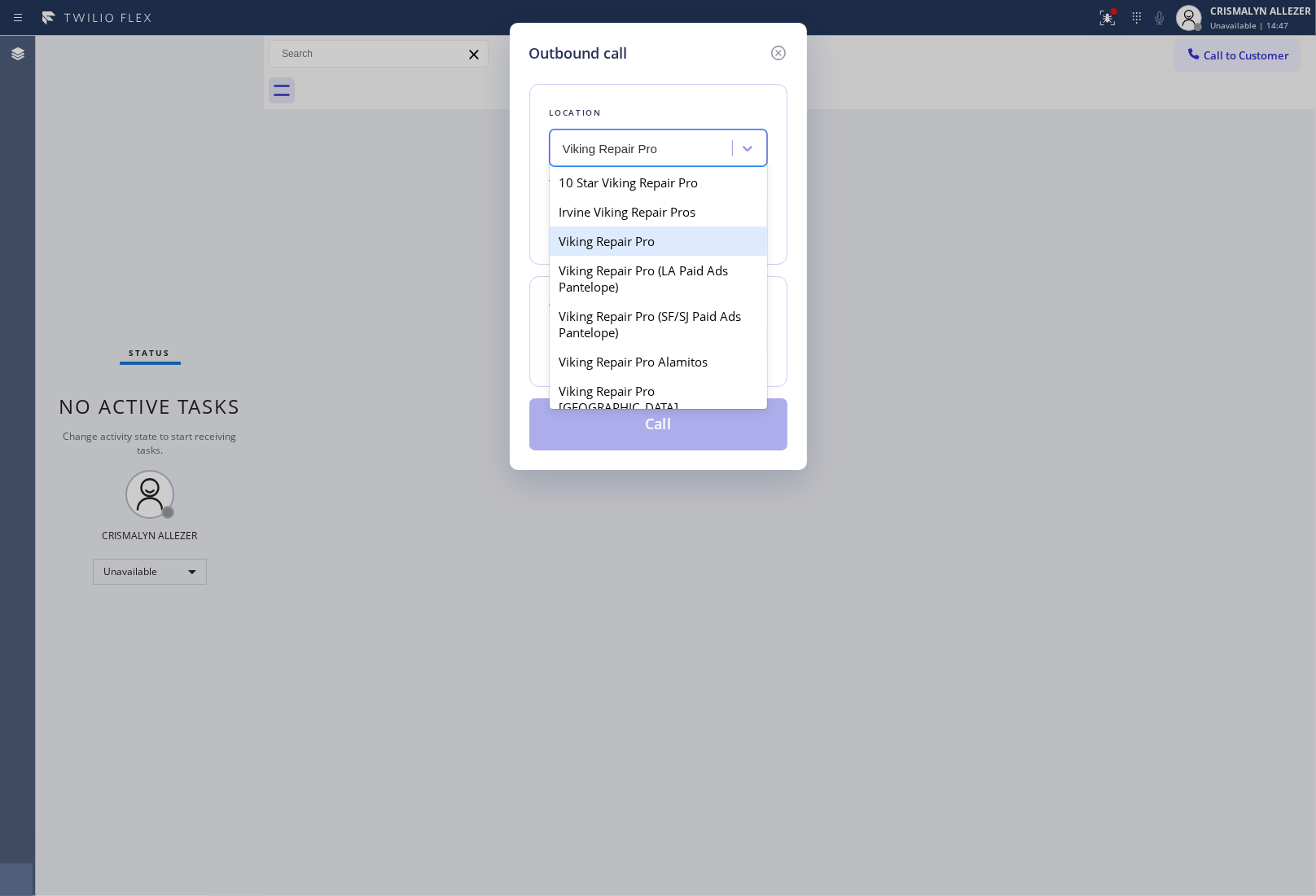
click at [588, 252] on div "Viking Repair Pro" at bounding box center [658, 240] width 218 height 30
type input "[PHONE_NUMBER]"
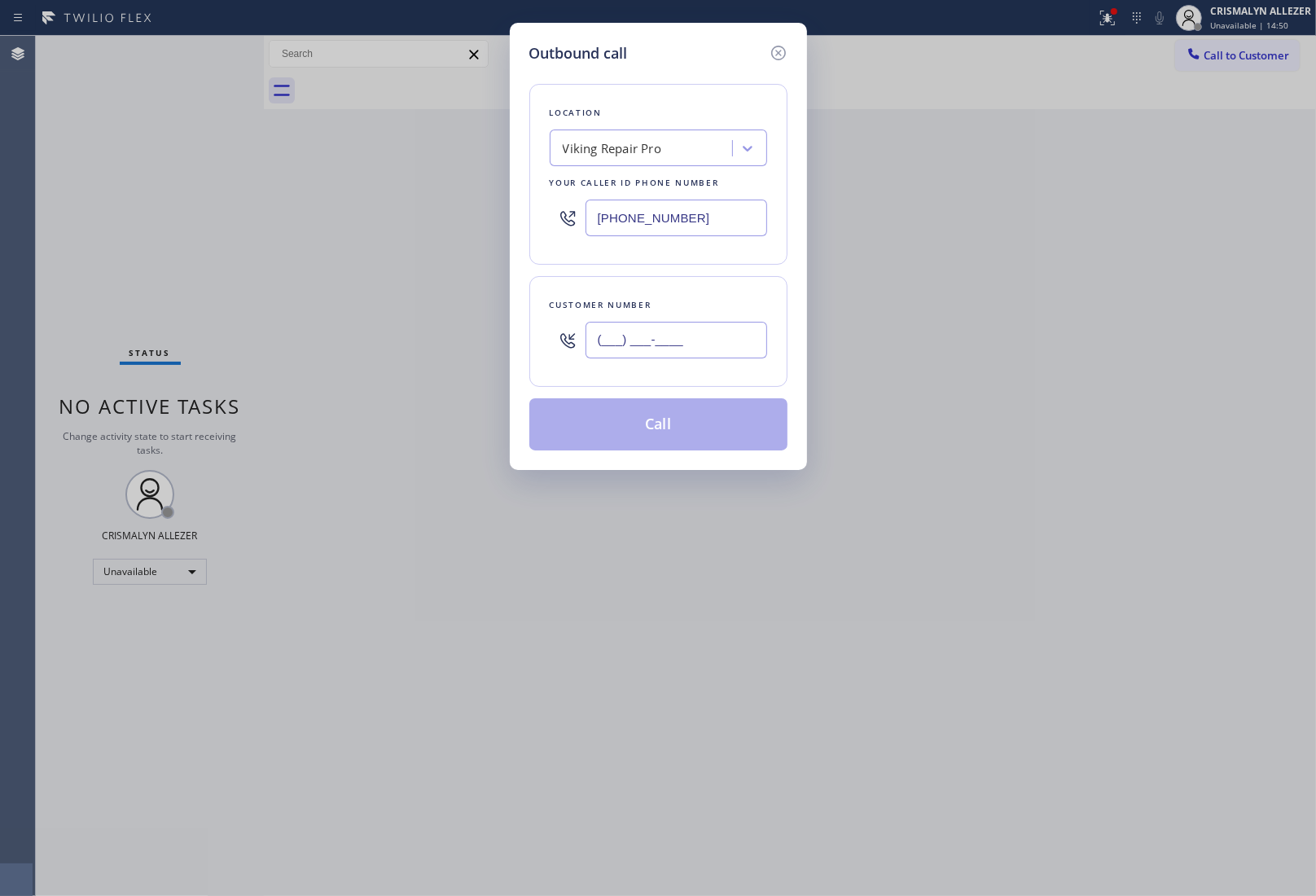
click at [693, 338] on input "(___) ___-____" at bounding box center [676, 339] width 181 height 36
paste input "727) 510-3649"
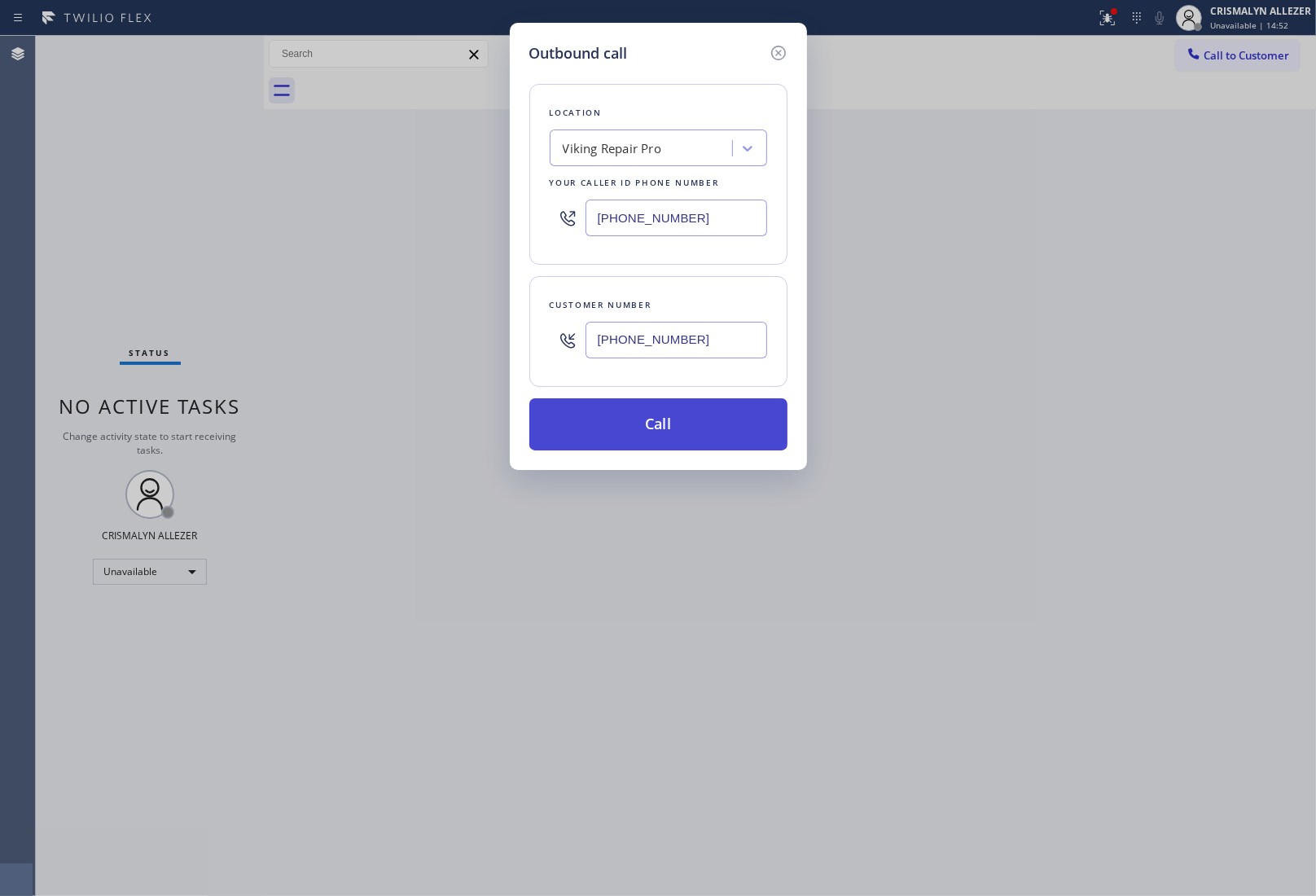
type input "[PHONE_NUMBER]"
click at [647, 429] on button "Call" at bounding box center [658, 424] width 258 height 52
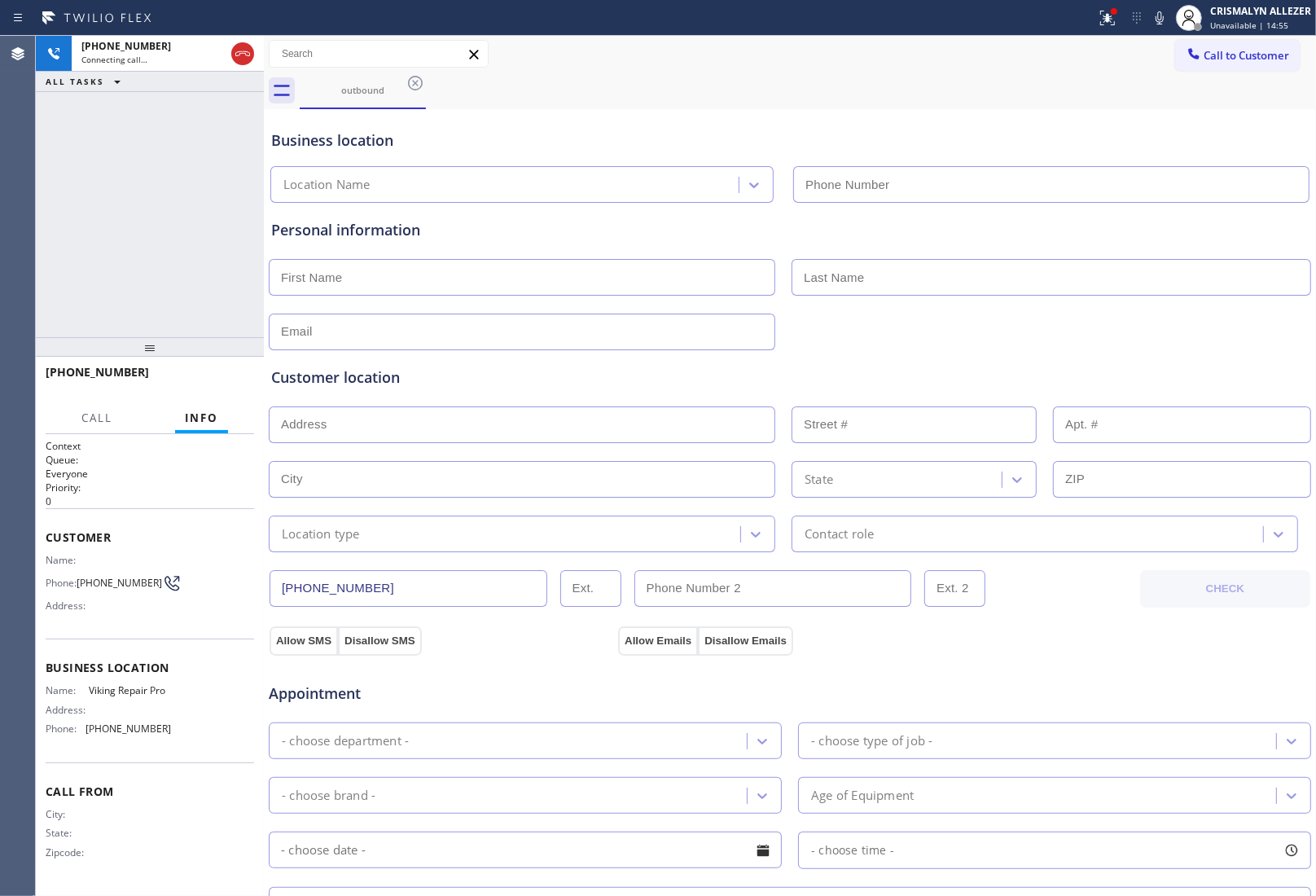
type input "[PHONE_NUMBER]"
click at [209, 379] on span "HANG UP" at bounding box center [216, 380] width 50 height 12
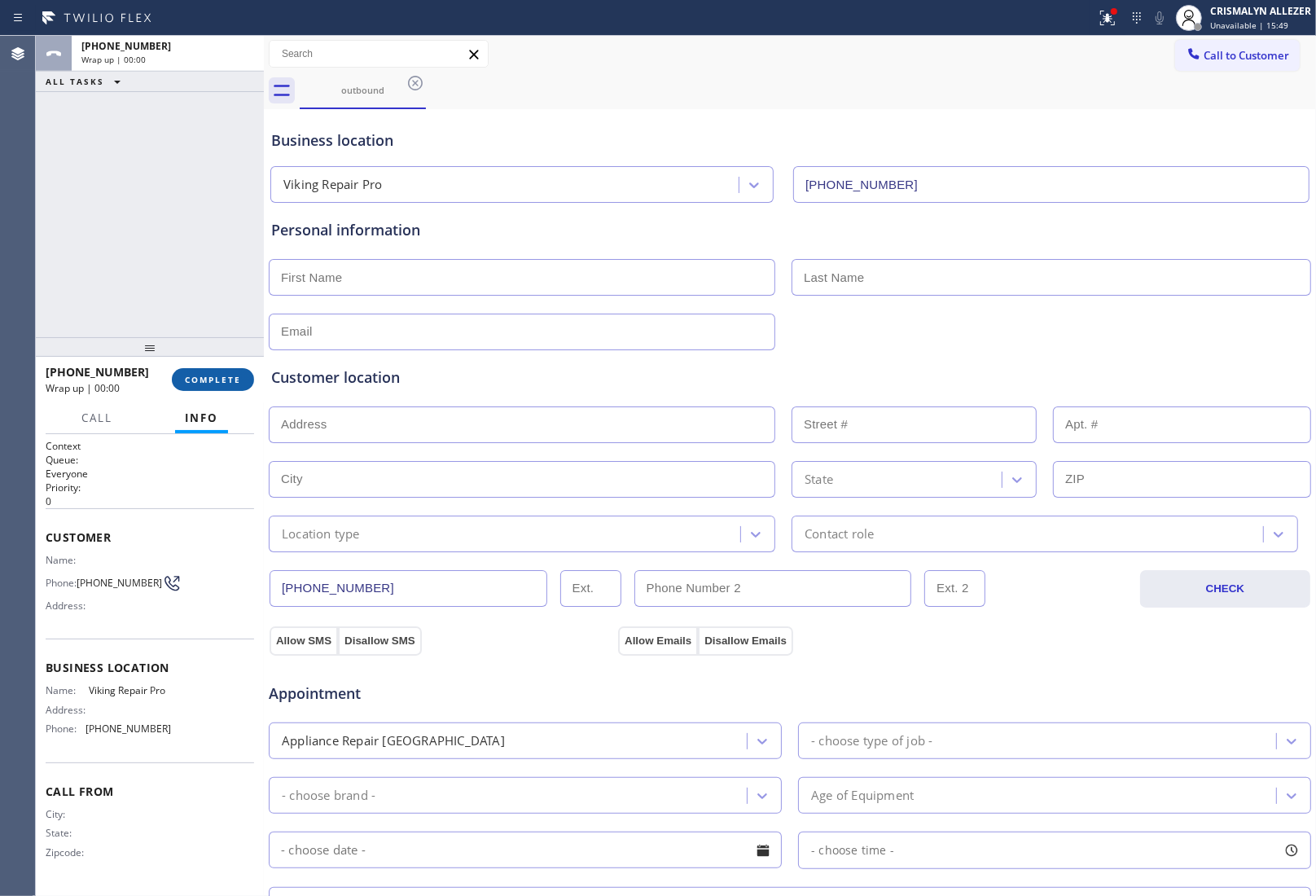
click at [209, 379] on span "COMPLETE" at bounding box center [213, 380] width 57 height 12
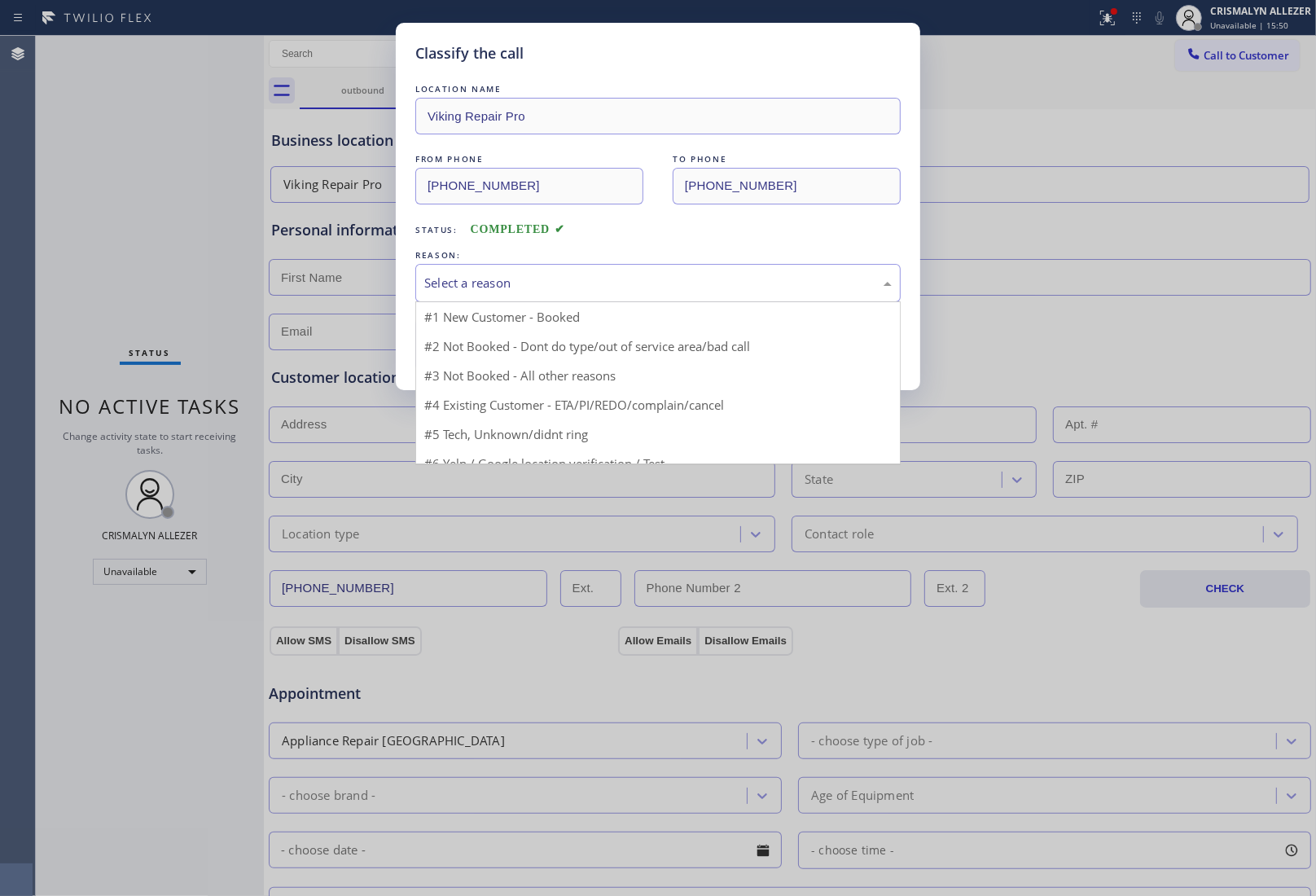
click at [685, 286] on div "Select a reason" at bounding box center [658, 283] width 468 height 19
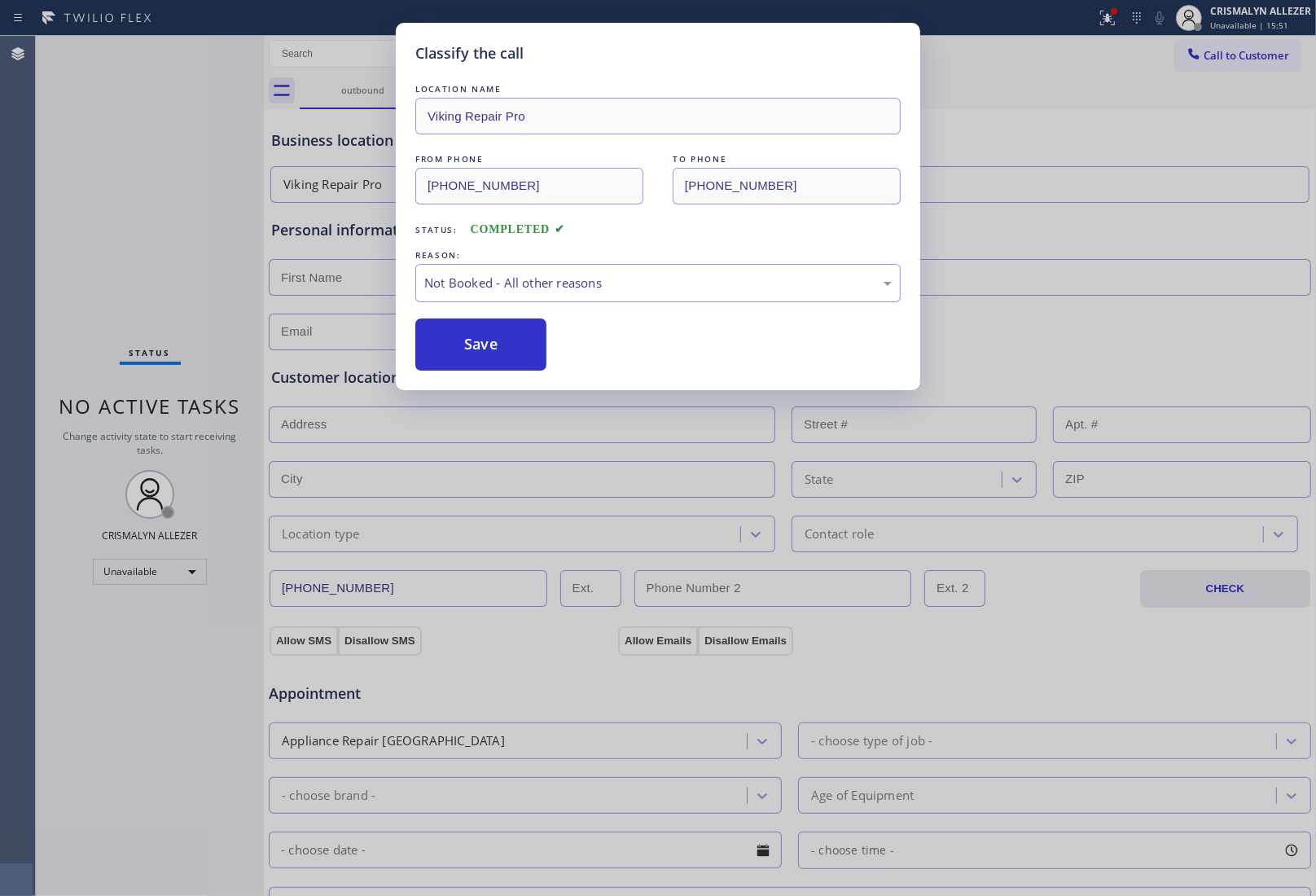
click at [490, 346] on button "Save" at bounding box center [480, 344] width 131 height 52
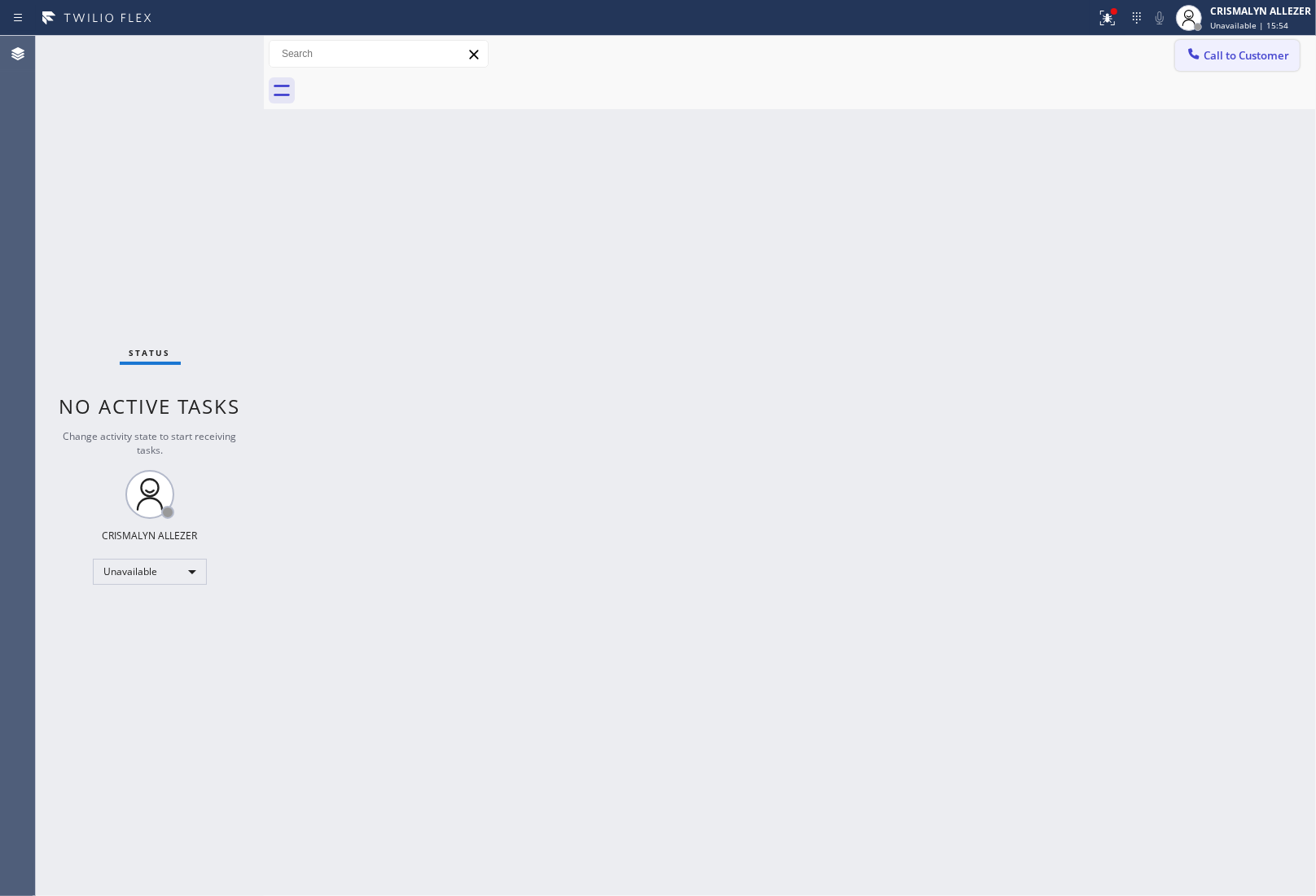
click at [1227, 55] on span "Call to Customer" at bounding box center [1246, 55] width 85 height 14
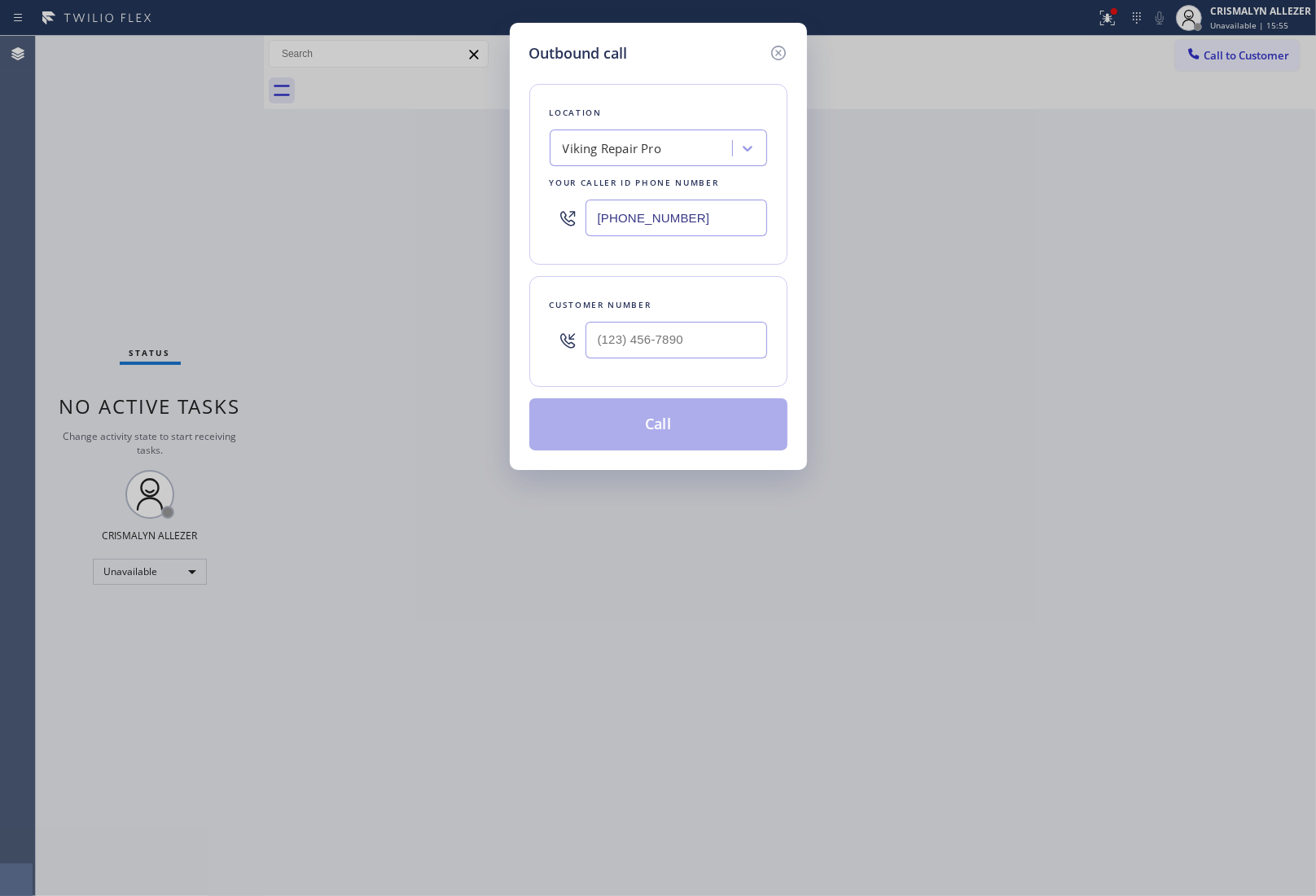
click at [575, 152] on div "Viking Repair Pro" at bounding box center [612, 148] width 99 height 19
paste input "Viking Repair service"
type input "Viking Repair service"
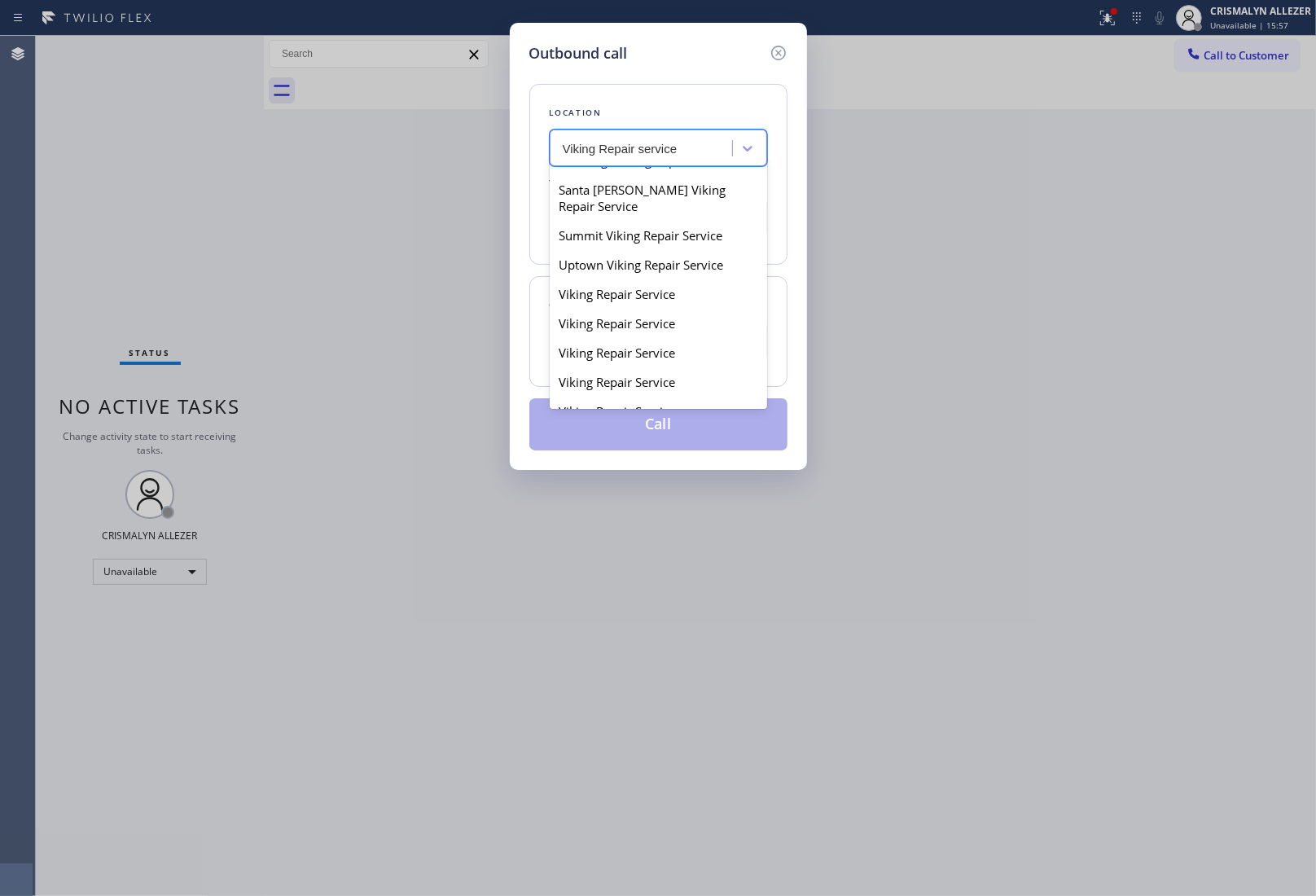
scroll to position [203, 0]
click at [597, 306] on div "Viking Repair Service" at bounding box center [658, 291] width 218 height 30
type input "[PHONE_NUMBER]"
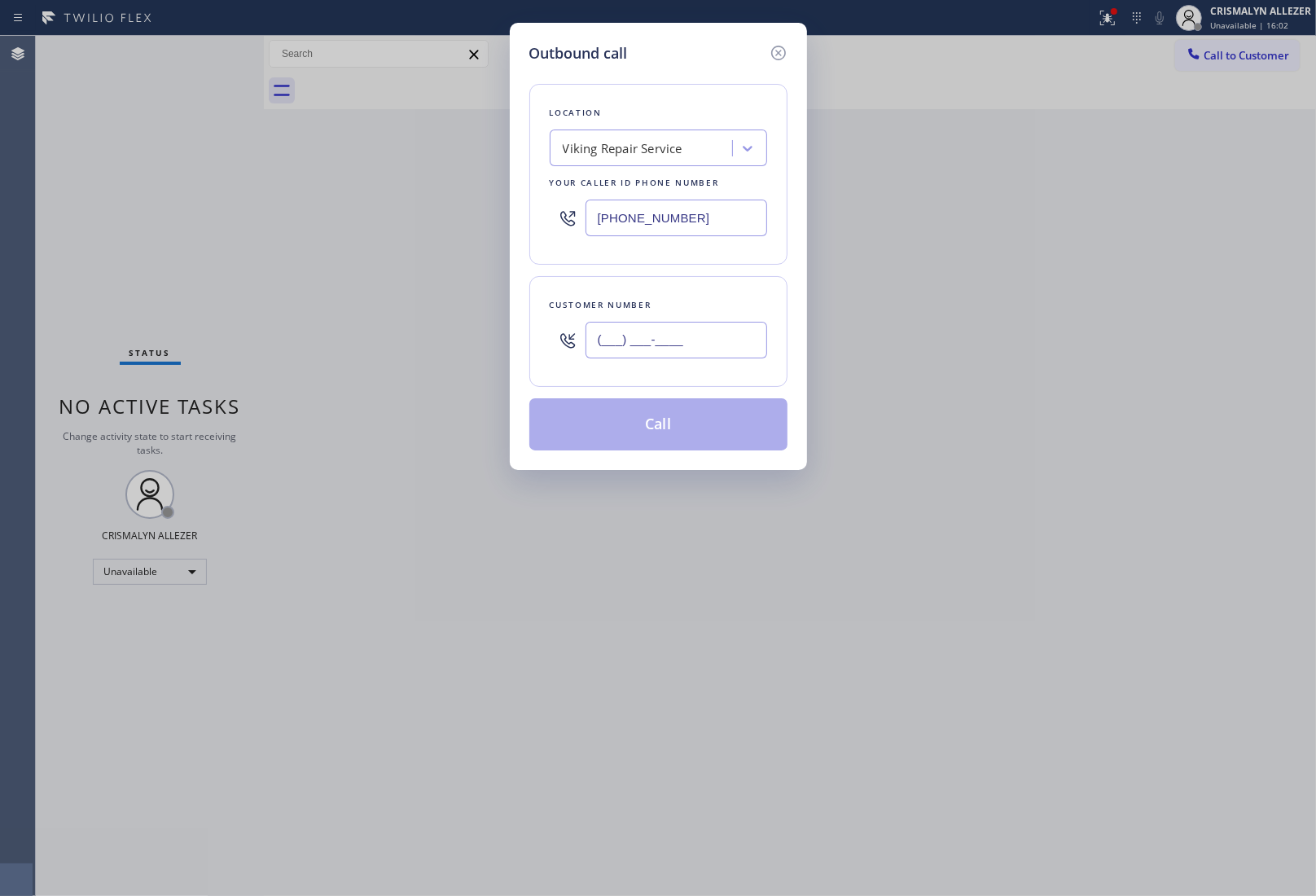
click at [688, 336] on input "(___) ___-____" at bounding box center [676, 339] width 181 height 36
paste input "781) 718-4503"
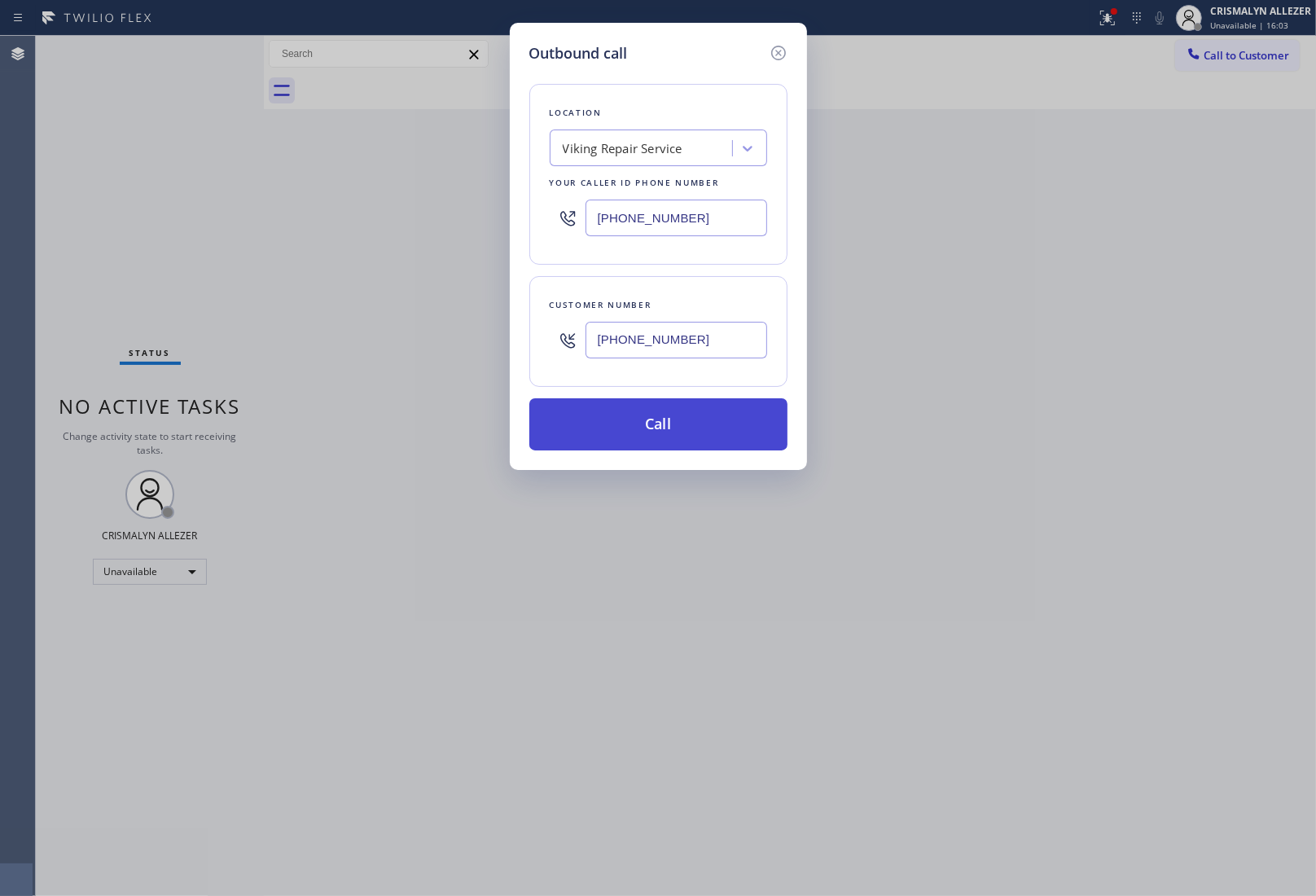
type input "[PHONE_NUMBER]"
click at [664, 432] on button "Call" at bounding box center [658, 424] width 258 height 52
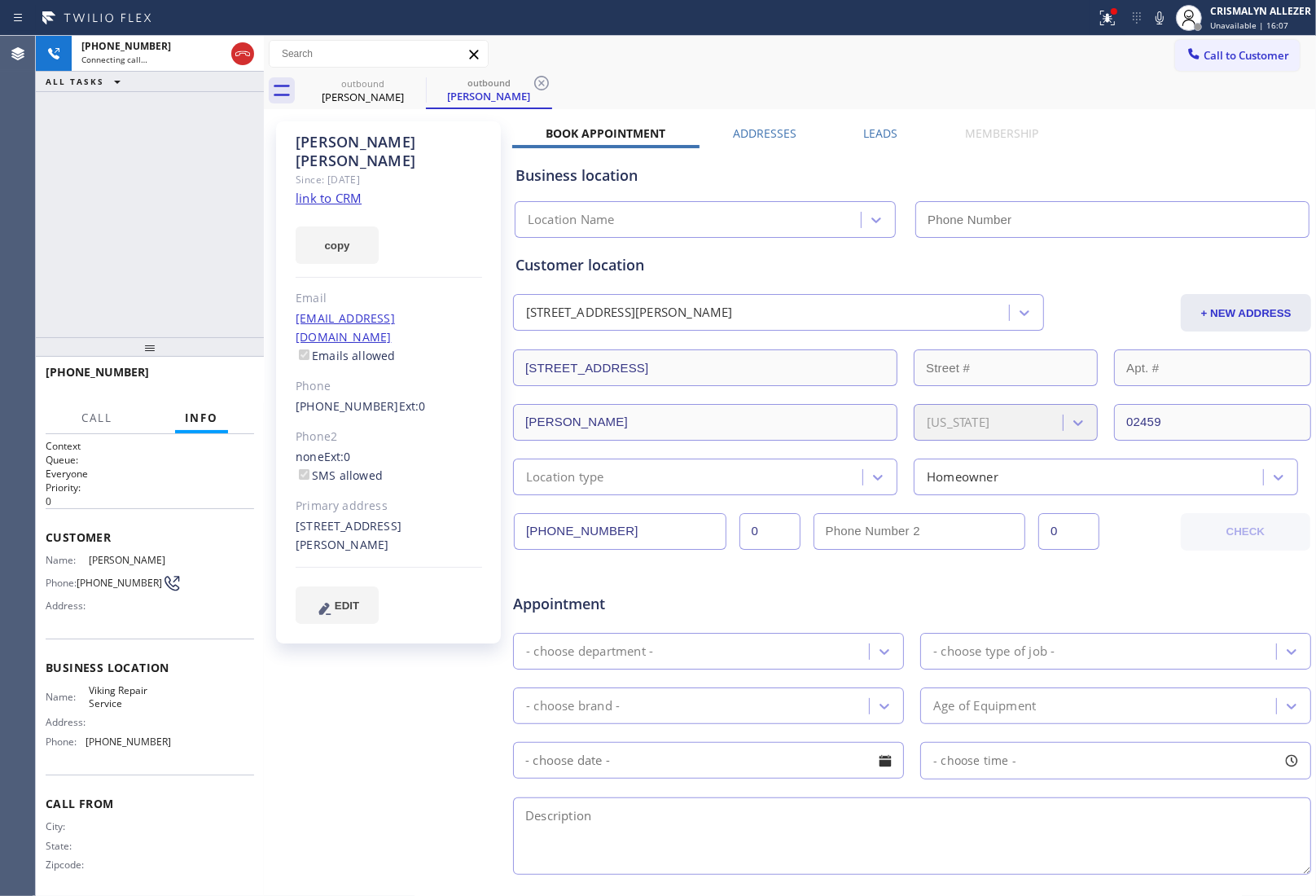
click at [320, 190] on link "link to CRM" at bounding box center [328, 197] width 66 height 16
type input "[PHONE_NUMBER]"
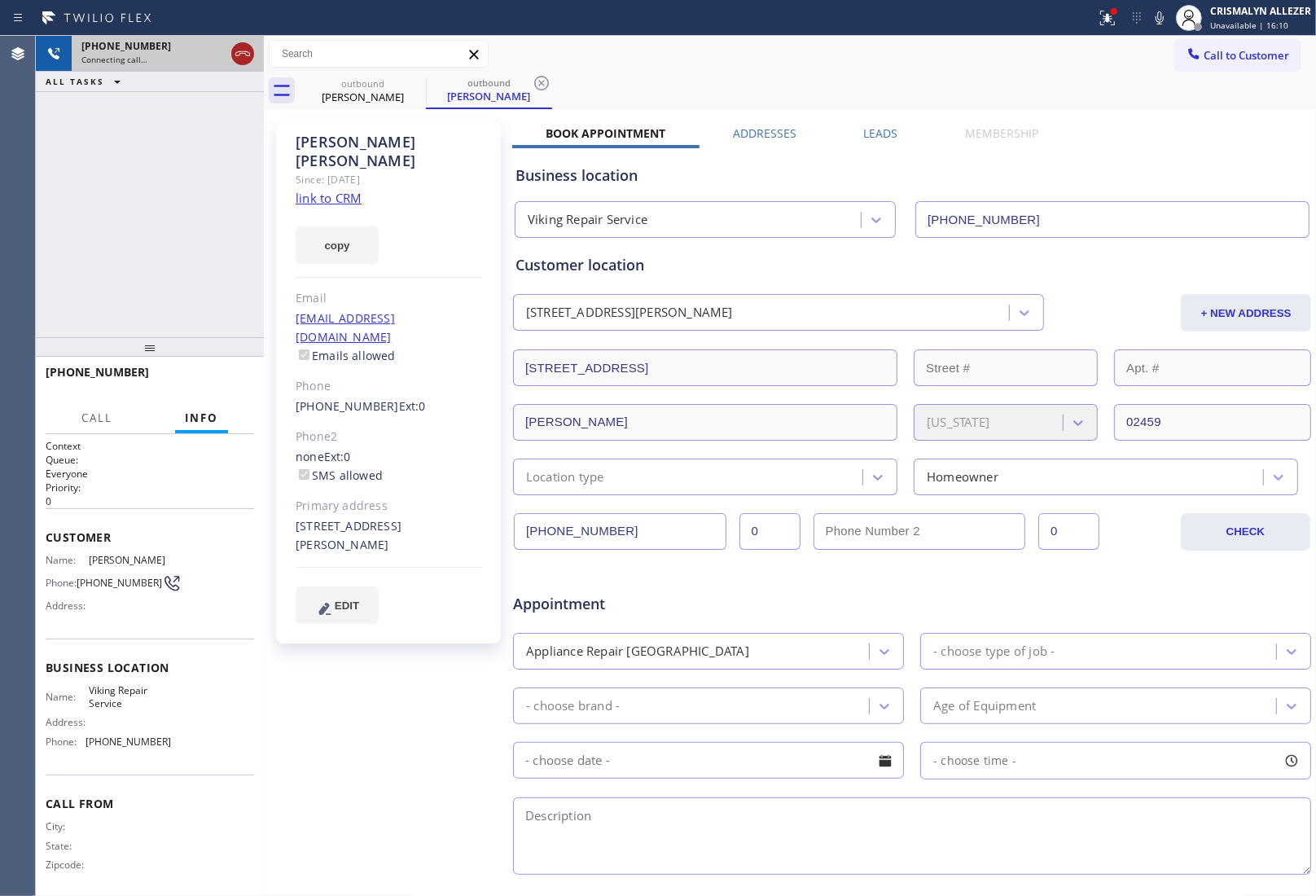
click at [236, 55] on icon at bounding box center [242, 54] width 14 height 5
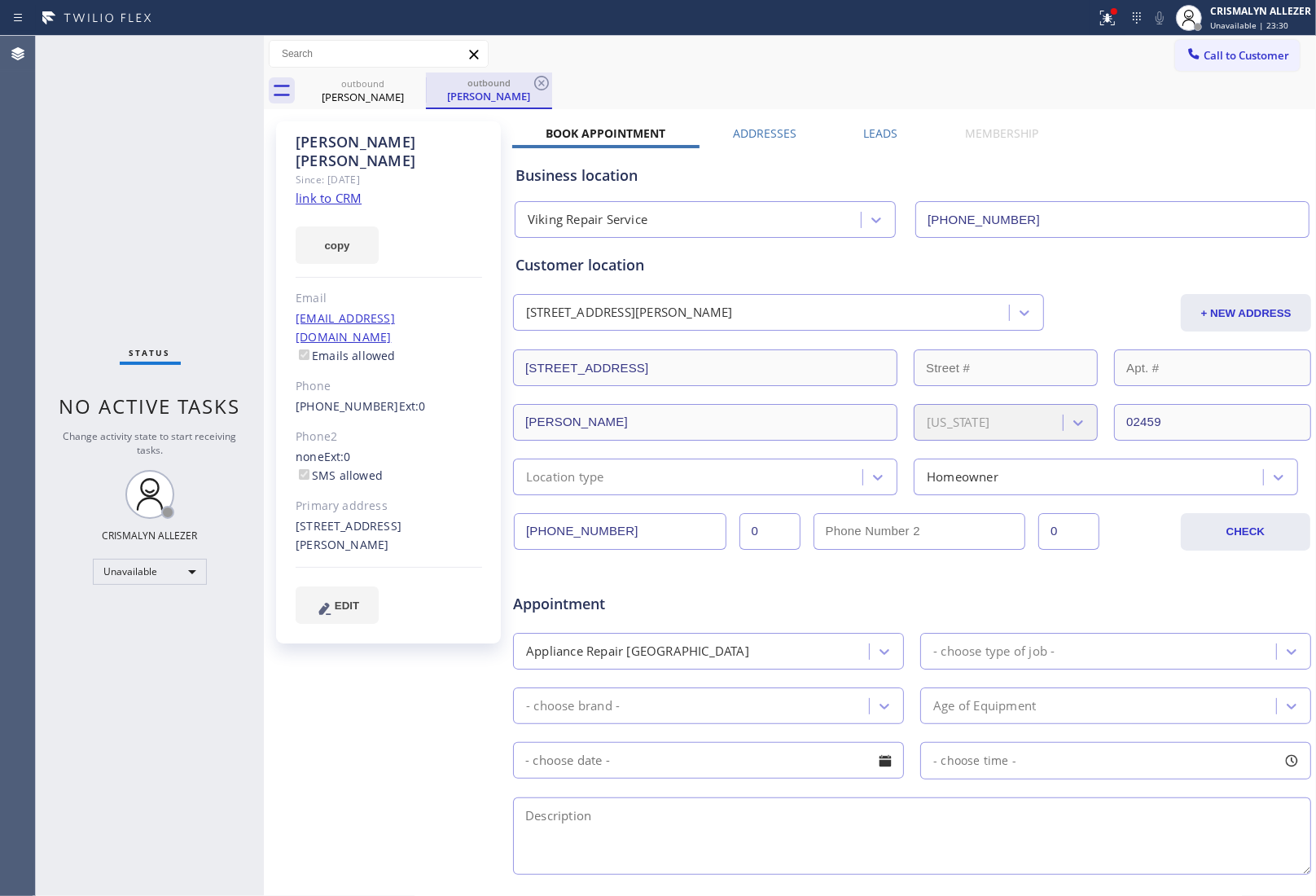
drag, startPoint x: 539, startPoint y: 79, endPoint x: 510, endPoint y: 84, distance: 29.4
click at [527, 82] on div "outbound [PERSON_NAME]" at bounding box center [490, 90] width 127 height 36
click at [411, 82] on icon at bounding box center [415, 83] width 19 height 19
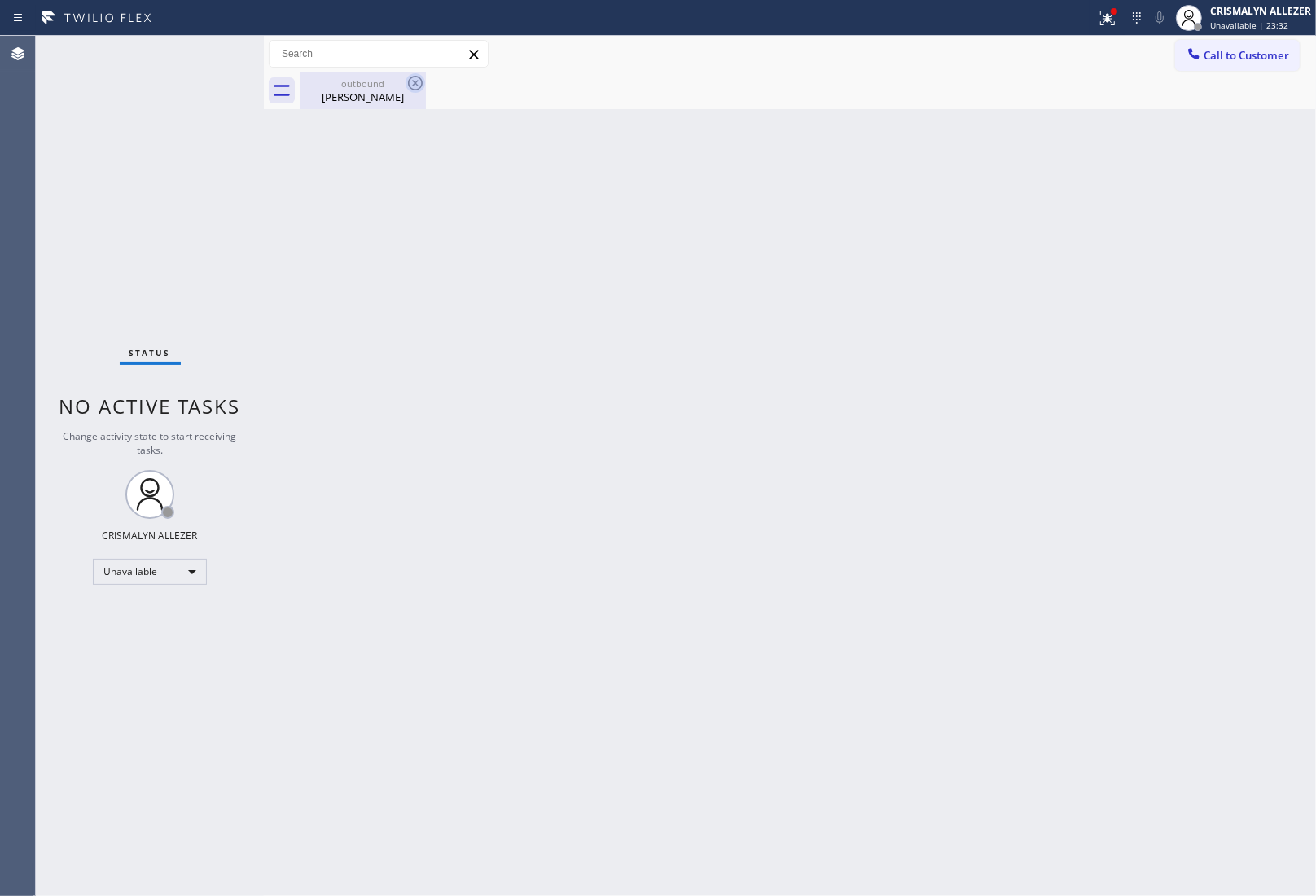
click at [409, 86] on icon at bounding box center [414, 83] width 14 height 14
click at [391, 96] on div "[PERSON_NAME]" at bounding box center [363, 96] width 123 height 14
click at [1255, 56] on span "Call to Customer" at bounding box center [1246, 55] width 85 height 14
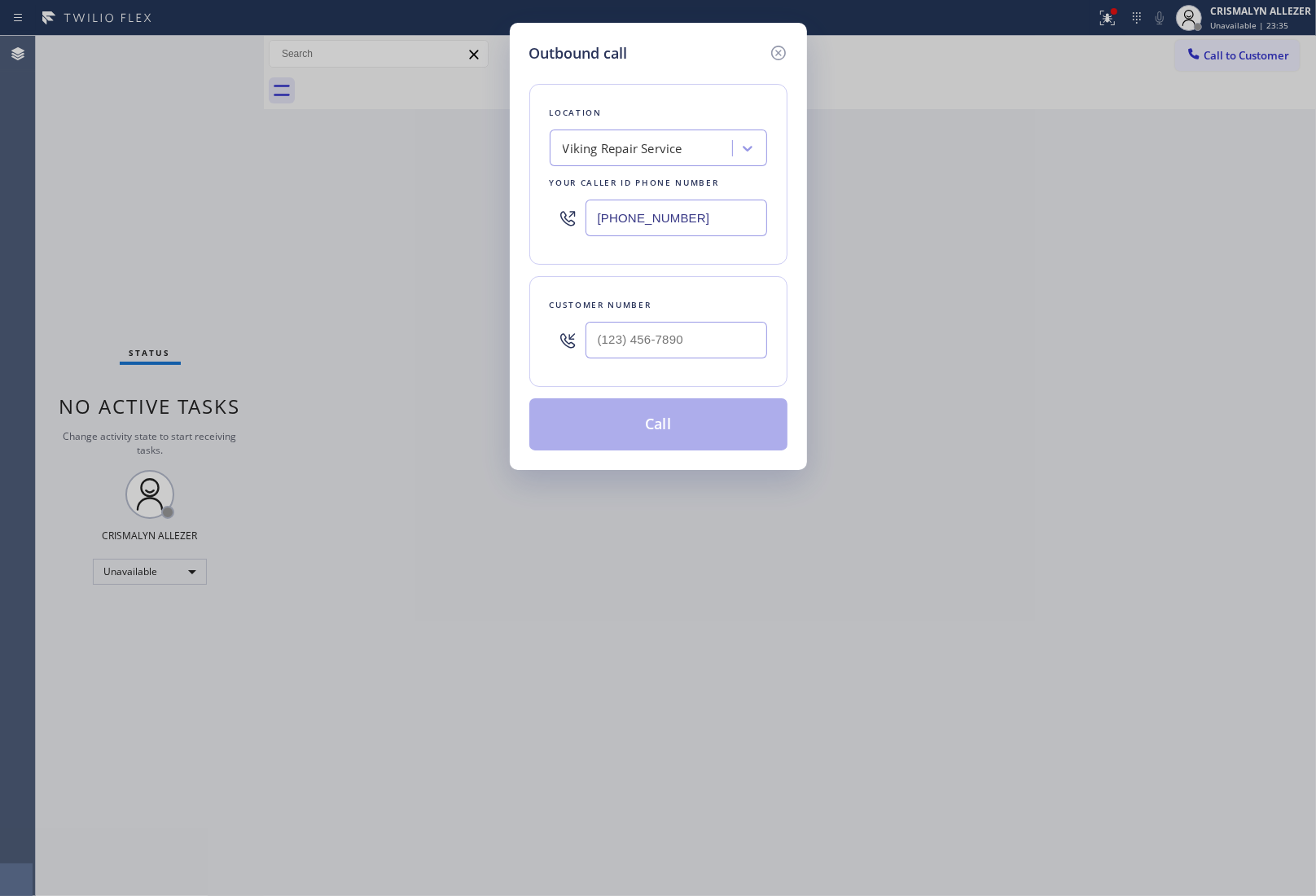
click at [620, 141] on div "Viking Repair Service" at bounding box center [623, 148] width 120 height 19
paste input "Apex Appliance Masters"
type input "Apex Appliance Masters"
click at [621, 187] on div "Apex Appliance Masters" at bounding box center [658, 182] width 218 height 30
type input "[PHONE_NUMBER]"
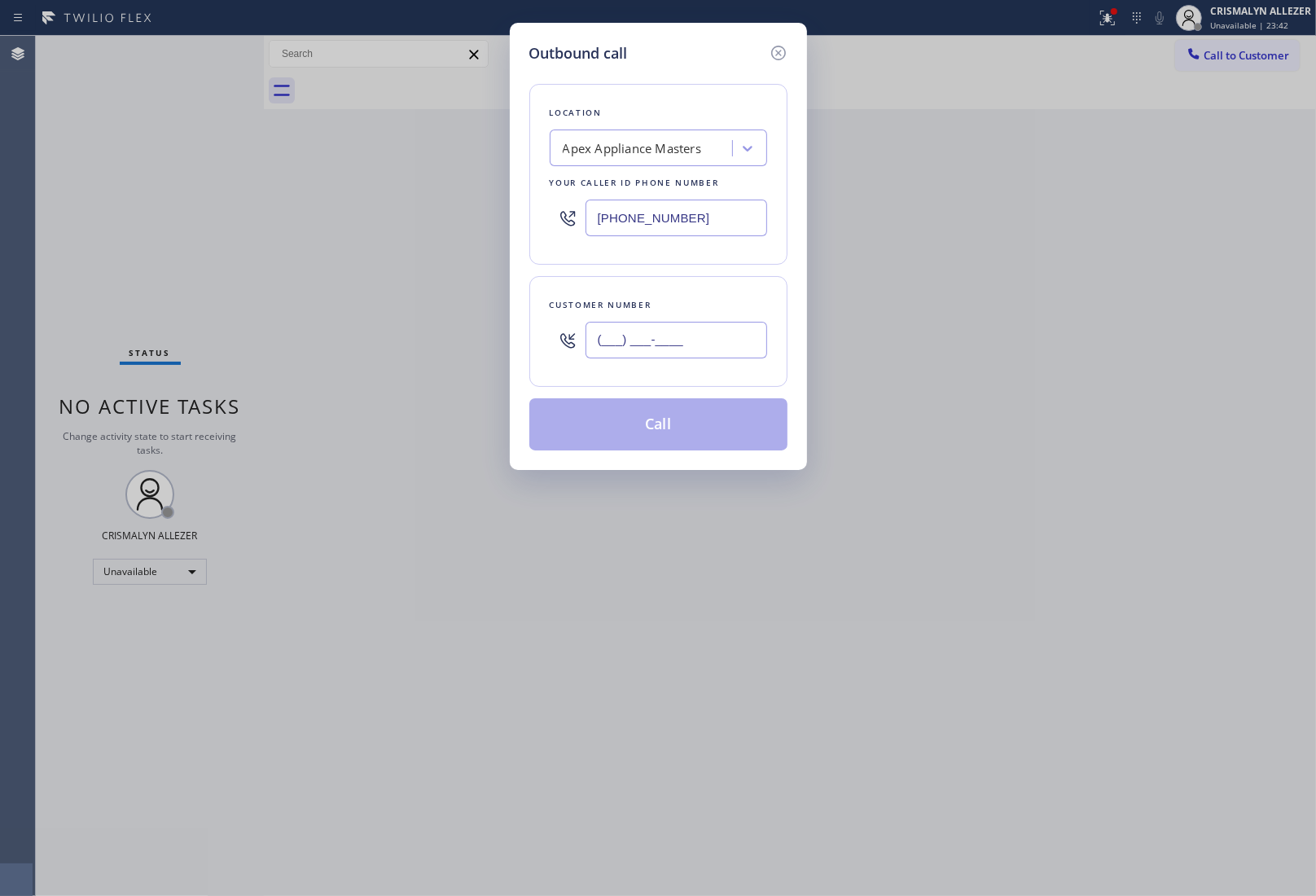
click at [633, 356] on input "(___) ___-____" at bounding box center [676, 339] width 181 height 36
paste input "347) 536-8304"
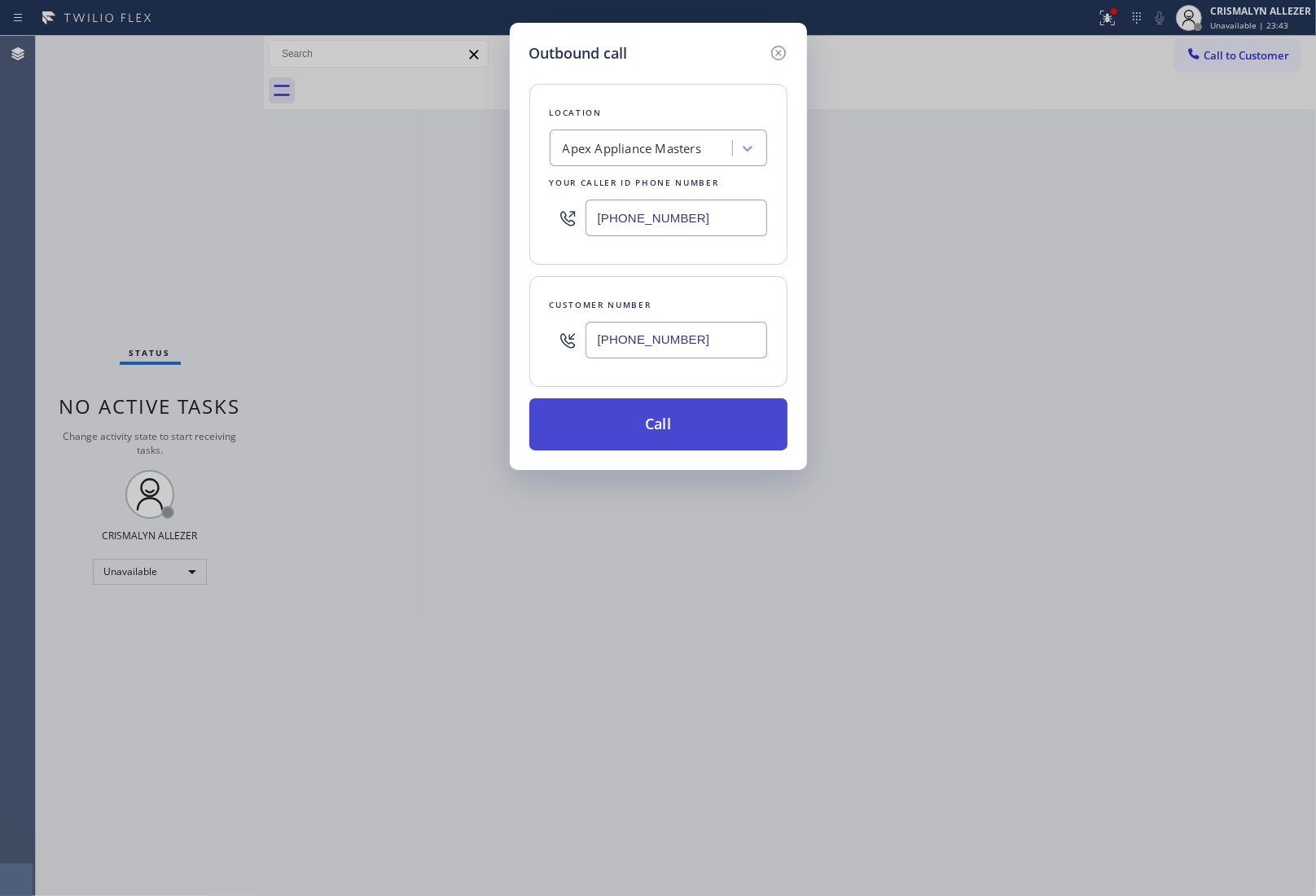
type input "[PHONE_NUMBER]"
click at [658, 419] on button "Call" at bounding box center [658, 424] width 258 height 52
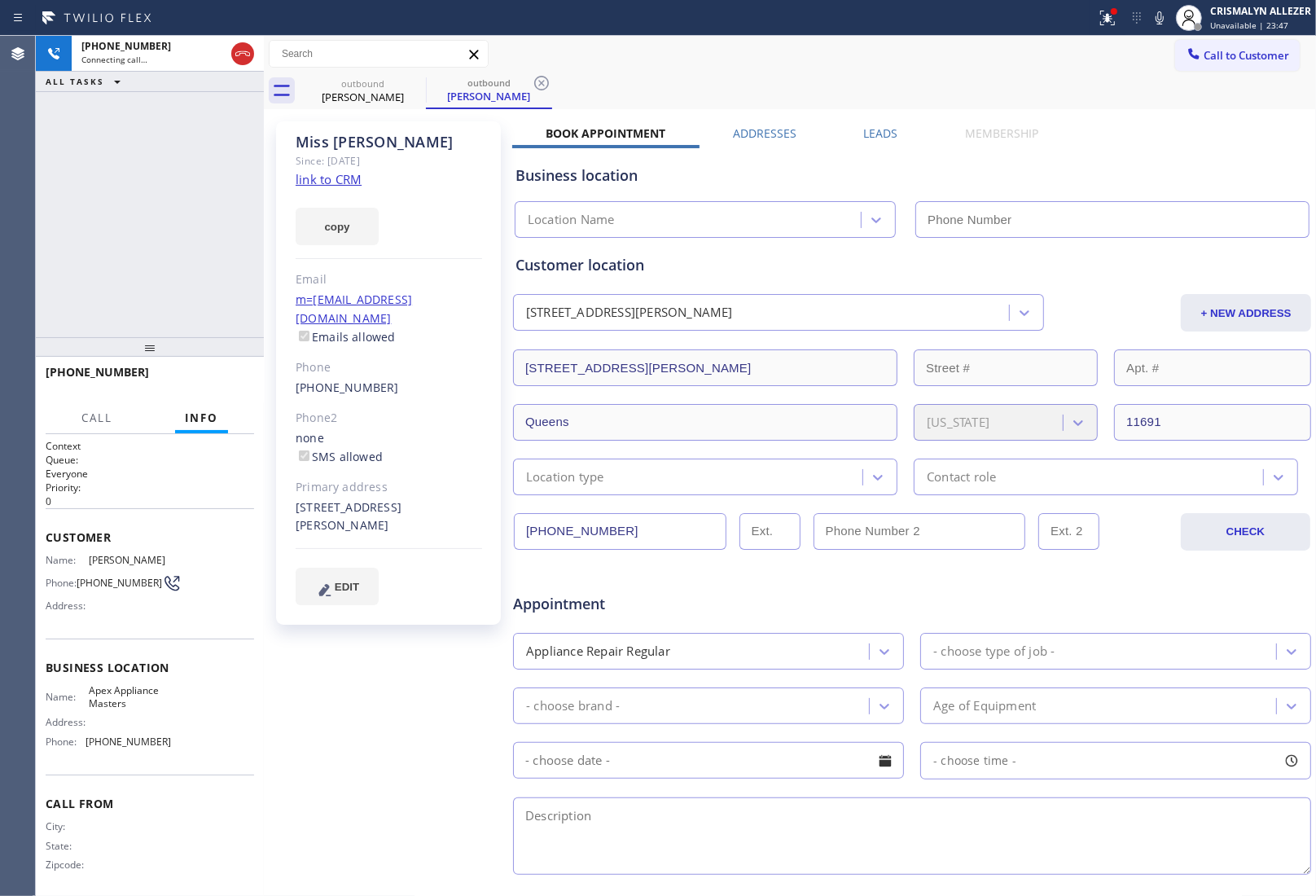
type input "[PHONE_NUMBER]"
click at [621, 84] on div "outbound [PERSON_NAME] outbound [PERSON_NAME]" at bounding box center [808, 90] width 1016 height 36
click at [865, 134] on label "Leads" at bounding box center [881, 133] width 35 height 15
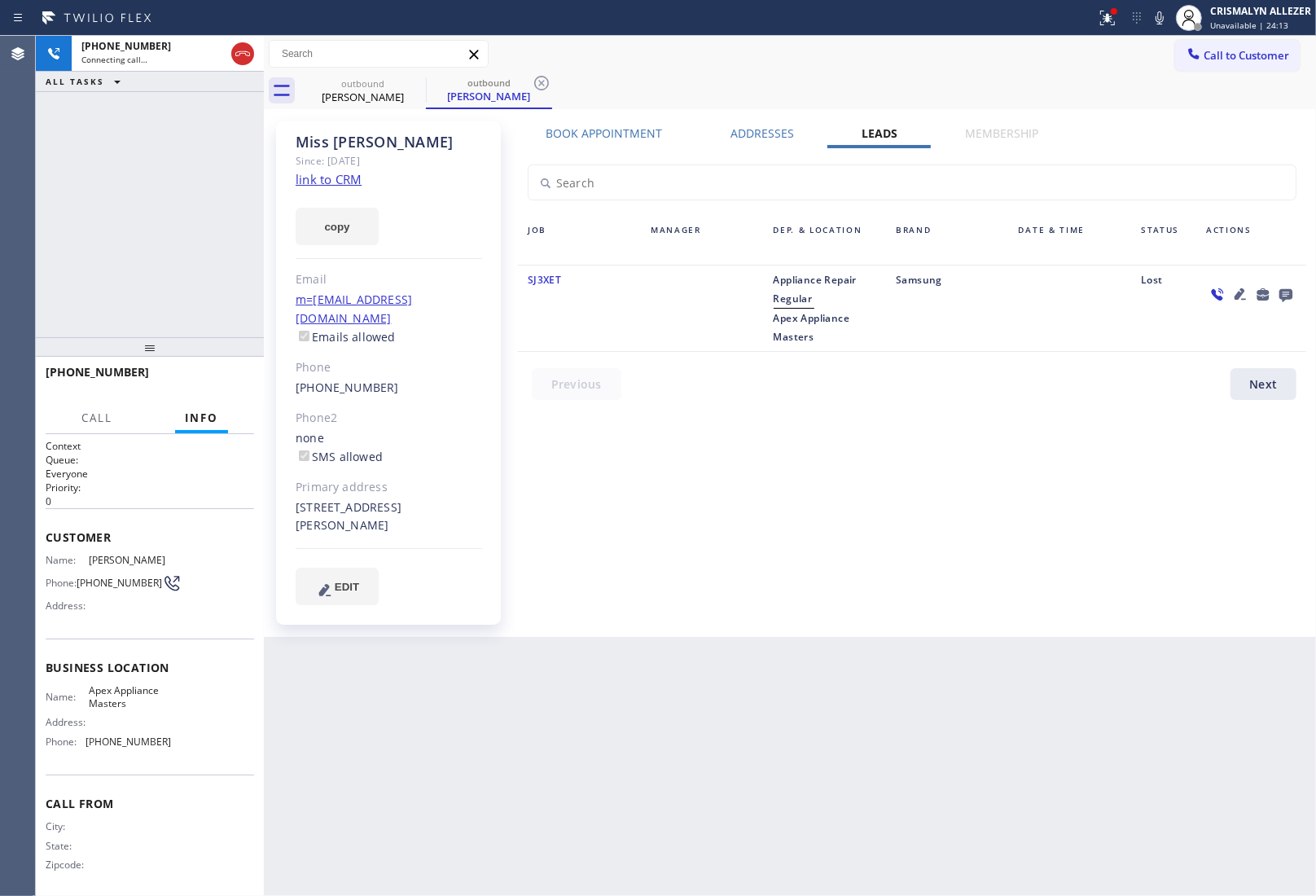
click at [1280, 291] on icon at bounding box center [1286, 295] width 13 height 13
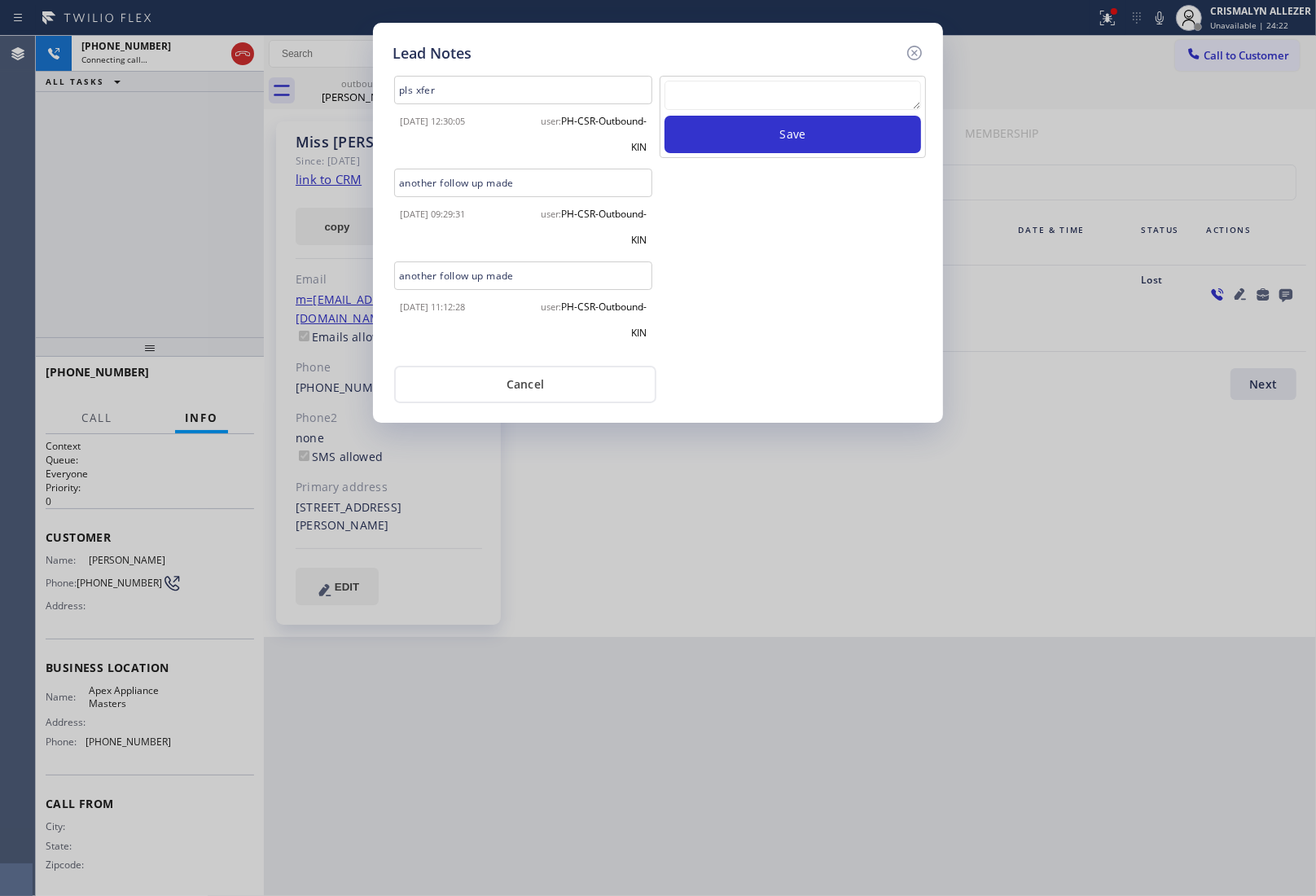
click at [793, 95] on textarea at bounding box center [793, 95] width 257 height 30
paste textarea "no answer | pls xfer here cx cb"
type textarea "no answer | pls xfer here cx cb"
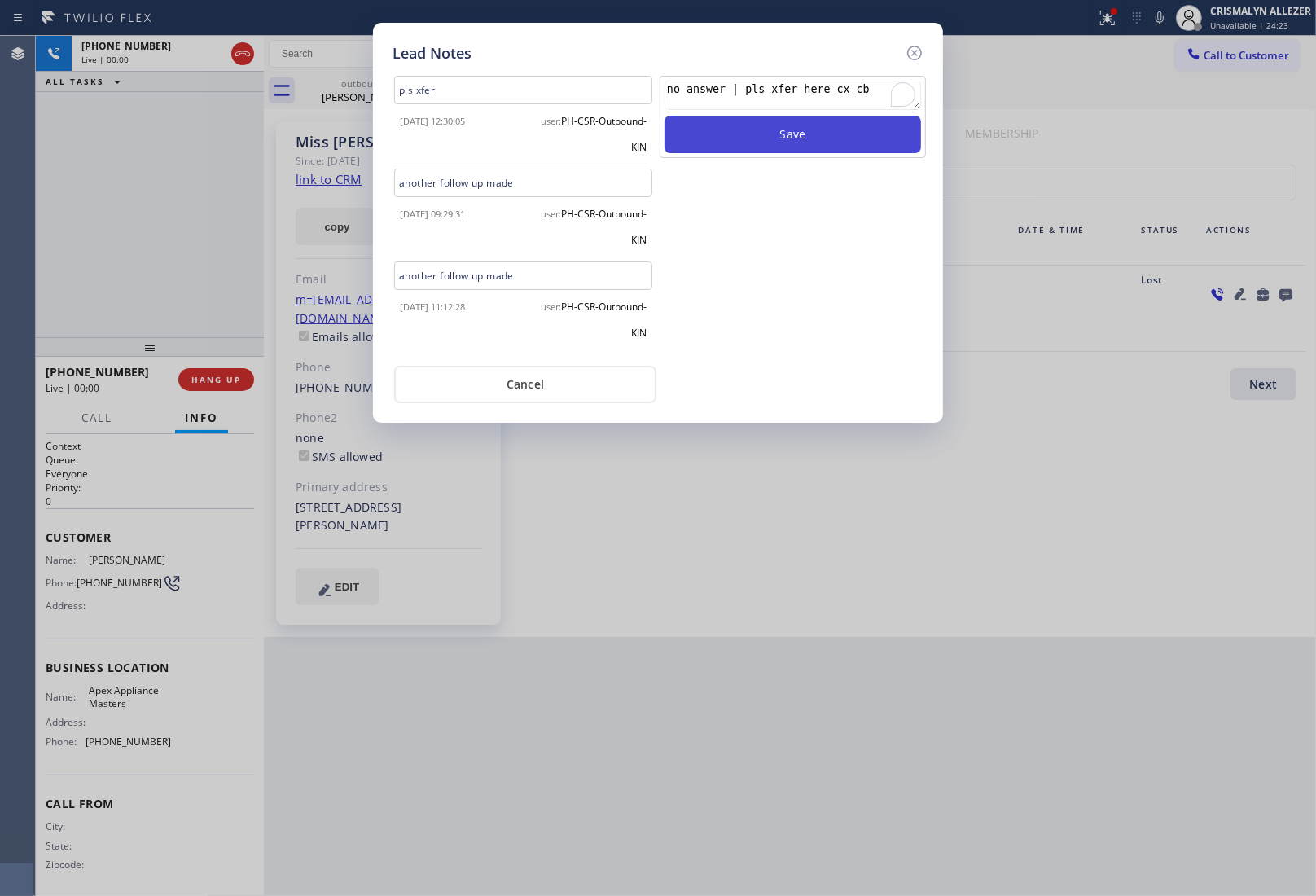
click at [794, 134] on button "Save" at bounding box center [793, 134] width 257 height 37
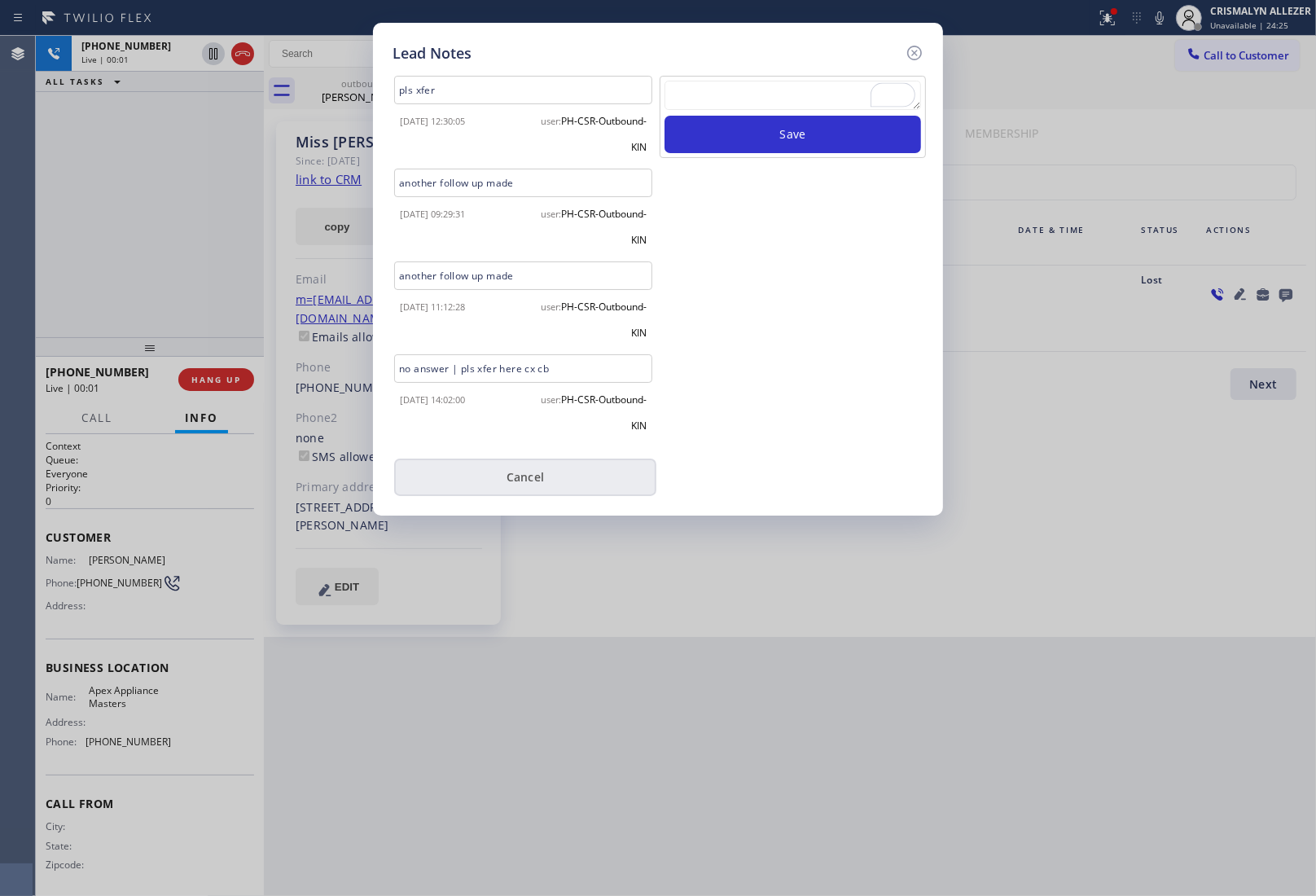
click at [539, 475] on button "Cancel" at bounding box center [525, 477] width 263 height 37
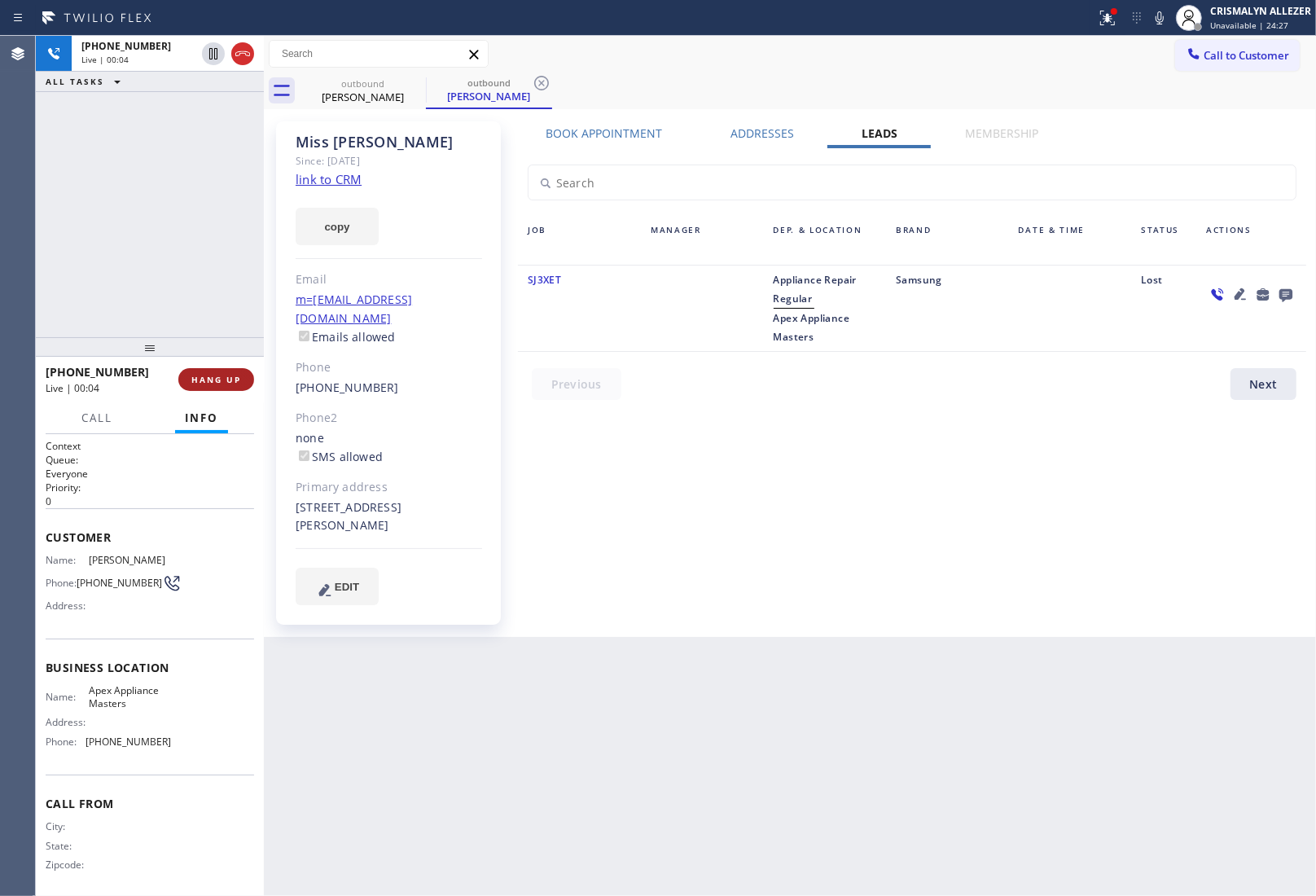
click at [210, 384] on span "HANG UP" at bounding box center [216, 380] width 50 height 12
click at [210, 380] on span "HANG UP" at bounding box center [216, 380] width 50 height 12
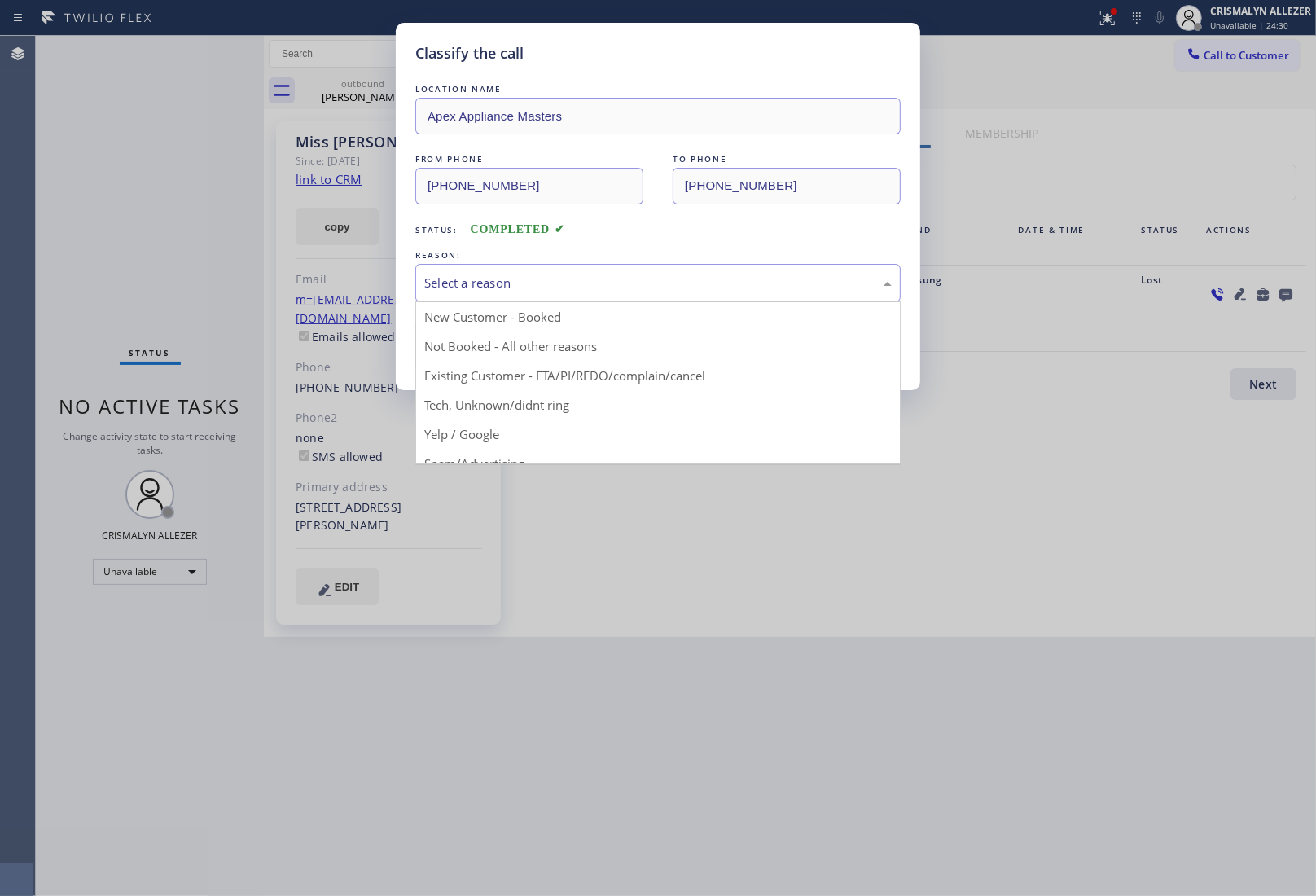
click at [661, 277] on div "Select a reason" at bounding box center [658, 283] width 468 height 19
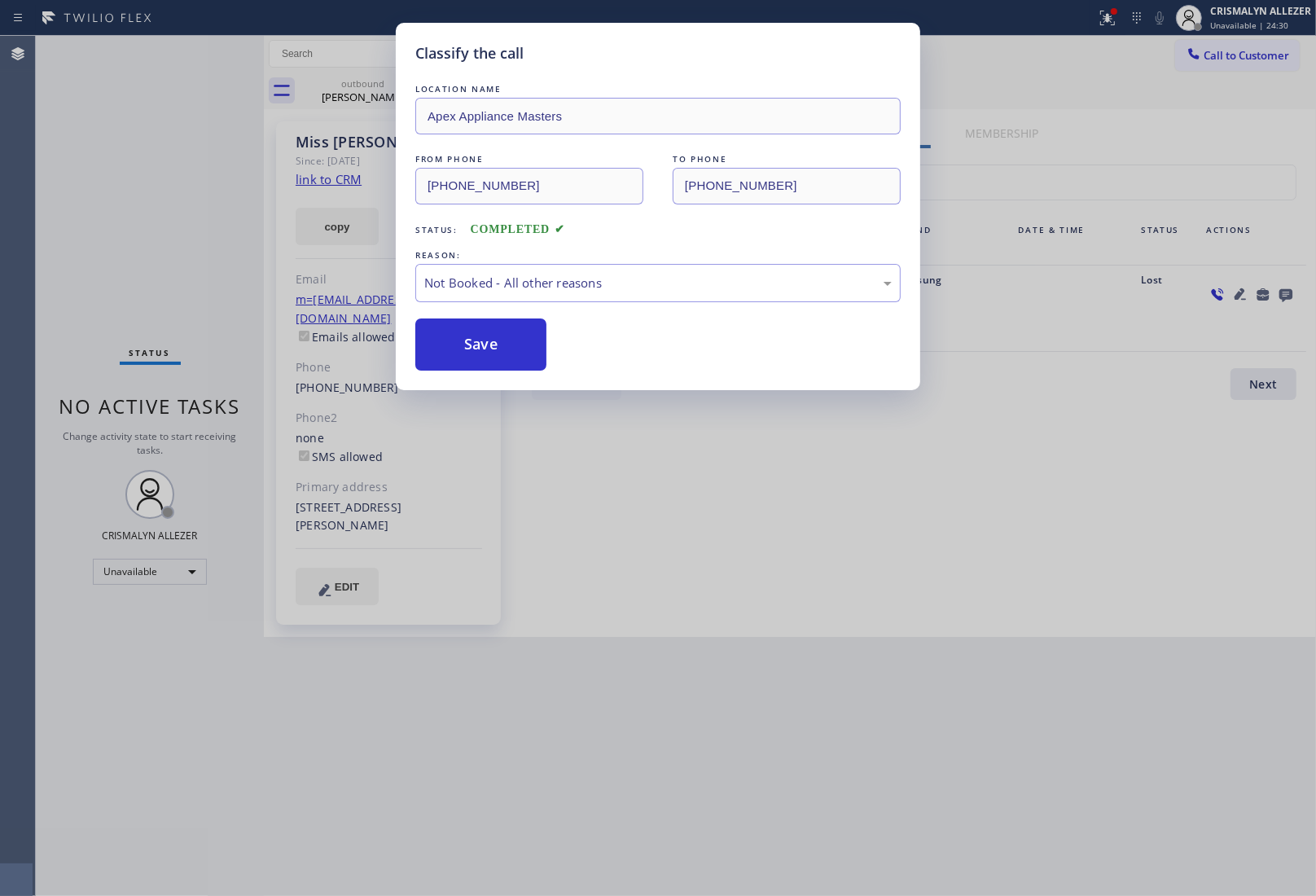
click at [518, 347] on button "Save" at bounding box center [480, 344] width 131 height 52
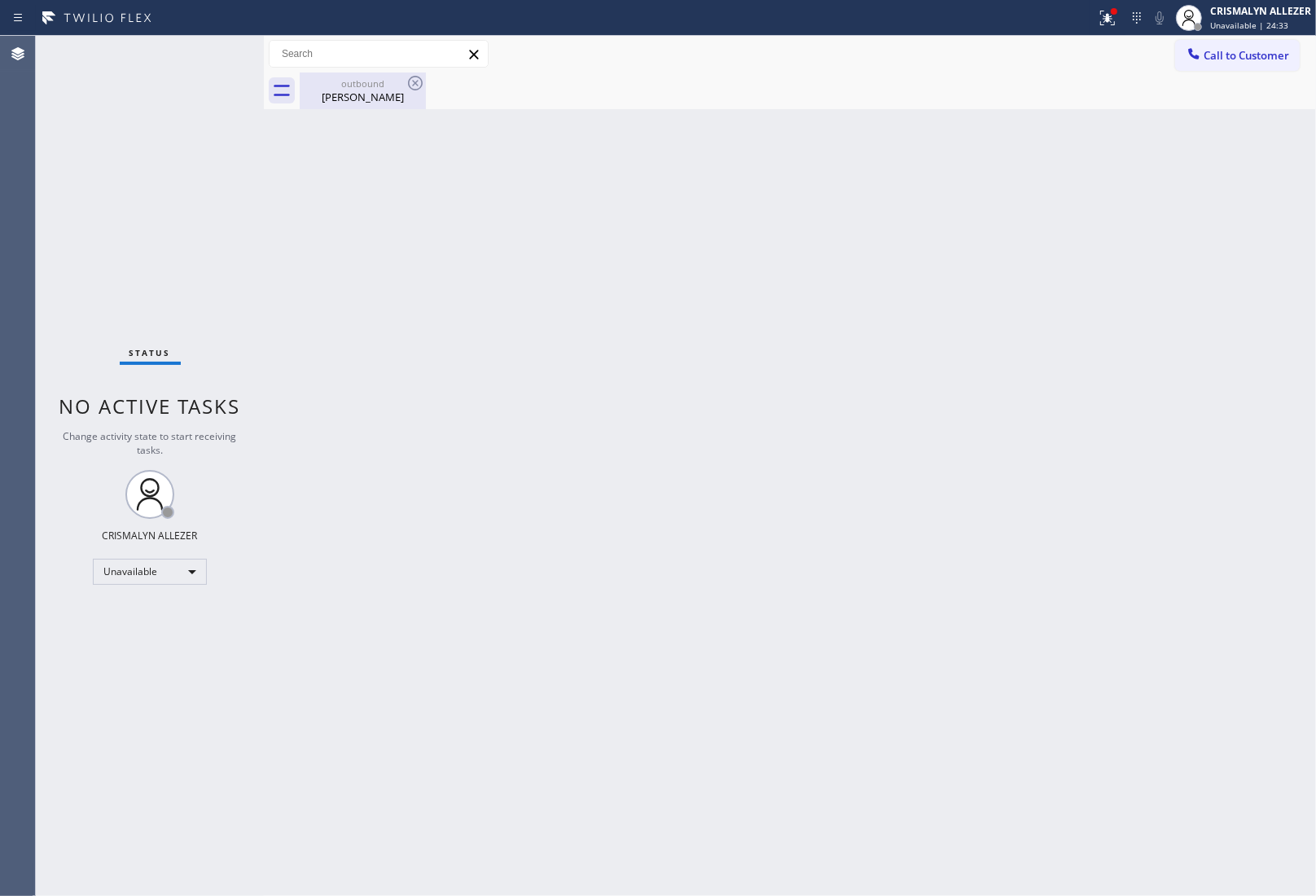
click at [369, 105] on div "outbound [PERSON_NAME]" at bounding box center [363, 90] width 123 height 36
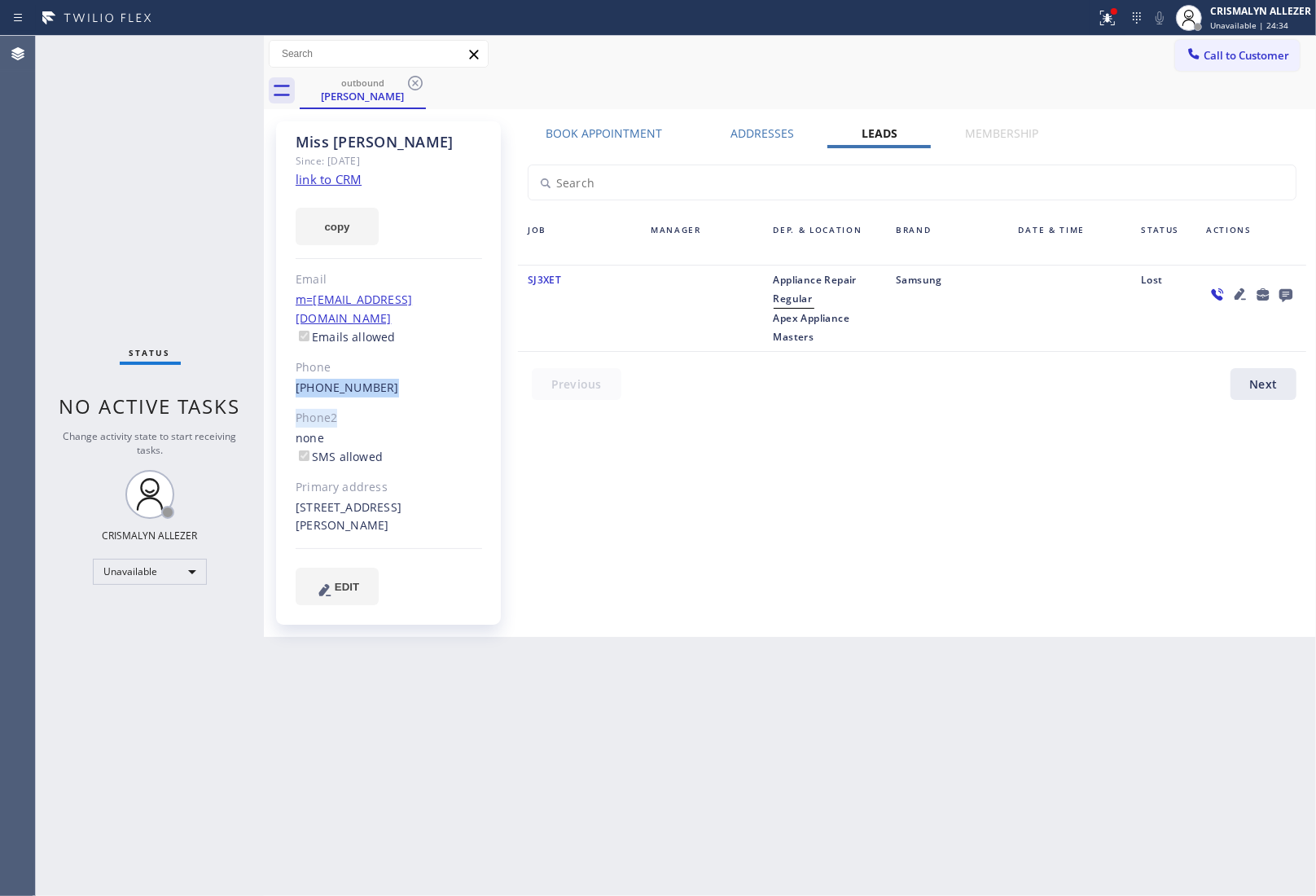
drag, startPoint x: 294, startPoint y: 368, endPoint x: 400, endPoint y: 380, distance: 106.7
click at [400, 380] on div "[PERSON_NAME] Since: [DATE] link to CRM copy Email m=[EMAIL_ADDRESS][DOMAIN_NAM…" at bounding box center [388, 373] width 225 height 503
drag, startPoint x: 405, startPoint y: 417, endPoint x: 328, endPoint y: 384, distance: 83.8
click at [400, 429] on div "none SMS allowed" at bounding box center [388, 448] width 187 height 37
drag, startPoint x: 291, startPoint y: 368, endPoint x: 425, endPoint y: 386, distance: 135.2
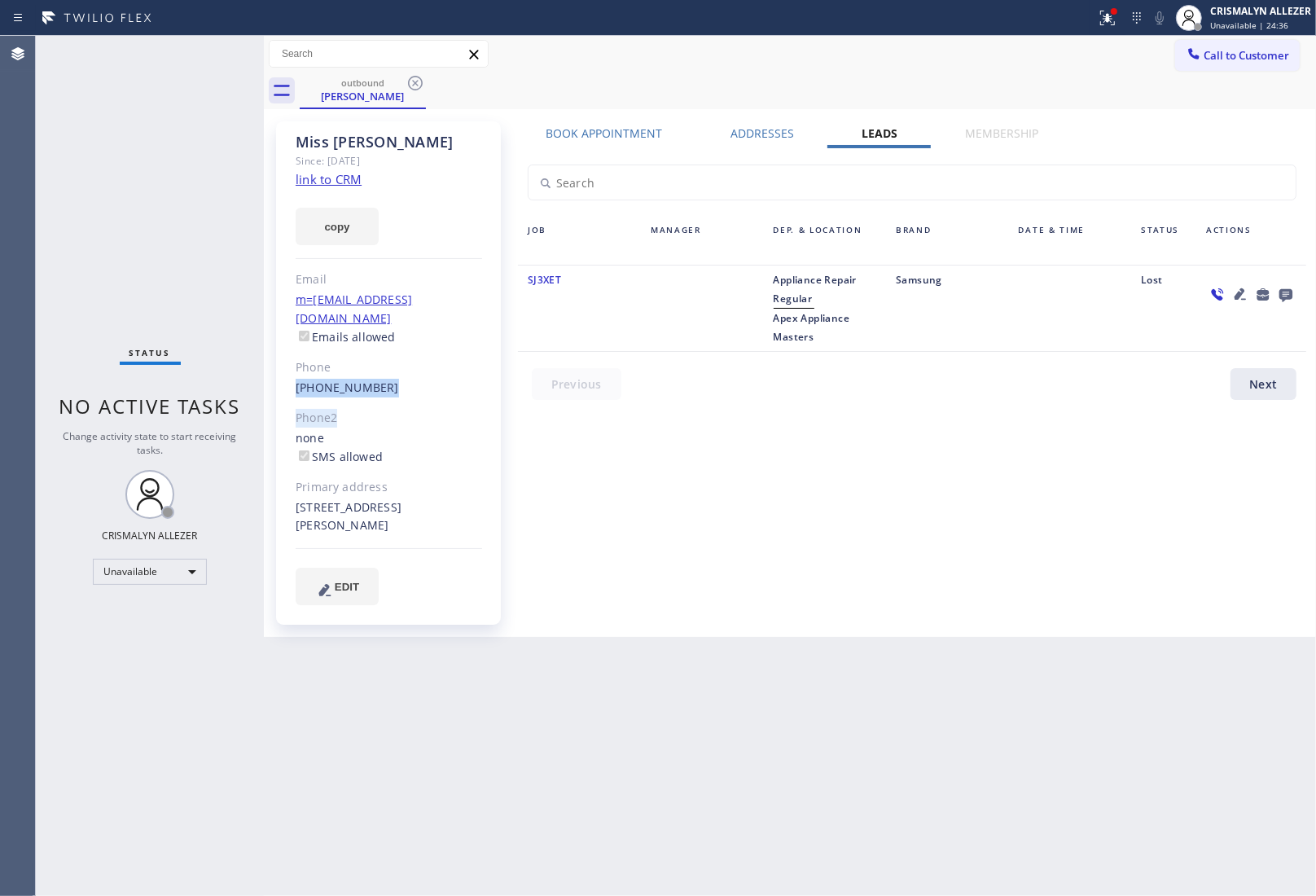
click at [425, 386] on div "[PERSON_NAME] Since: [DATE] link to CRM copy Email m=[EMAIL_ADDRESS][DOMAIN_NAM…" at bounding box center [388, 373] width 225 height 503
drag, startPoint x: 293, startPoint y: 363, endPoint x: 397, endPoint y: 368, distance: 104.1
click at [397, 368] on div "[PERSON_NAME] Since: [DATE] link to CRM copy Email m=[EMAIL_ADDRESS][DOMAIN_NAM…" at bounding box center [388, 373] width 225 height 503
copy link "[PHONE_NUMBER]"
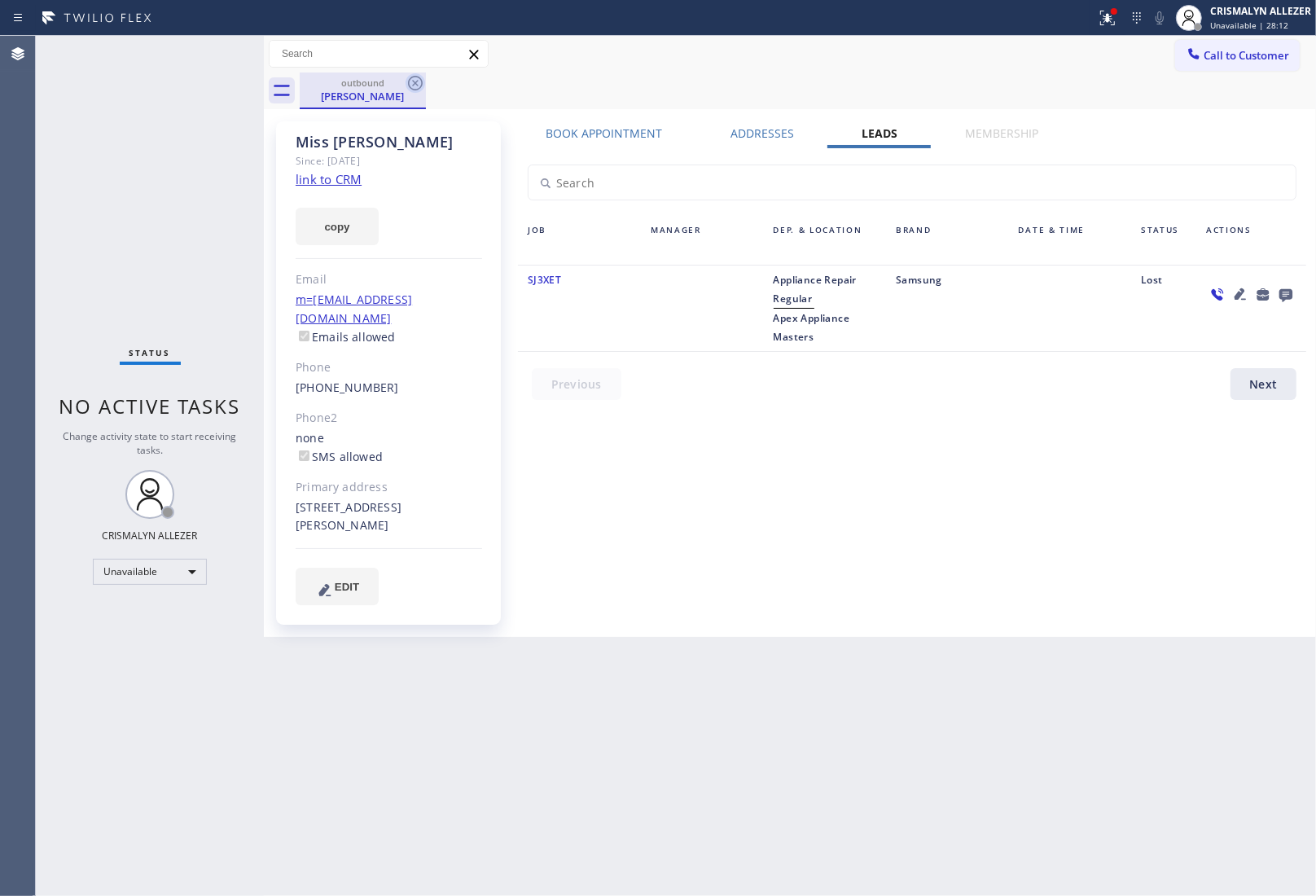
click at [415, 83] on icon at bounding box center [414, 83] width 14 height 14
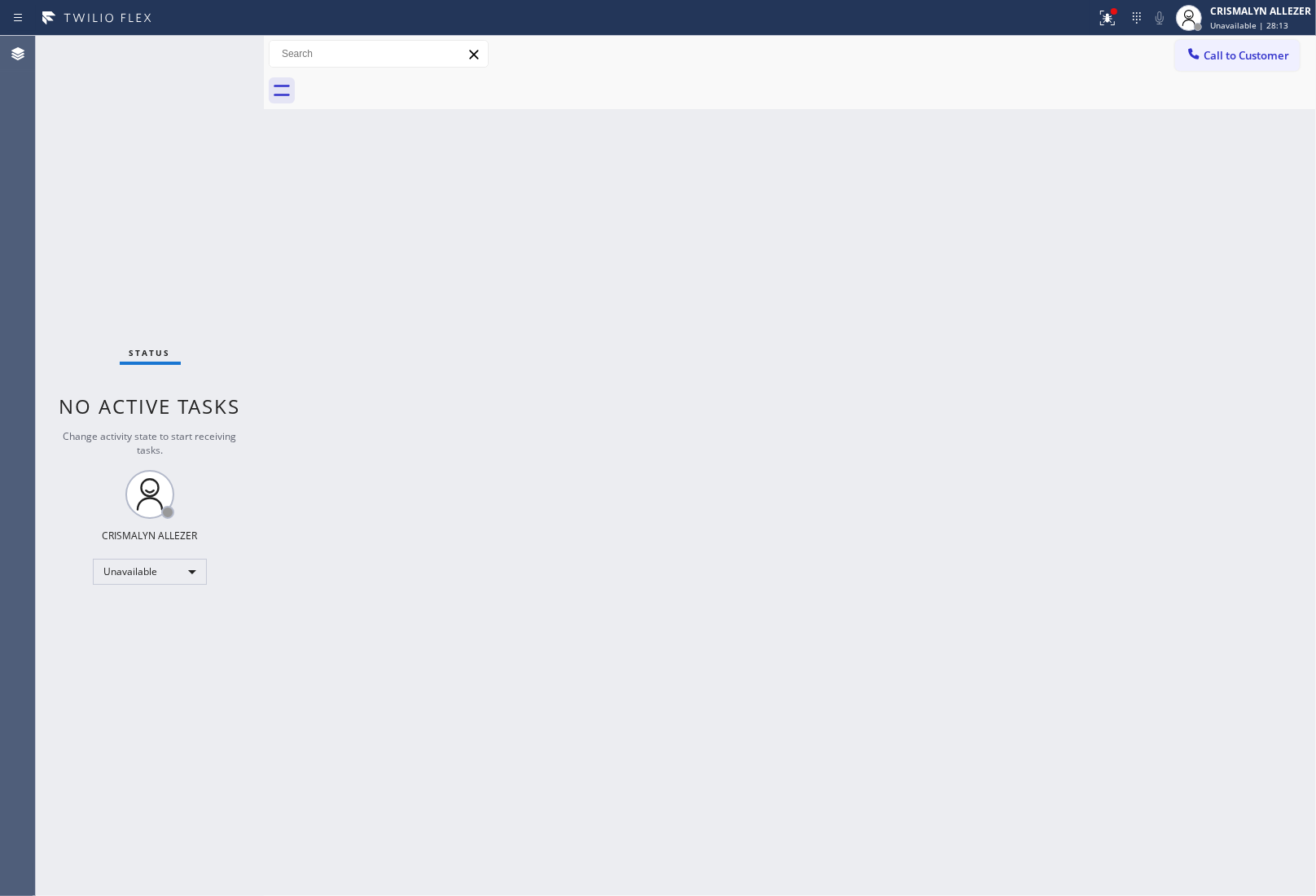
drag, startPoint x: 1263, startPoint y: 58, endPoint x: 723, endPoint y: 181, distance: 553.8
click at [1219, 73] on div "Call to Customer Outbound call Location Apex Appliance Masters Your caller id p…" at bounding box center [790, 72] width 1053 height 73
click at [1205, 59] on span "Call to Customer" at bounding box center [1246, 55] width 85 height 14
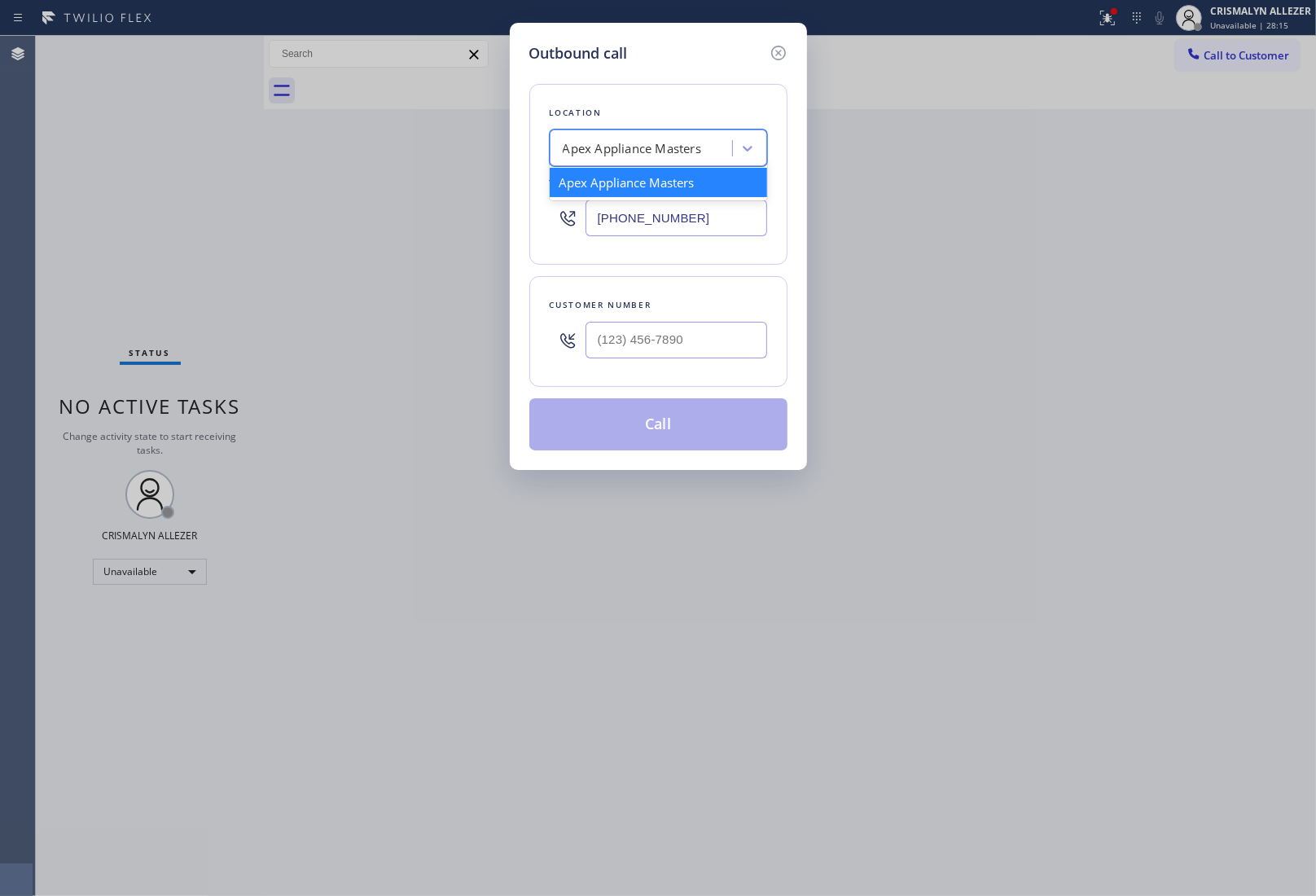
click at [673, 151] on div "Apex Appliance Masters" at bounding box center [632, 148] width 138 height 19
paste input "[PERSON_NAME] Appliance Repair & Service"
type input "[PERSON_NAME] Appliance Repair & Service"
click at [656, 186] on div "[PERSON_NAME] Appliance Repair & Service" at bounding box center [658, 191] width 218 height 46
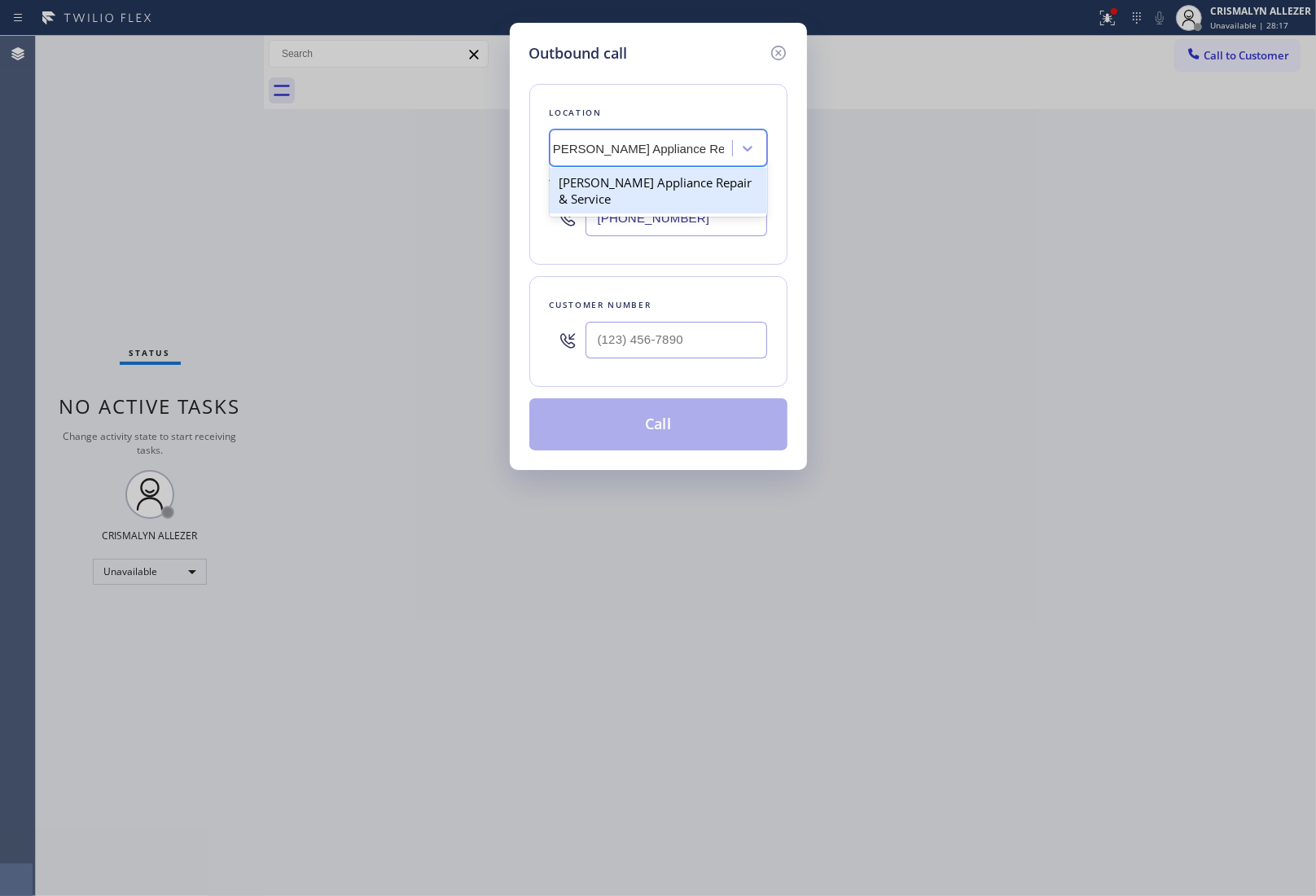
type input "[PHONE_NUMBER]"
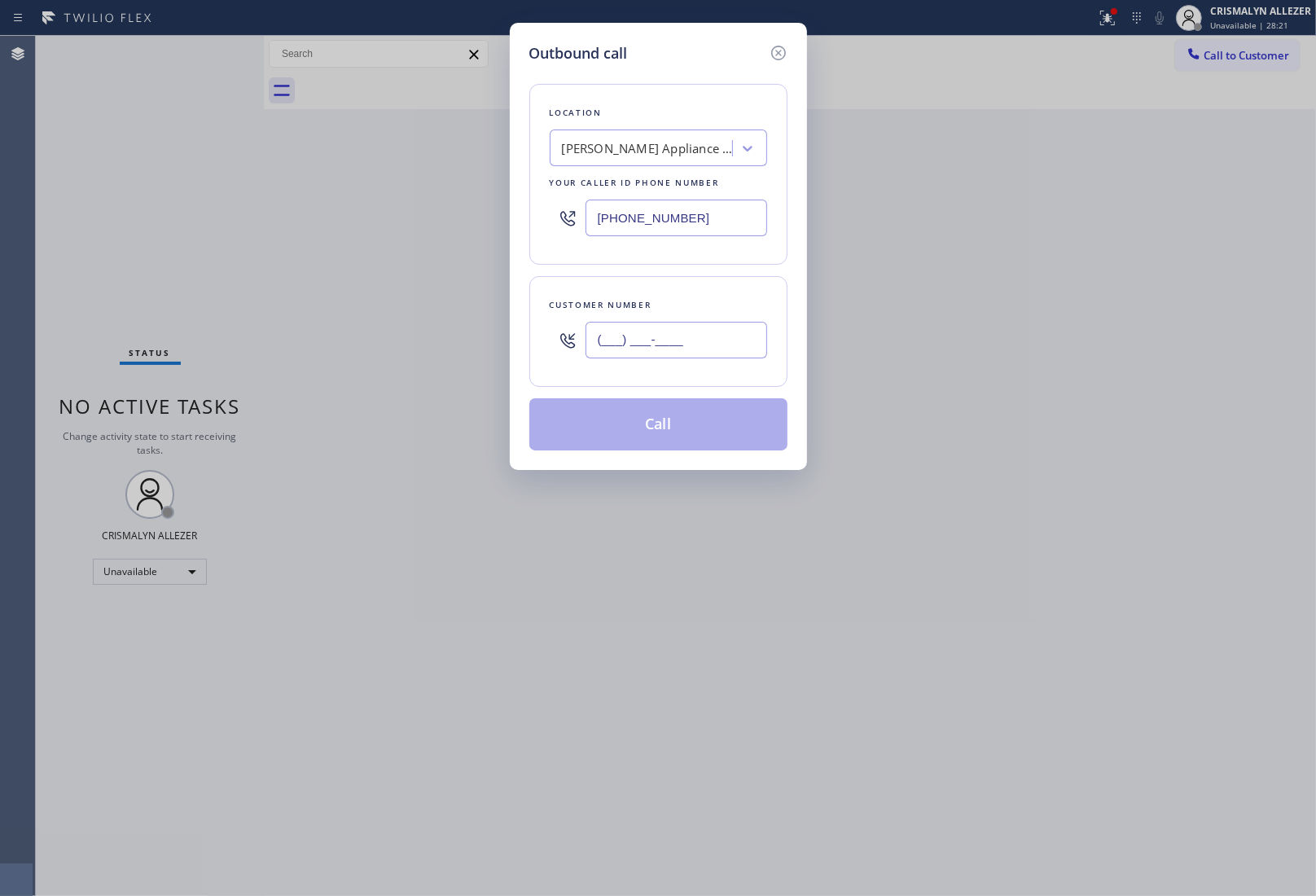
click at [617, 332] on input "(___) ___-____" at bounding box center [676, 339] width 181 height 36
paste input "602) 708-4200"
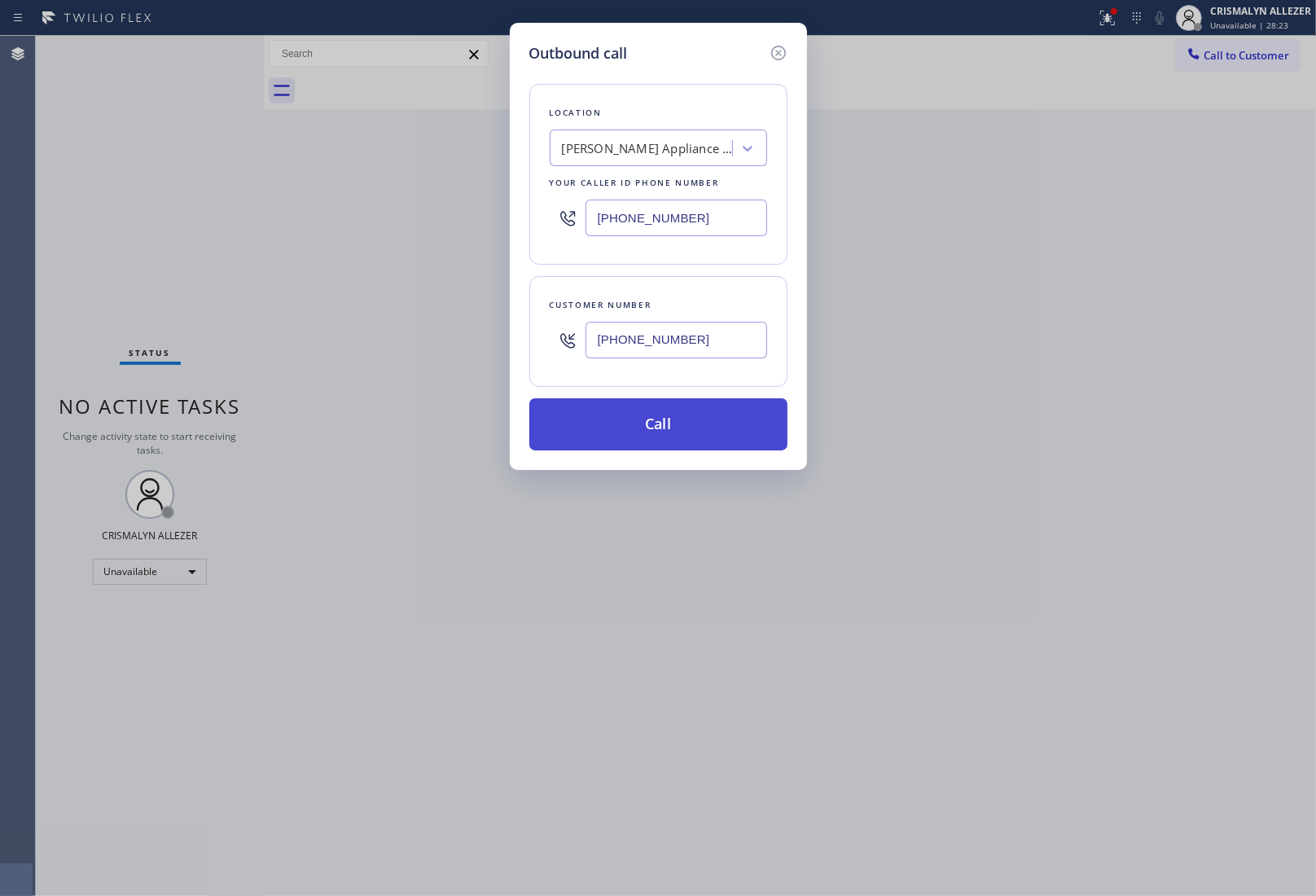
type input "[PHONE_NUMBER]"
click at [648, 418] on button "Call" at bounding box center [658, 424] width 258 height 52
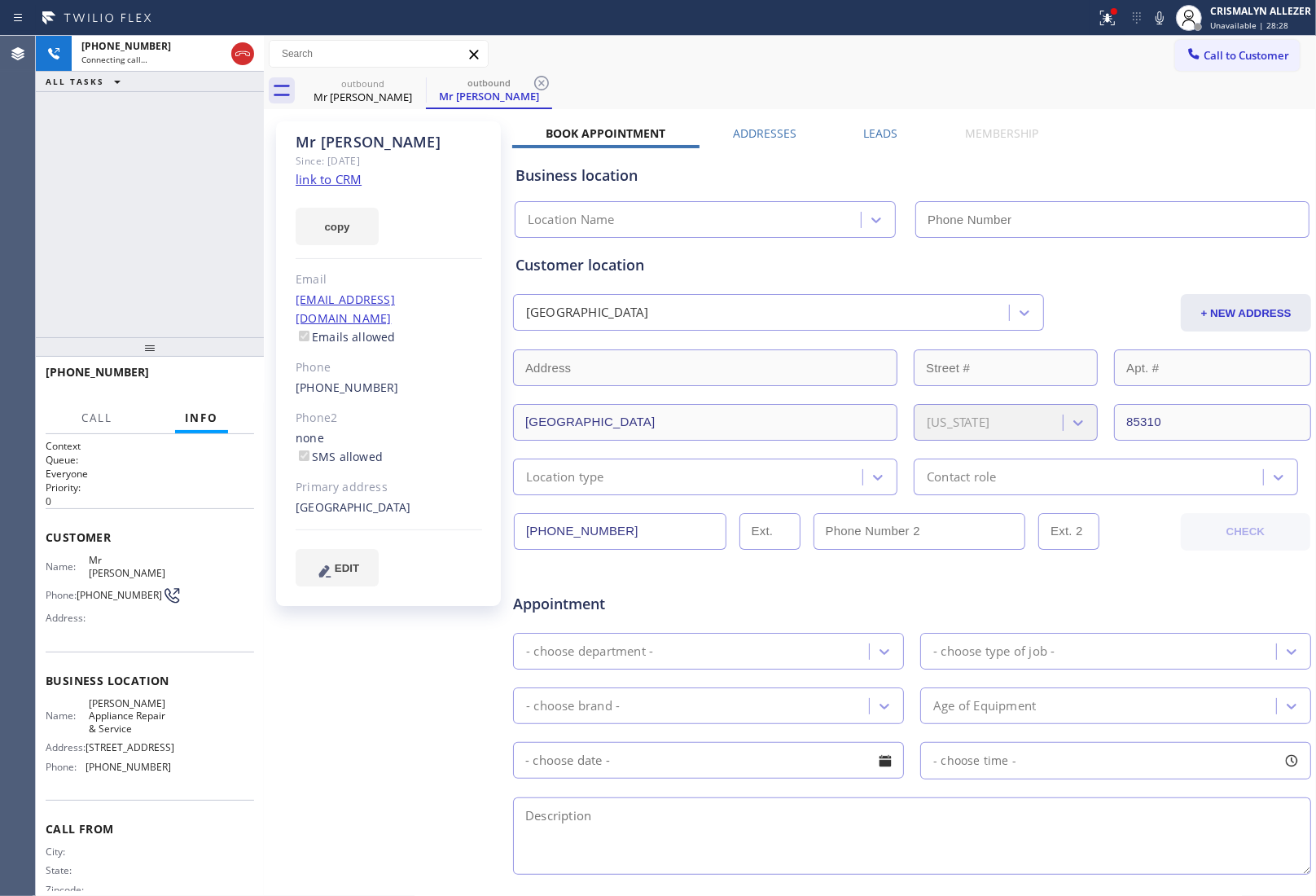
type input "[PHONE_NUMBER]"
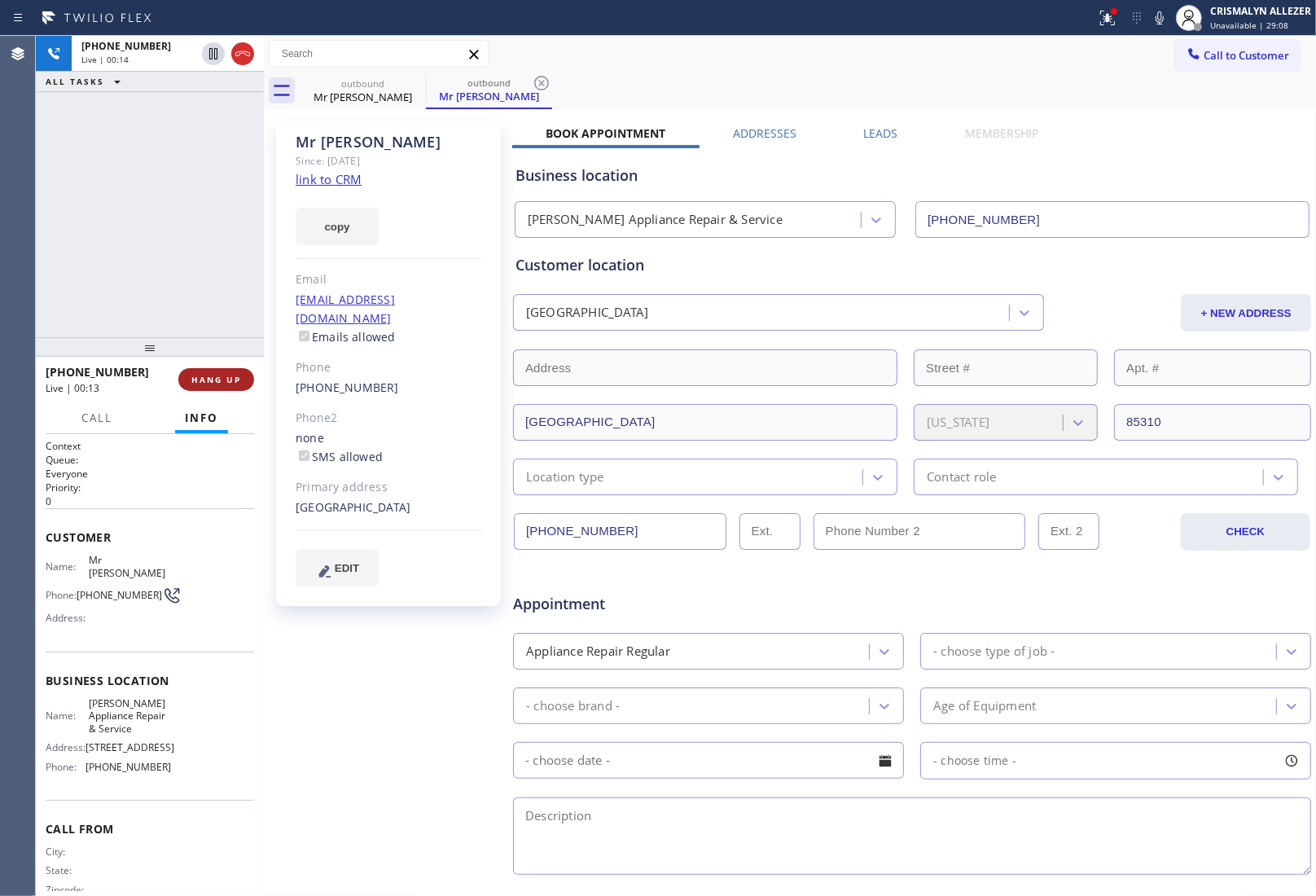
click at [210, 377] on span "HANG UP" at bounding box center [216, 380] width 50 height 12
click at [210, 376] on span "COMPLETE" at bounding box center [213, 380] width 57 height 12
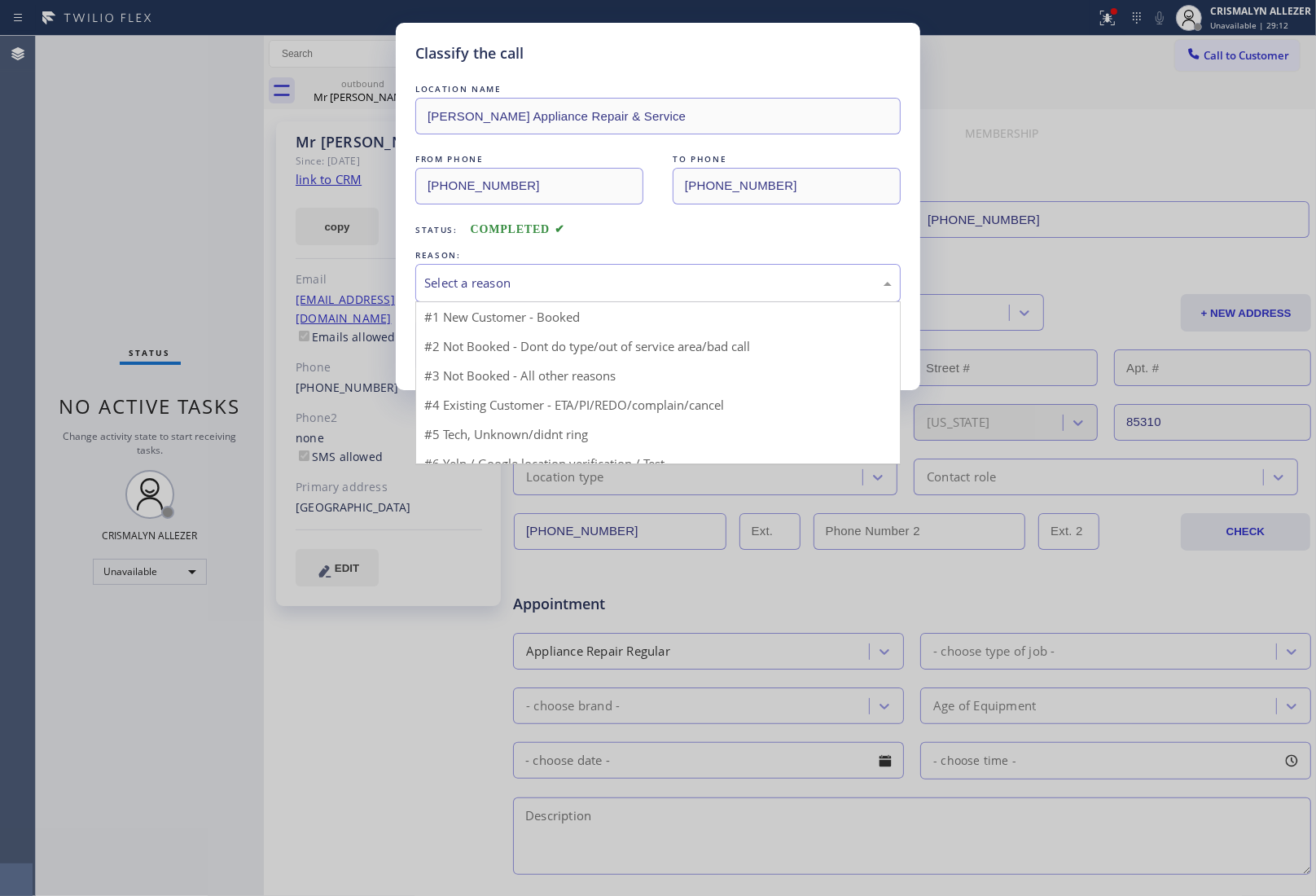
click at [678, 279] on div "Select a reason" at bounding box center [658, 283] width 468 height 19
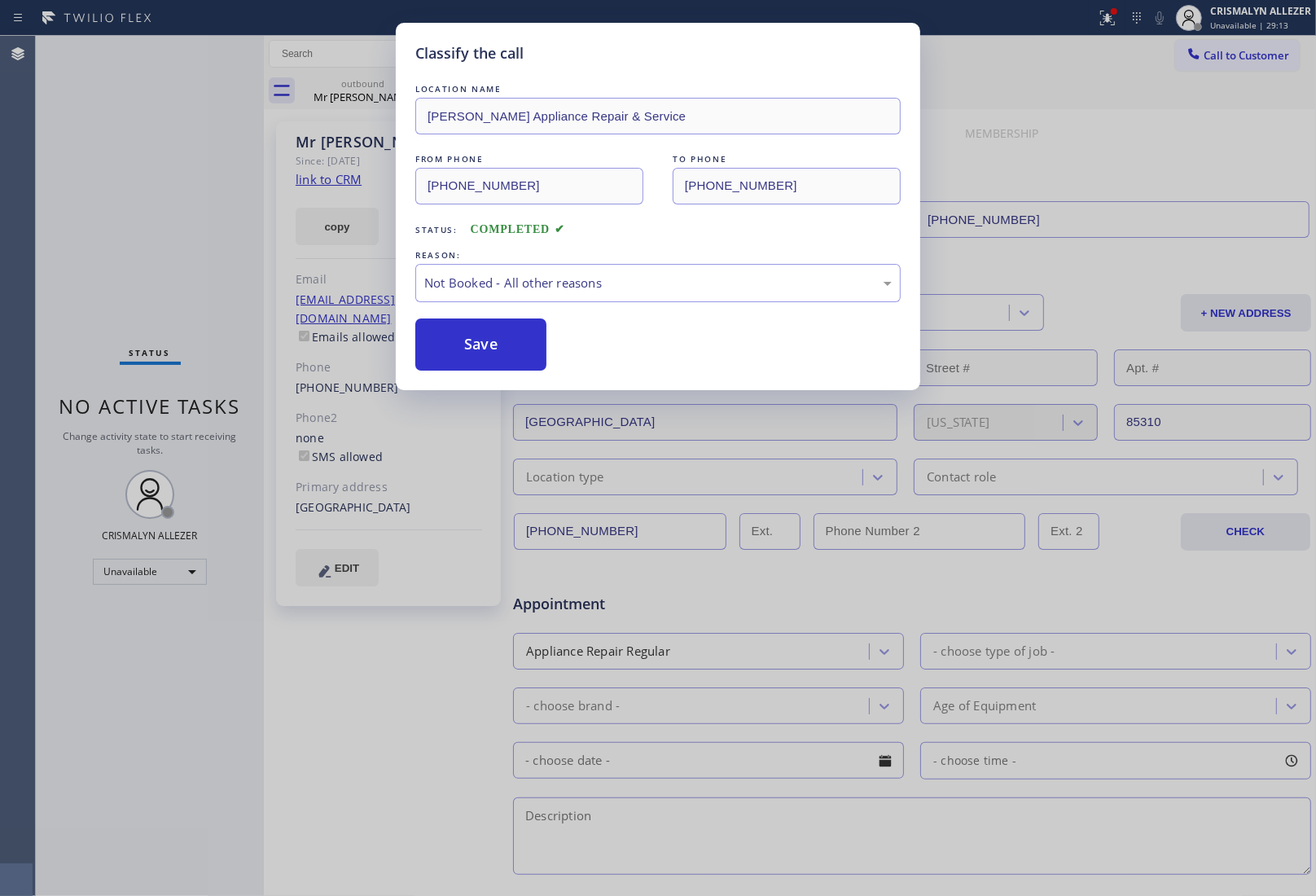
click at [478, 346] on button "Save" at bounding box center [480, 344] width 131 height 52
